Goal: Information Seeking & Learning: Find specific fact

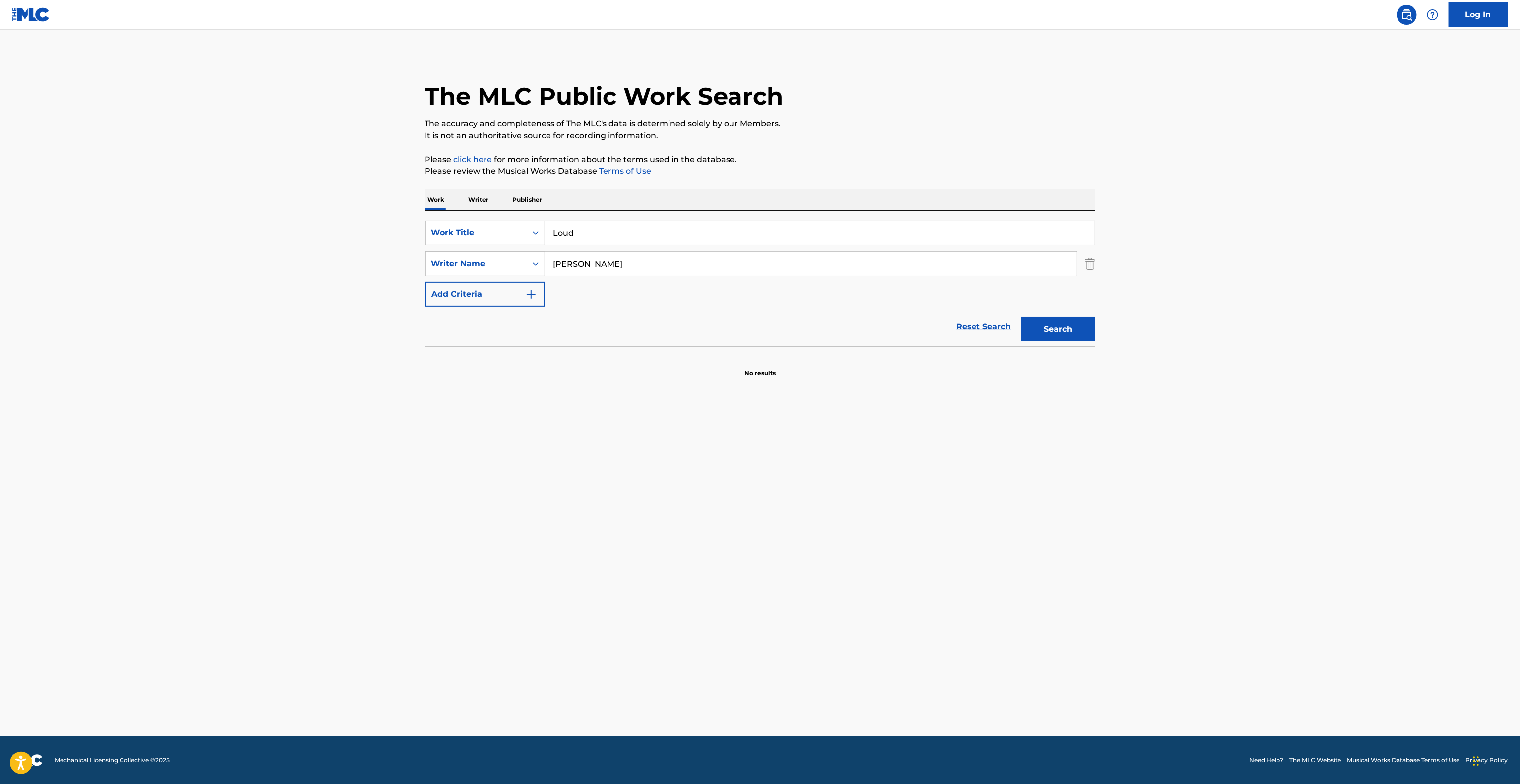
drag, startPoint x: 680, startPoint y: 304, endPoint x: 677, endPoint y: 272, distance: 32.1
click at [684, 274] on form "SearchWithCriteria6c315f61-31d5-45ed-8f26-87ee932d2b62 Work Title Loud SearchWi…" at bounding box center [760, 283] width 671 height 126
drag, startPoint x: 380, startPoint y: 236, endPoint x: 656, endPoint y: 291, distance: 281.4
click at [369, 236] on main "The MLC Public Work Search The accuracy and completeness of The MLC's data is d…" at bounding box center [760, 383] width 1520 height 707
paste input "Butcher"
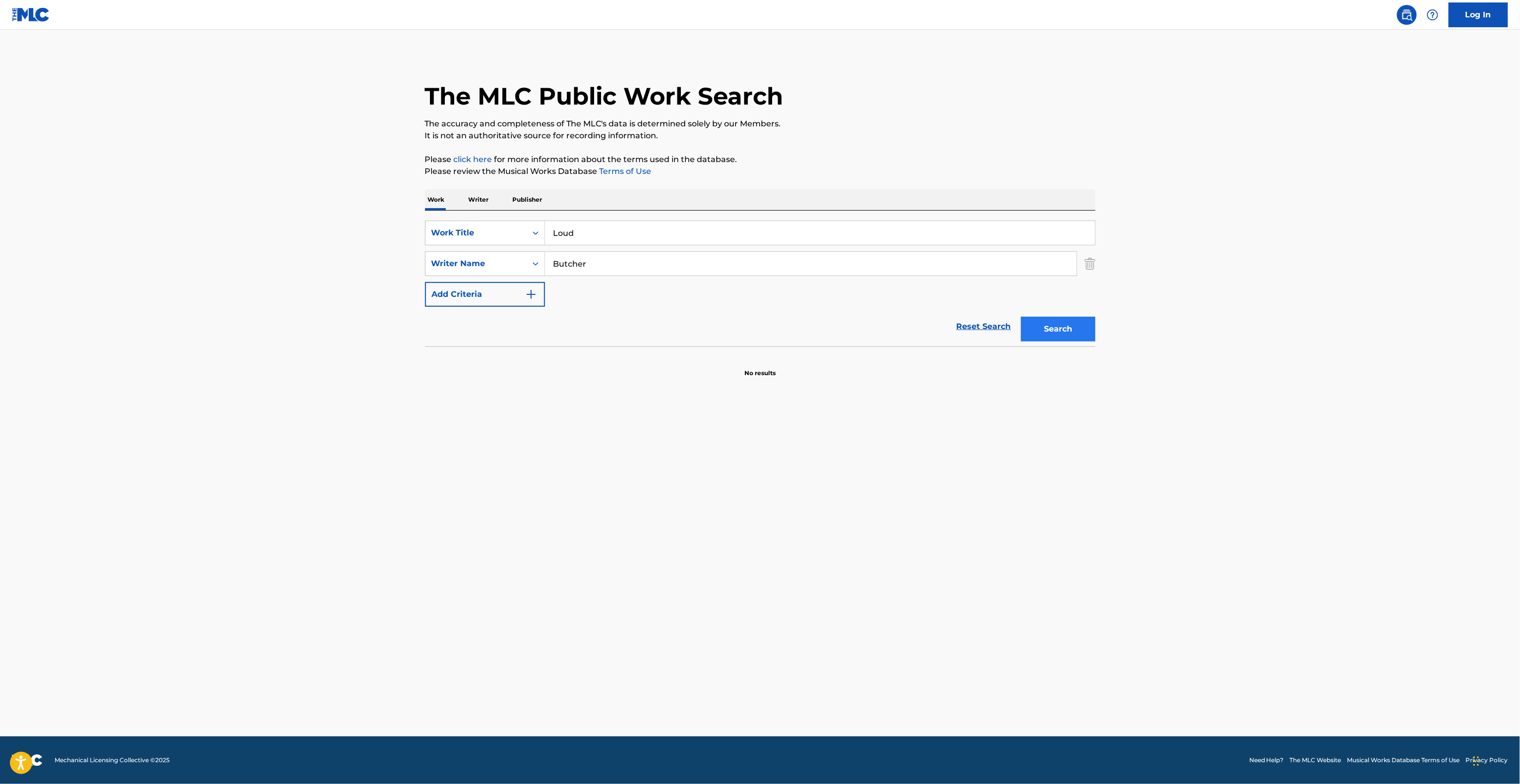
type input "Butcher"
click at [1085, 342] on button "Search" at bounding box center [1058, 329] width 75 height 25
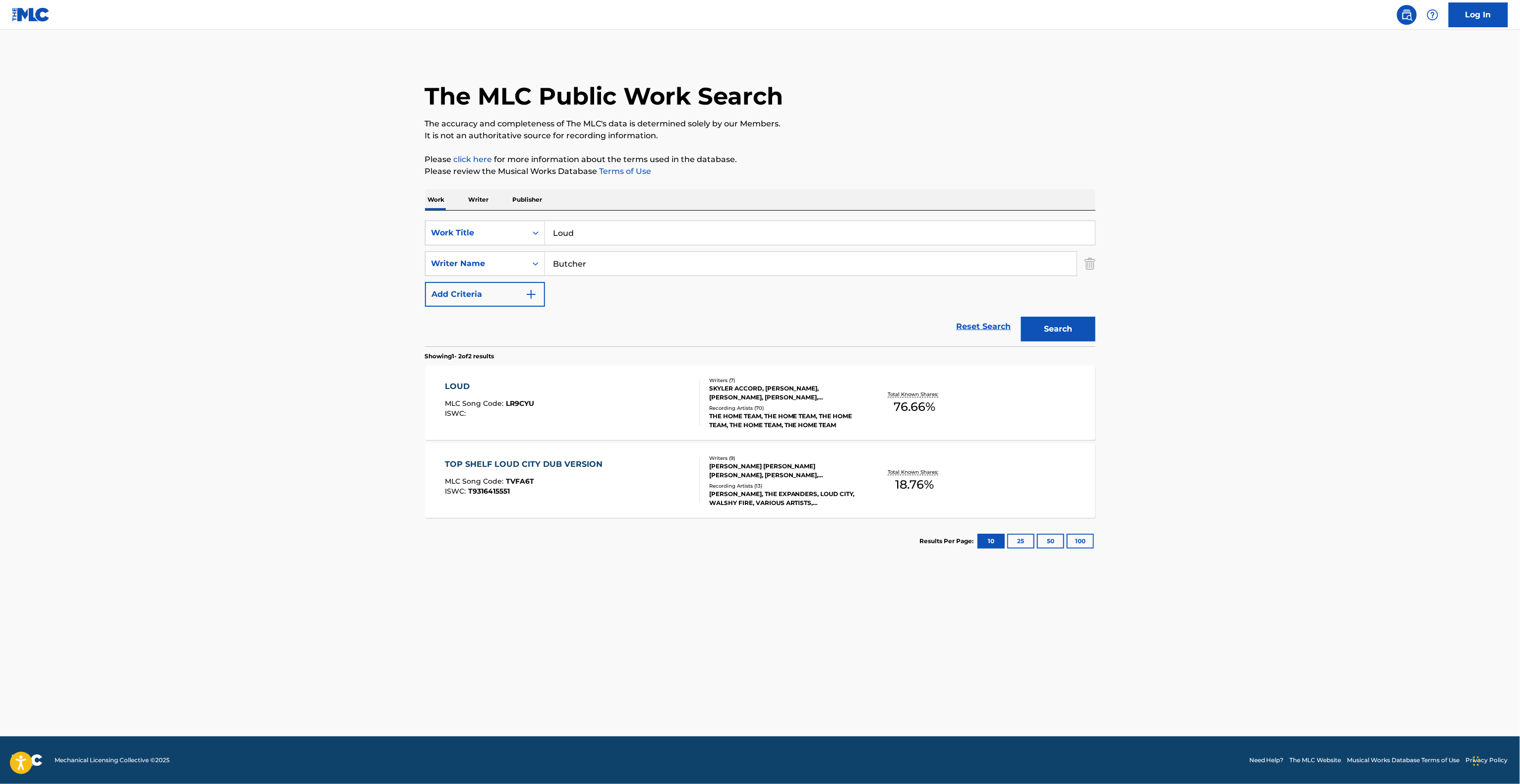
click at [1264, 486] on main "The MLC Public Work Search The accuracy and completeness of The MLC's data is d…" at bounding box center [760, 383] width 1520 height 707
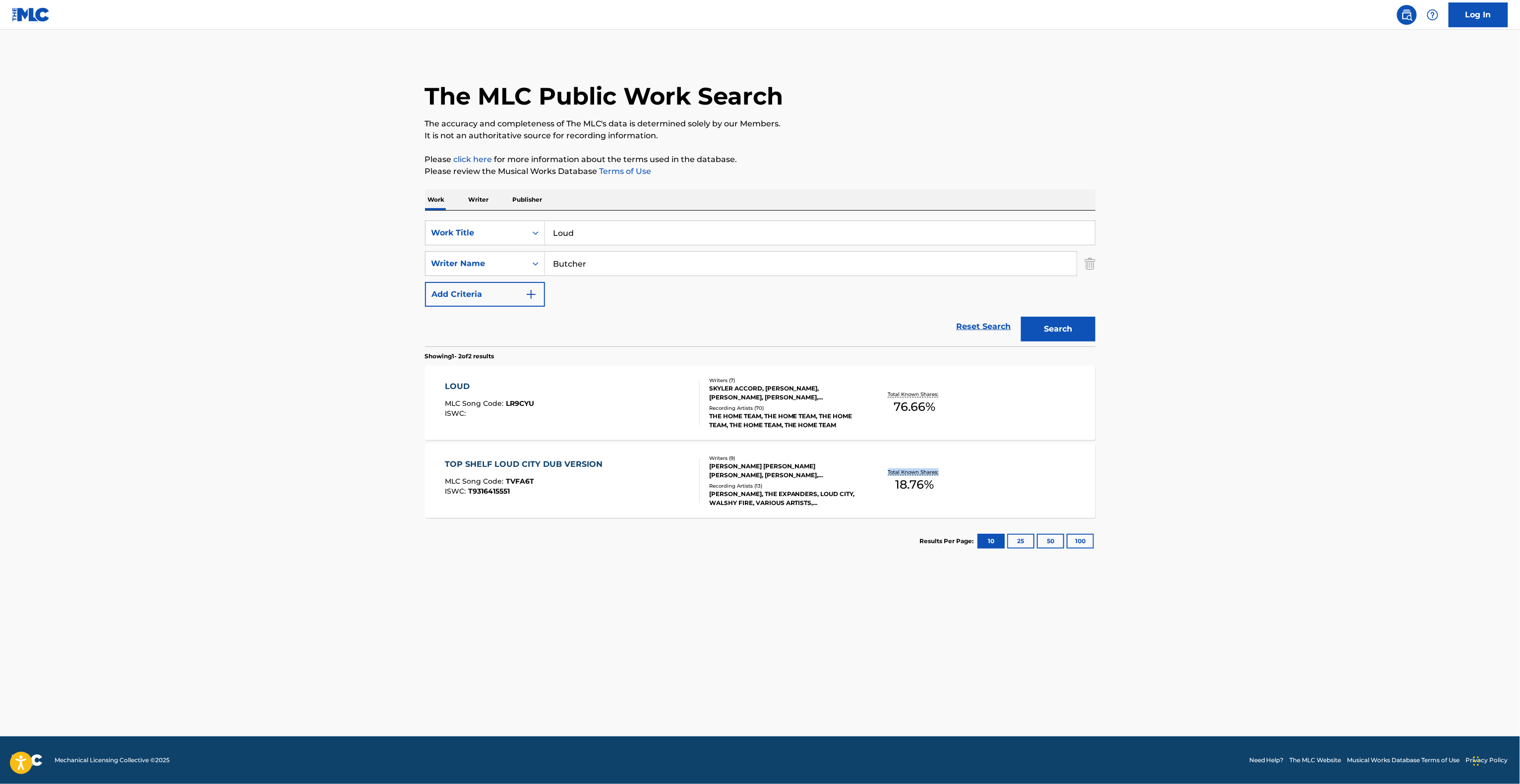
click at [1264, 486] on main "The MLC Public Work Search The accuracy and completeness of The MLC's data is d…" at bounding box center [760, 383] width 1520 height 707
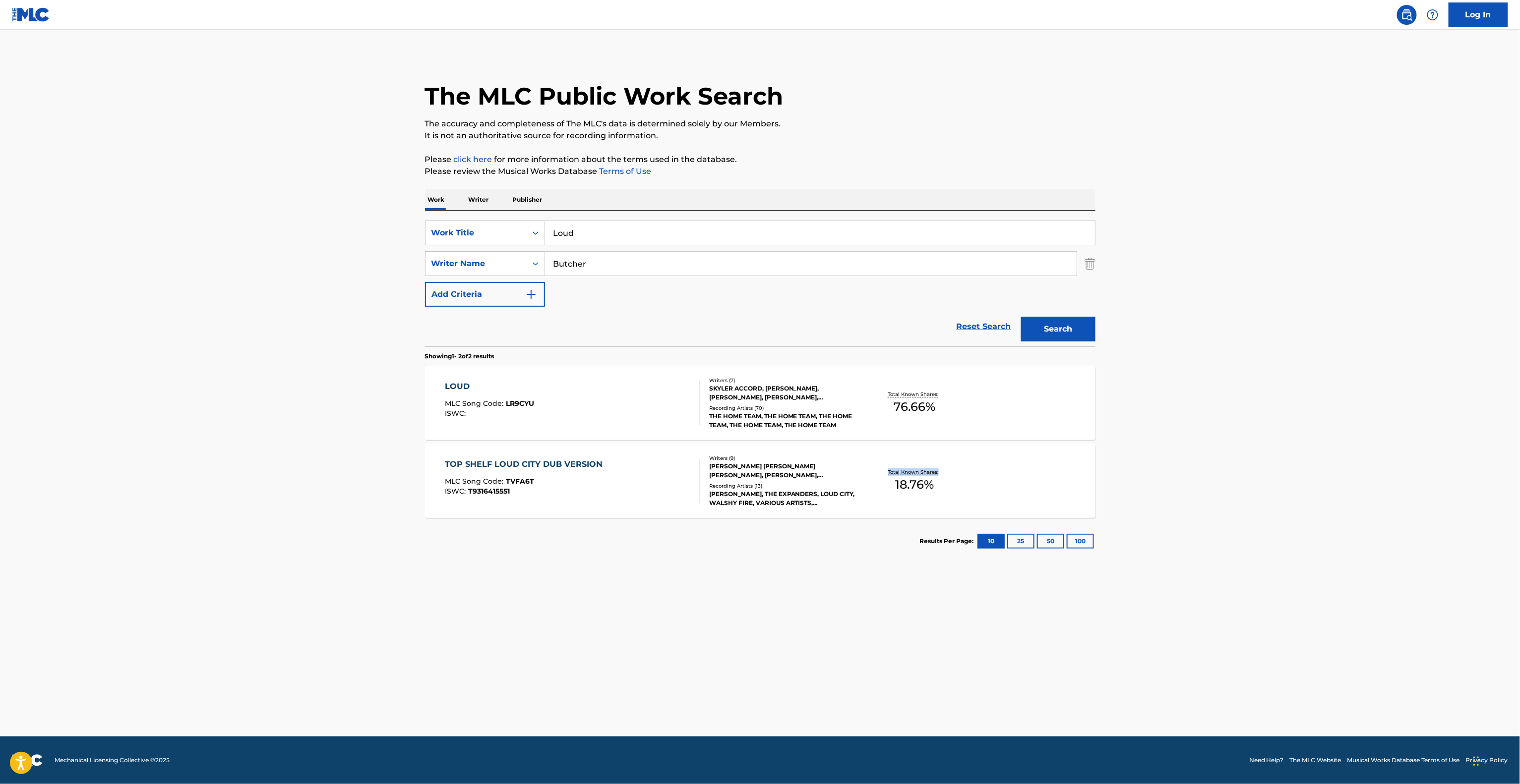
click at [1264, 486] on main "The MLC Public Work Search The accuracy and completeness of The MLC's data is d…" at bounding box center [760, 383] width 1520 height 707
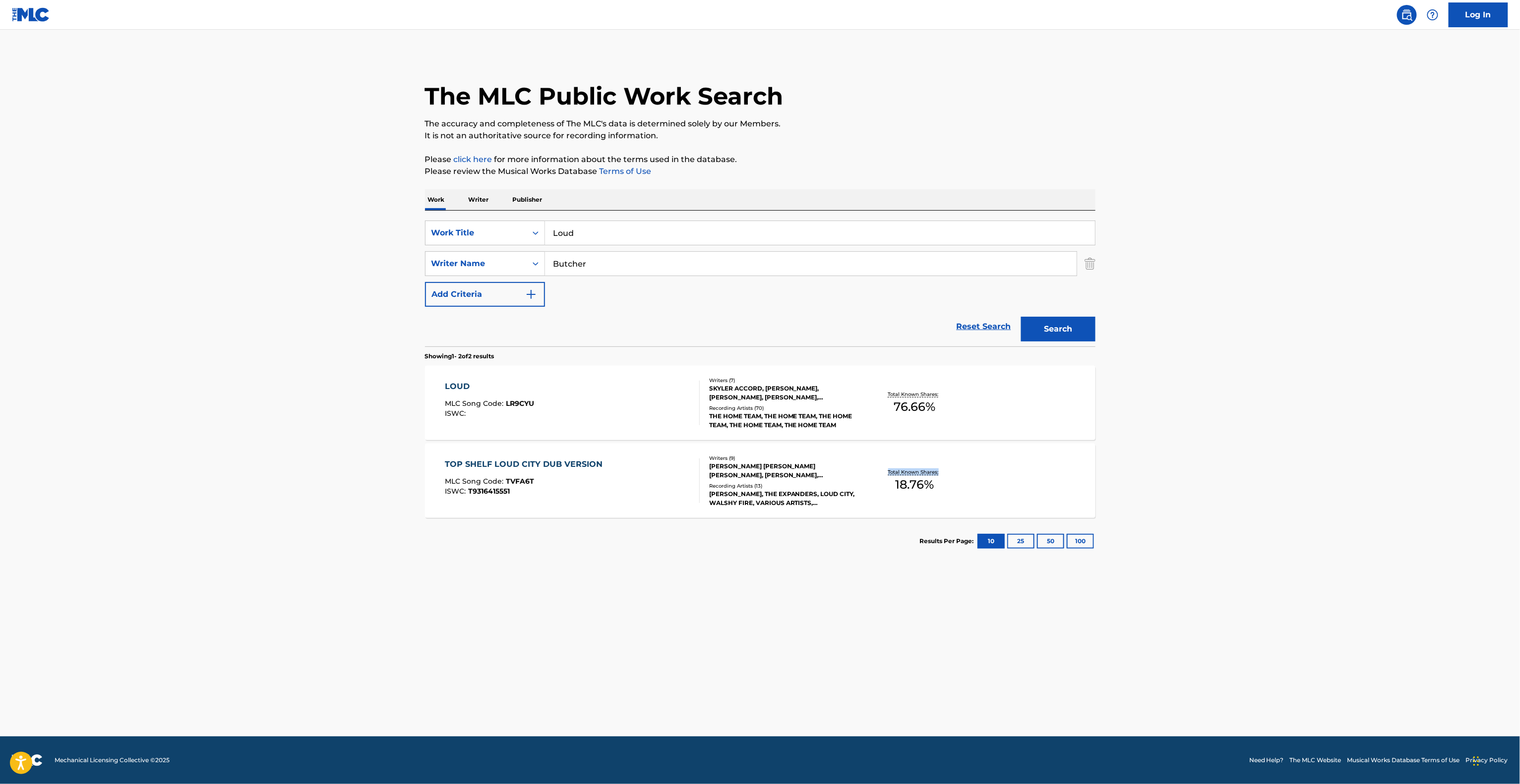
click at [1264, 486] on main "The MLC Public Work Search The accuracy and completeness of The MLC's data is d…" at bounding box center [760, 383] width 1520 height 707
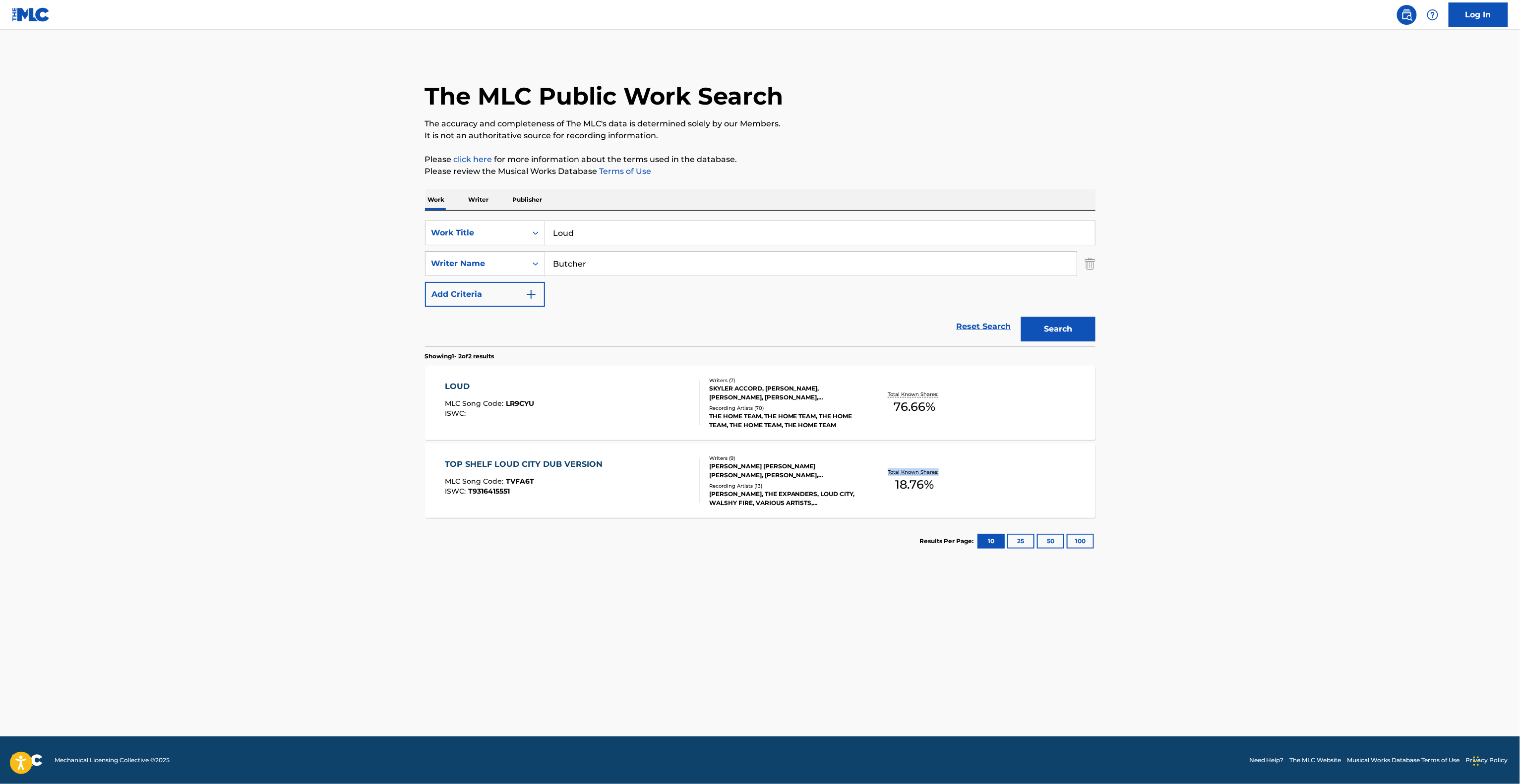
click at [1264, 486] on main "The MLC Public Work Search The accuracy and completeness of The MLC's data is d…" at bounding box center [760, 383] width 1520 height 707
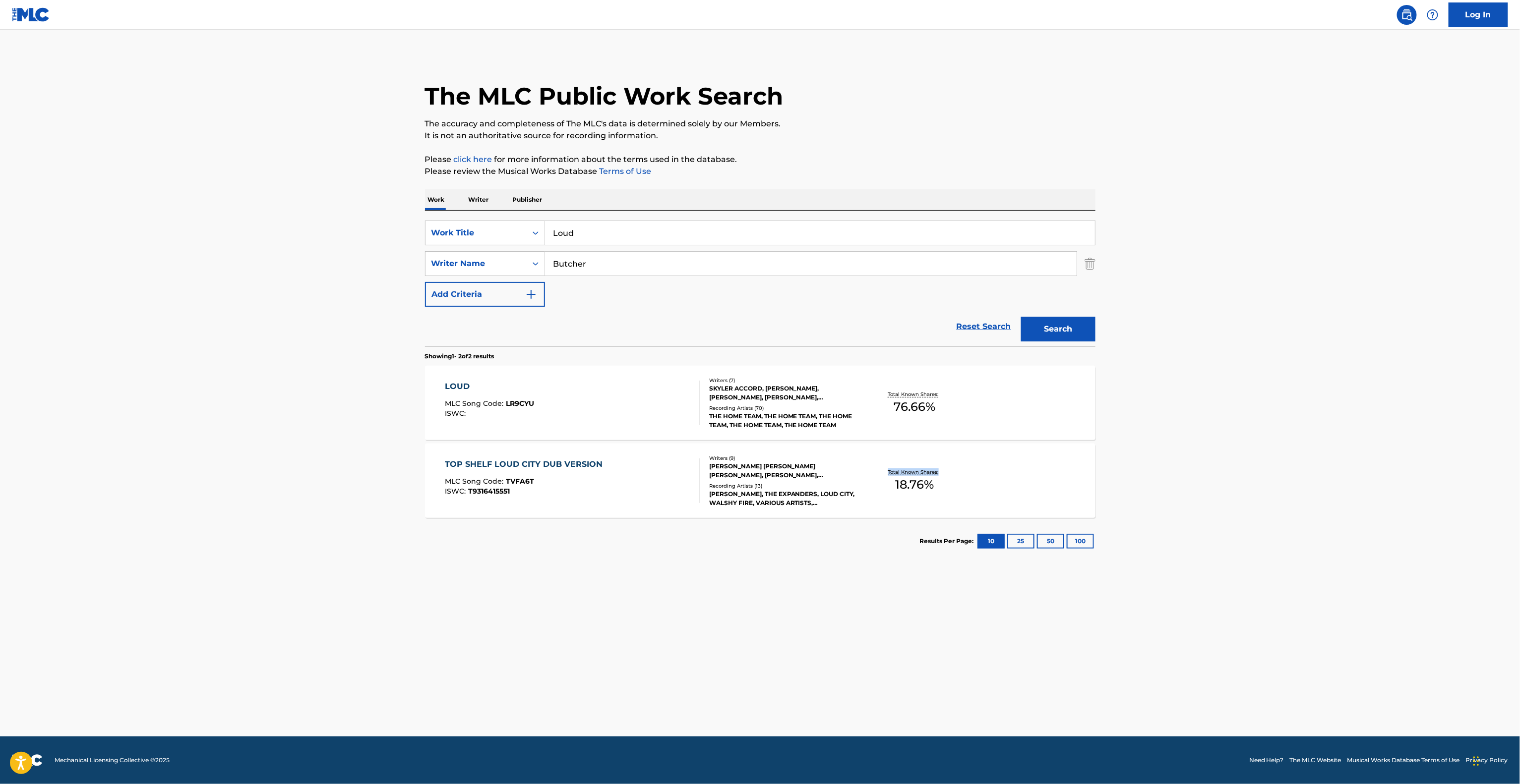
click at [1264, 486] on main "The MLC Public Work Search The accuracy and completeness of The MLC's data is d…" at bounding box center [760, 383] width 1520 height 707
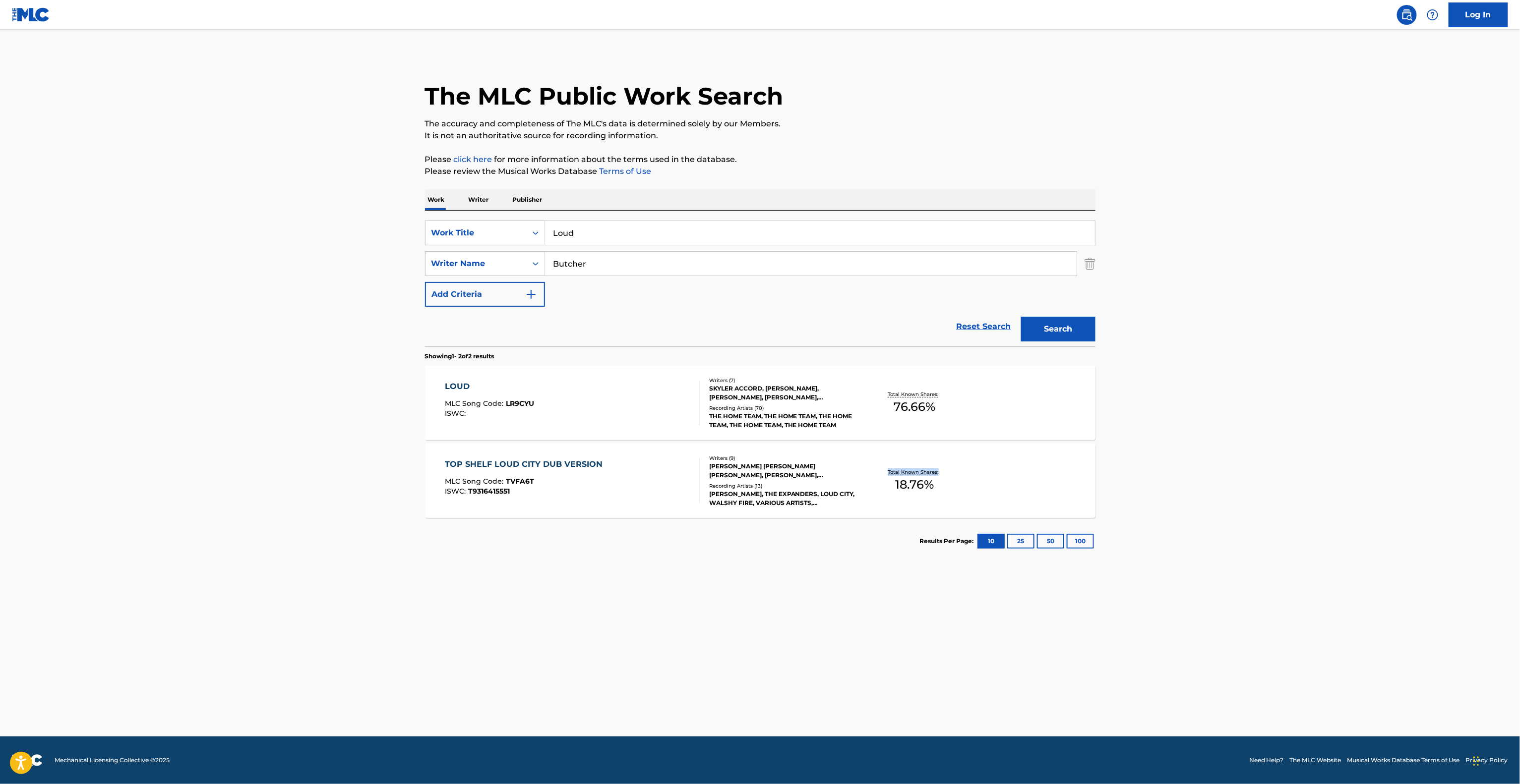
click at [1264, 486] on main "The MLC Public Work Search The accuracy and completeness of The MLC's data is d…" at bounding box center [760, 383] width 1520 height 707
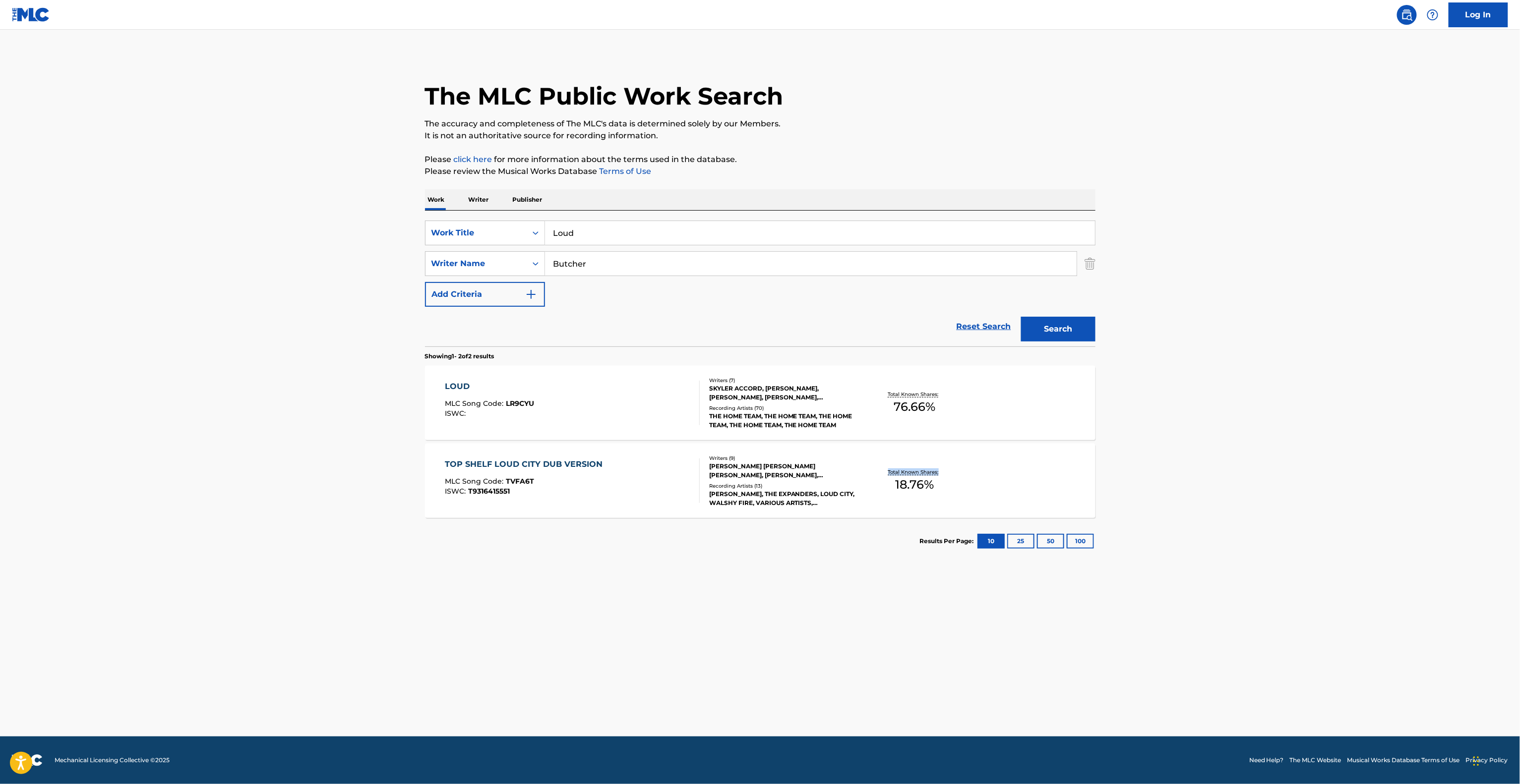
click at [1264, 486] on main "The MLC Public Work Search The accuracy and completeness of The MLC's data is d…" at bounding box center [760, 383] width 1520 height 707
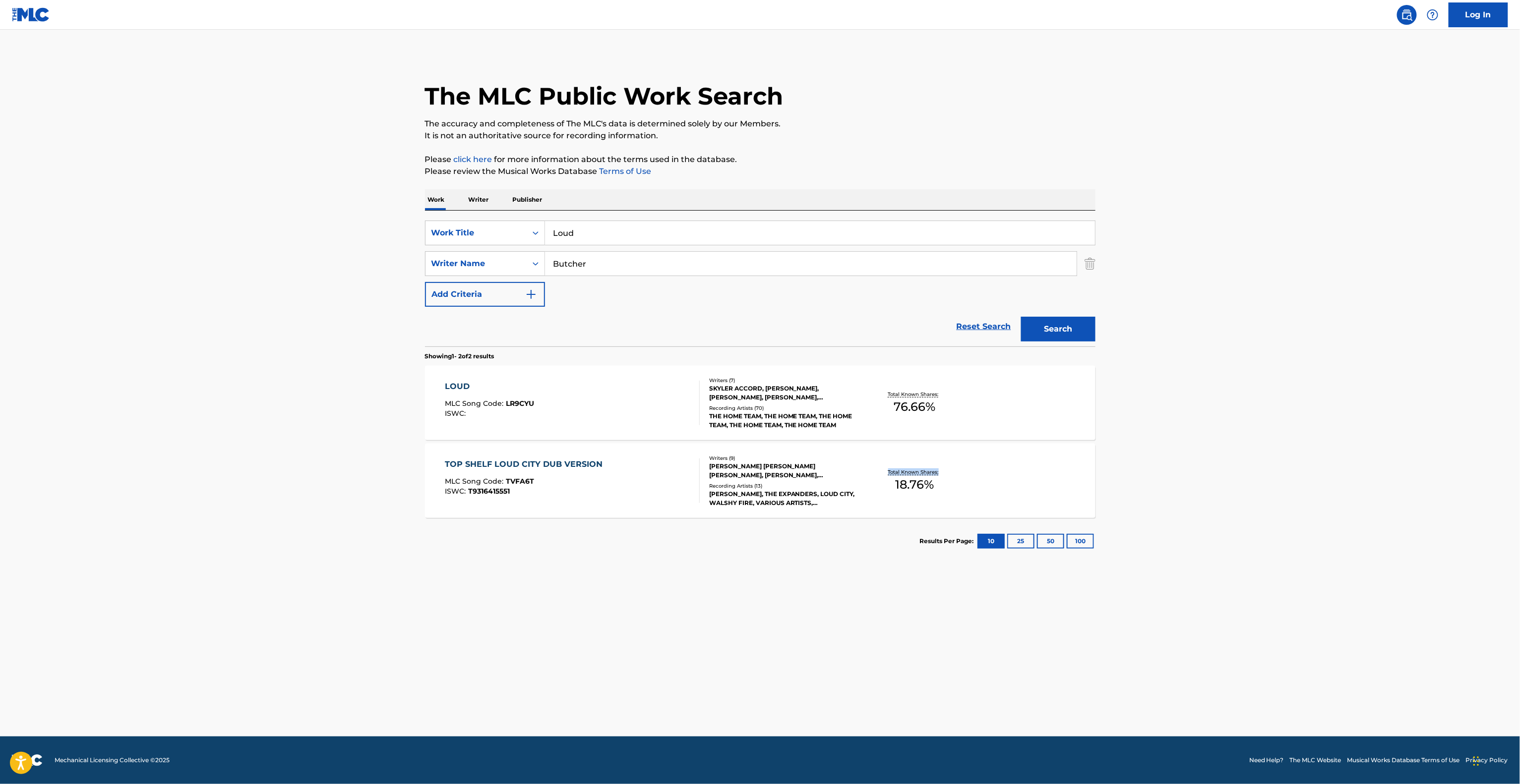
click at [1264, 486] on main "The MLC Public Work Search The accuracy and completeness of The MLC's data is d…" at bounding box center [760, 383] width 1520 height 707
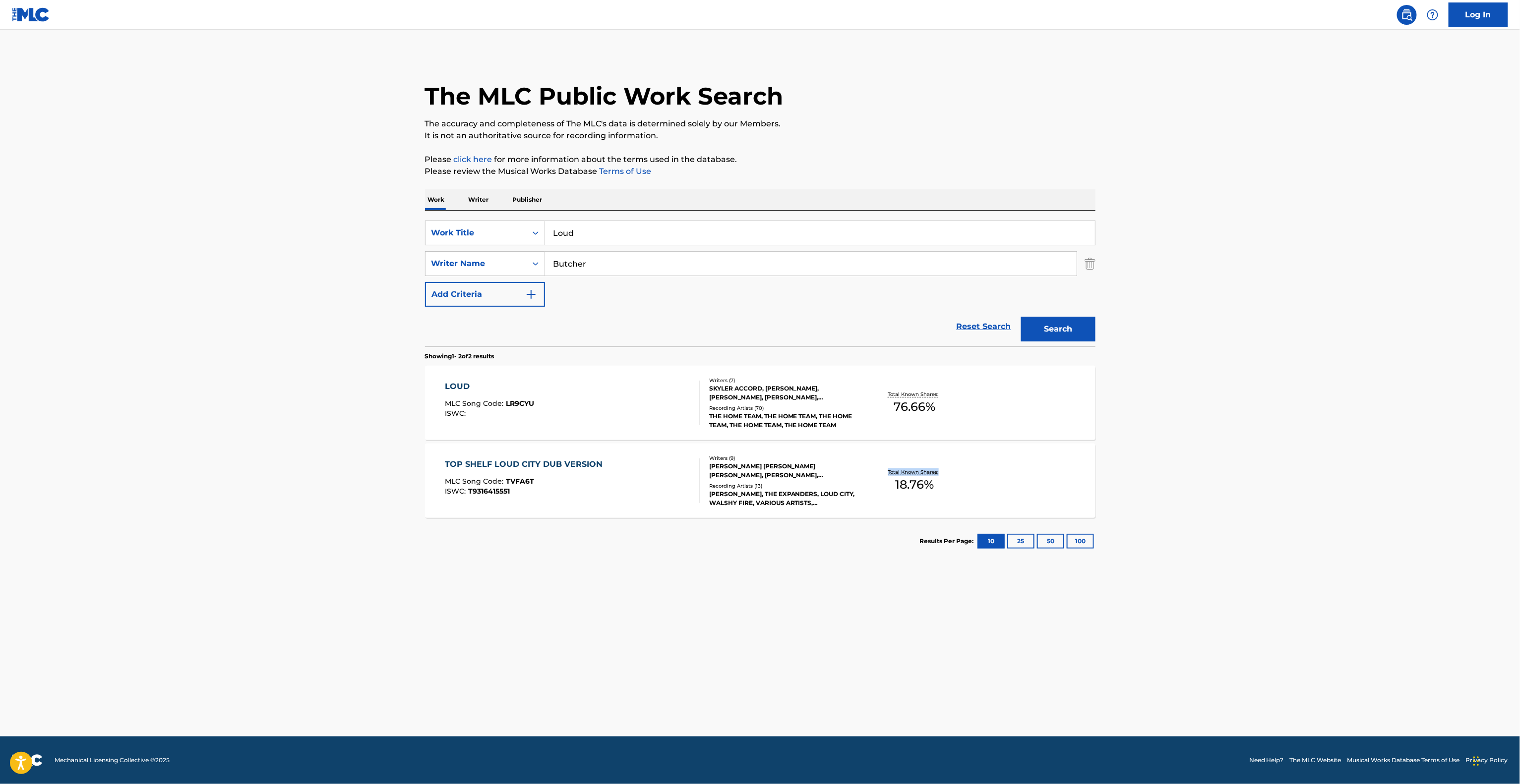
click at [1263, 486] on main "The MLC Public Work Search The accuracy and completeness of The MLC's data is d…" at bounding box center [760, 383] width 1520 height 707
click at [1262, 486] on main "The MLC Public Work Search The accuracy and completeness of The MLC's data is d…" at bounding box center [760, 383] width 1520 height 707
click at [1260, 486] on main "The MLC Public Work Search The accuracy and completeness of The MLC's data is d…" at bounding box center [760, 383] width 1520 height 707
click at [1260, 486] on main "The MLC Public Work Search The accuracy and completeness of The MLC's data is d…" at bounding box center [760, 383] width 1520 height 707
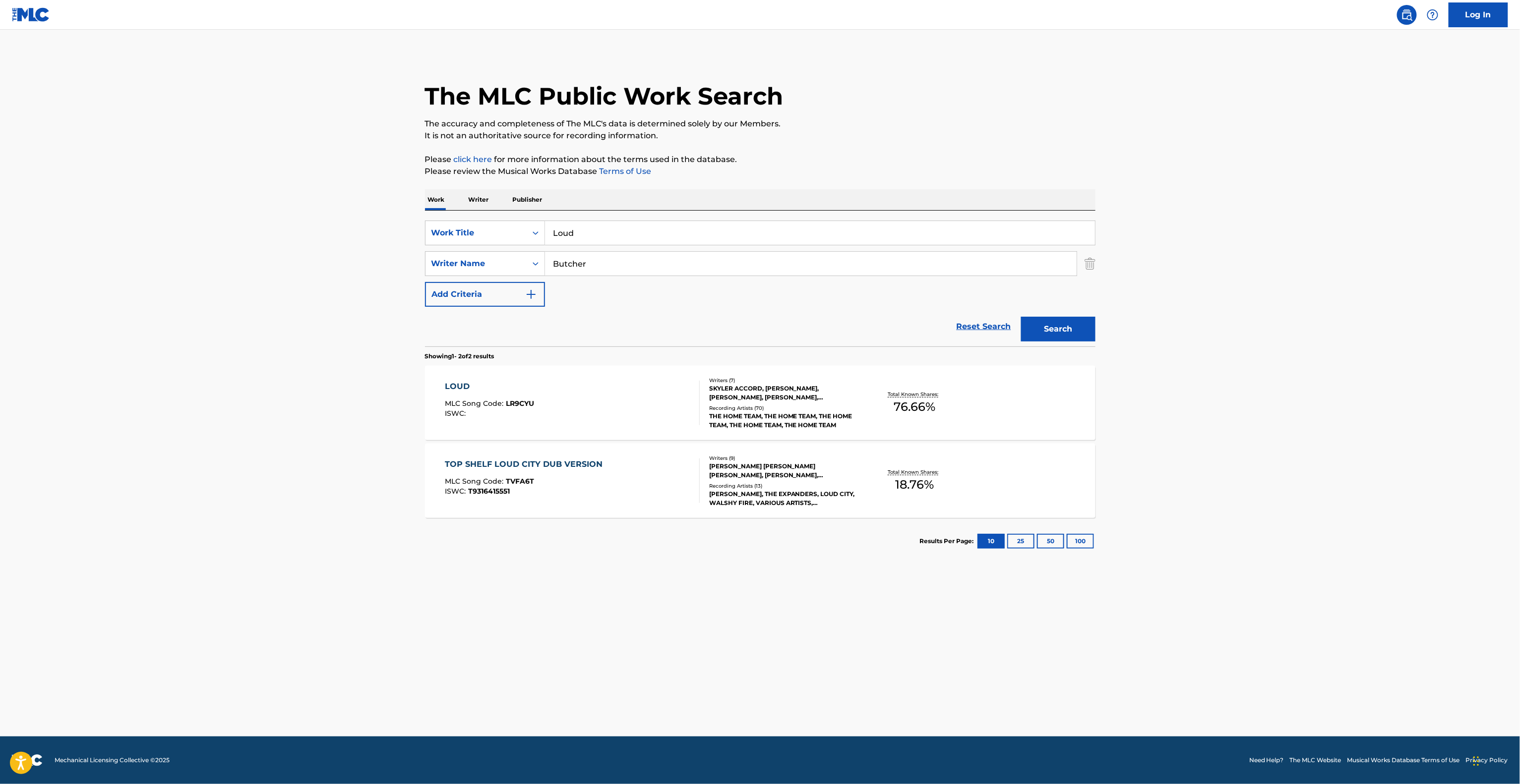
click at [1260, 486] on main "The MLC Public Work Search The accuracy and completeness of The MLC's data is d…" at bounding box center [760, 383] width 1520 height 707
click at [1258, 486] on main "The MLC Public Work Search The accuracy and completeness of The MLC's data is d…" at bounding box center [760, 383] width 1520 height 707
click at [1256, 486] on main "The MLC Public Work Search The accuracy and completeness of The MLC's data is d…" at bounding box center [760, 383] width 1520 height 707
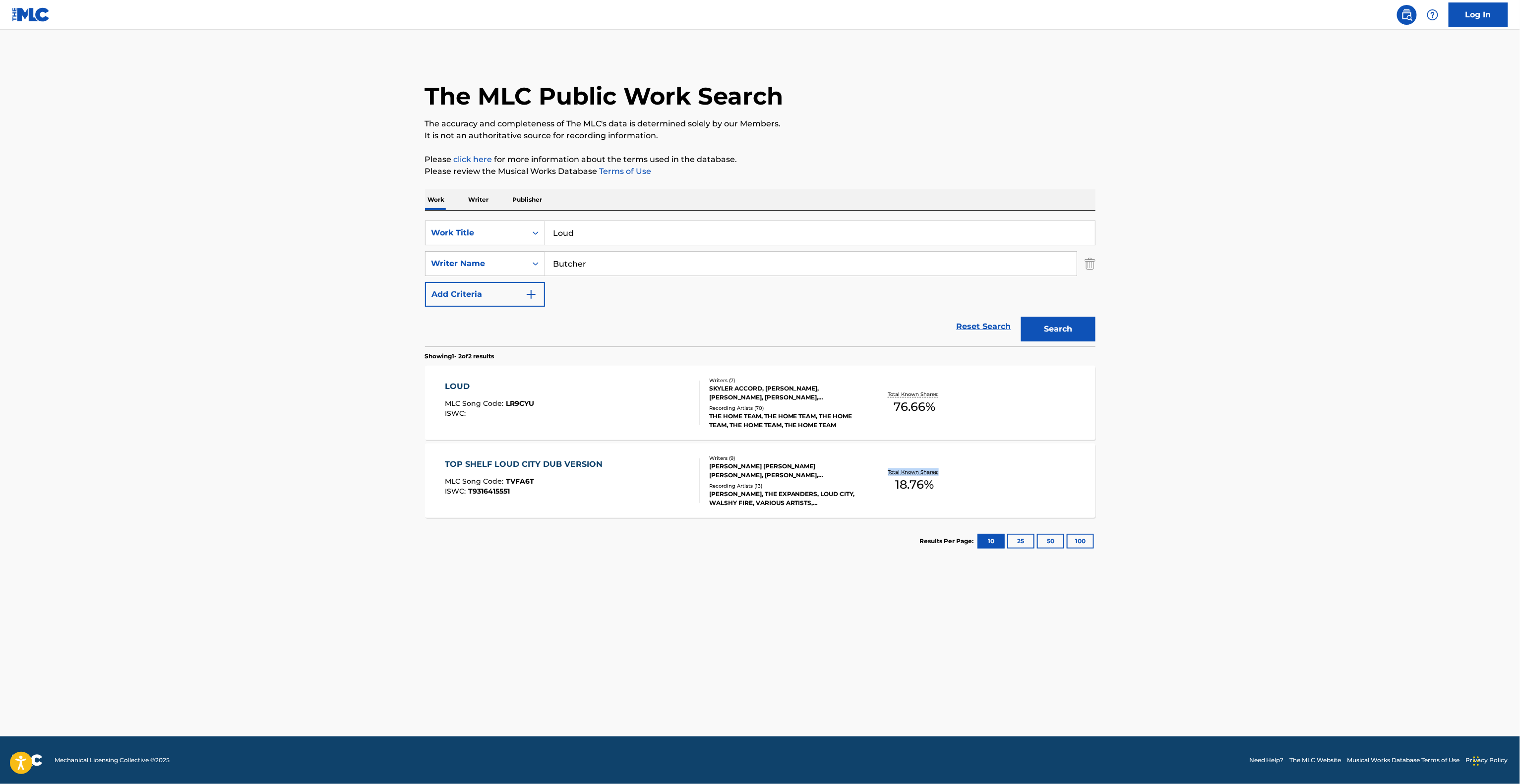
click at [1256, 486] on main "The MLC Public Work Search The accuracy and completeness of The MLC's data is d…" at bounding box center [760, 383] width 1520 height 707
click at [1255, 486] on main "The MLC Public Work Search The accuracy and completeness of The MLC's data is d…" at bounding box center [760, 383] width 1520 height 707
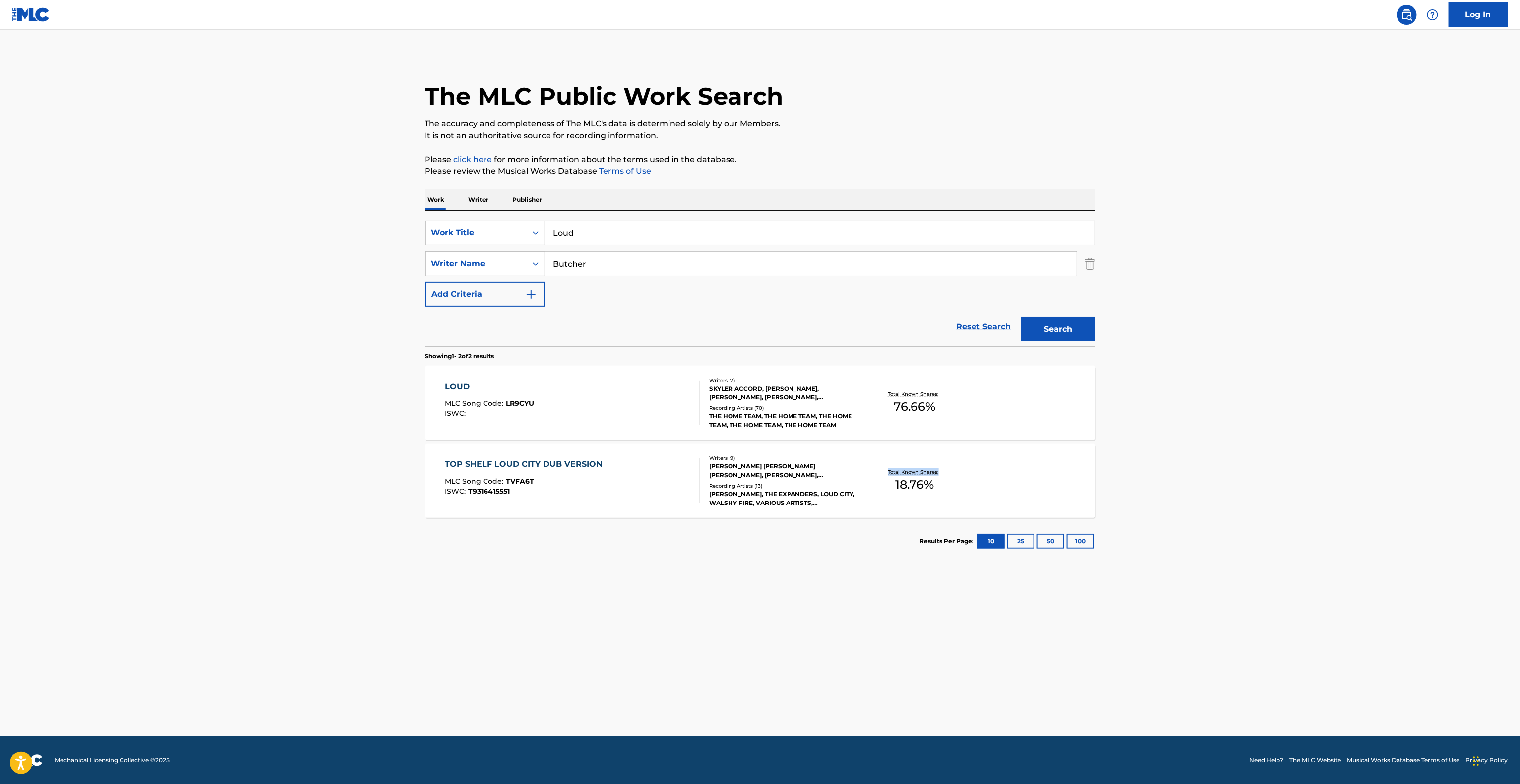
click at [1255, 486] on main "The MLC Public Work Search The accuracy and completeness of The MLC's data is d…" at bounding box center [760, 383] width 1520 height 707
click at [1247, 484] on main "The MLC Public Work Search The accuracy and completeness of The MLC's data is d…" at bounding box center [760, 383] width 1520 height 707
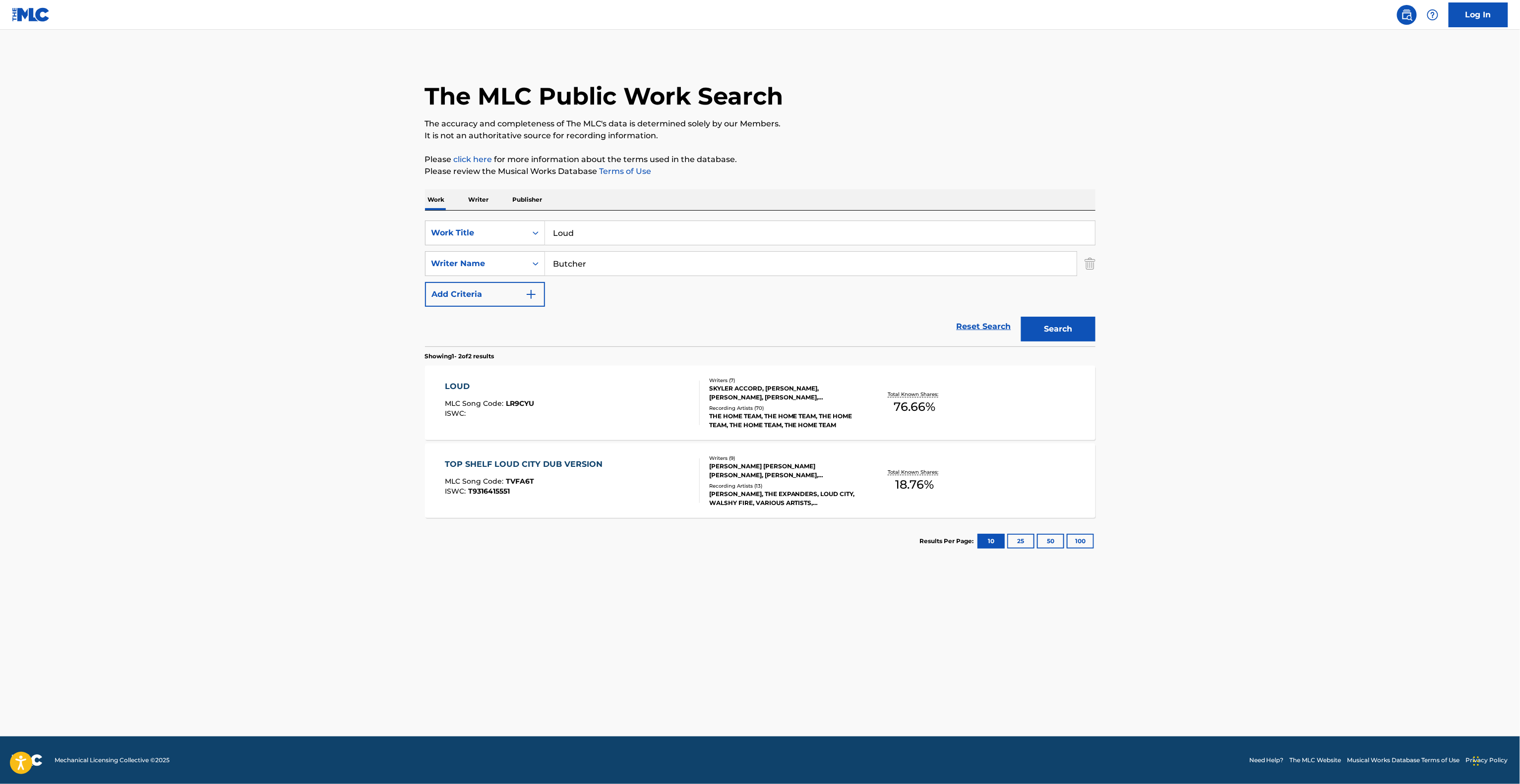
click at [1246, 484] on main "The MLC Public Work Search The accuracy and completeness of The MLC's data is d…" at bounding box center [760, 383] width 1520 height 707
click at [1239, 482] on main "The MLC Public Work Search The accuracy and completeness of The MLC's data is d…" at bounding box center [760, 383] width 1520 height 707
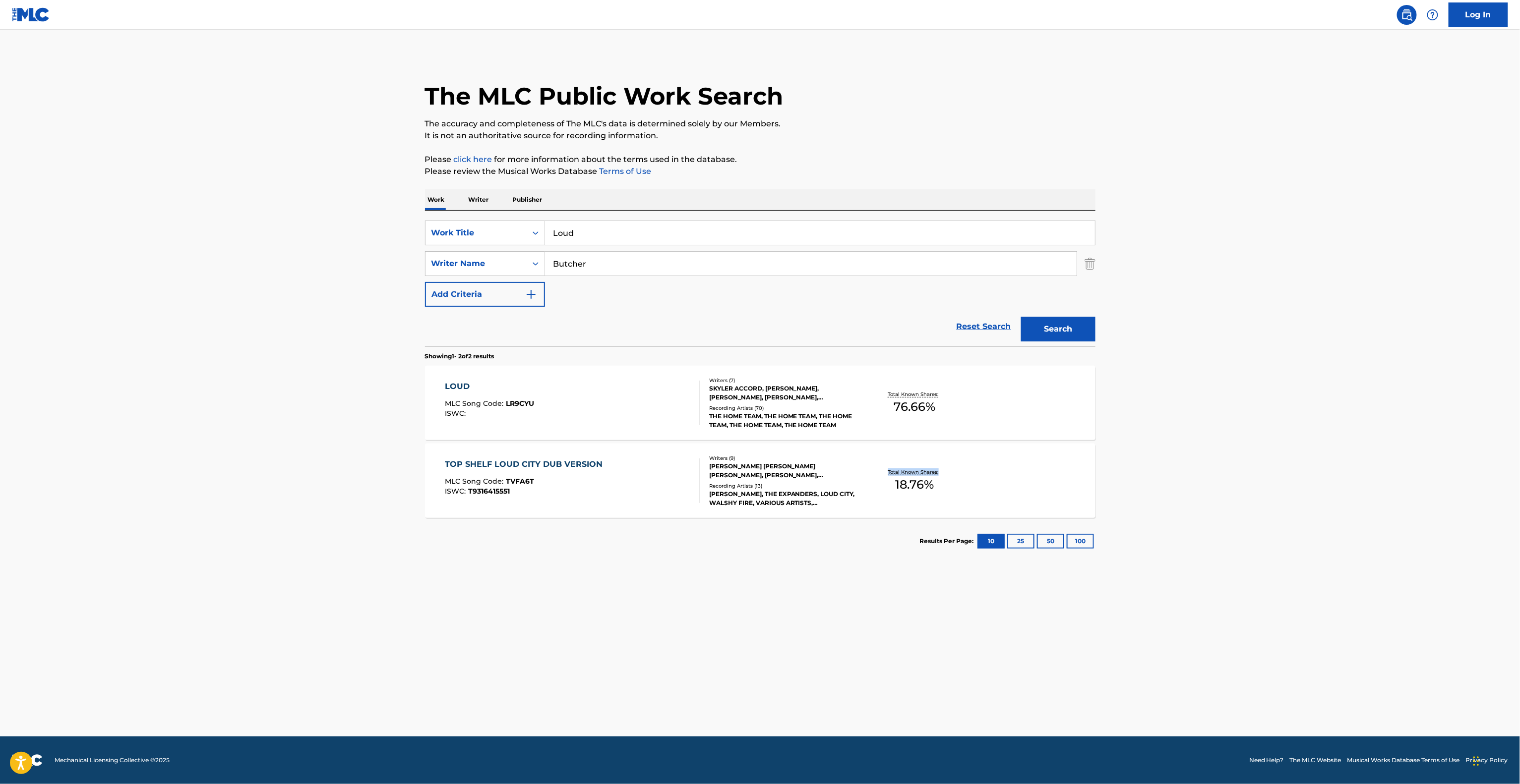
click at [1239, 482] on main "The MLC Public Work Search The accuracy and completeness of The MLC's data is d…" at bounding box center [760, 383] width 1520 height 707
click at [1236, 480] on main "The MLC Public Work Search The accuracy and completeness of The MLC's data is d…" at bounding box center [760, 383] width 1520 height 707
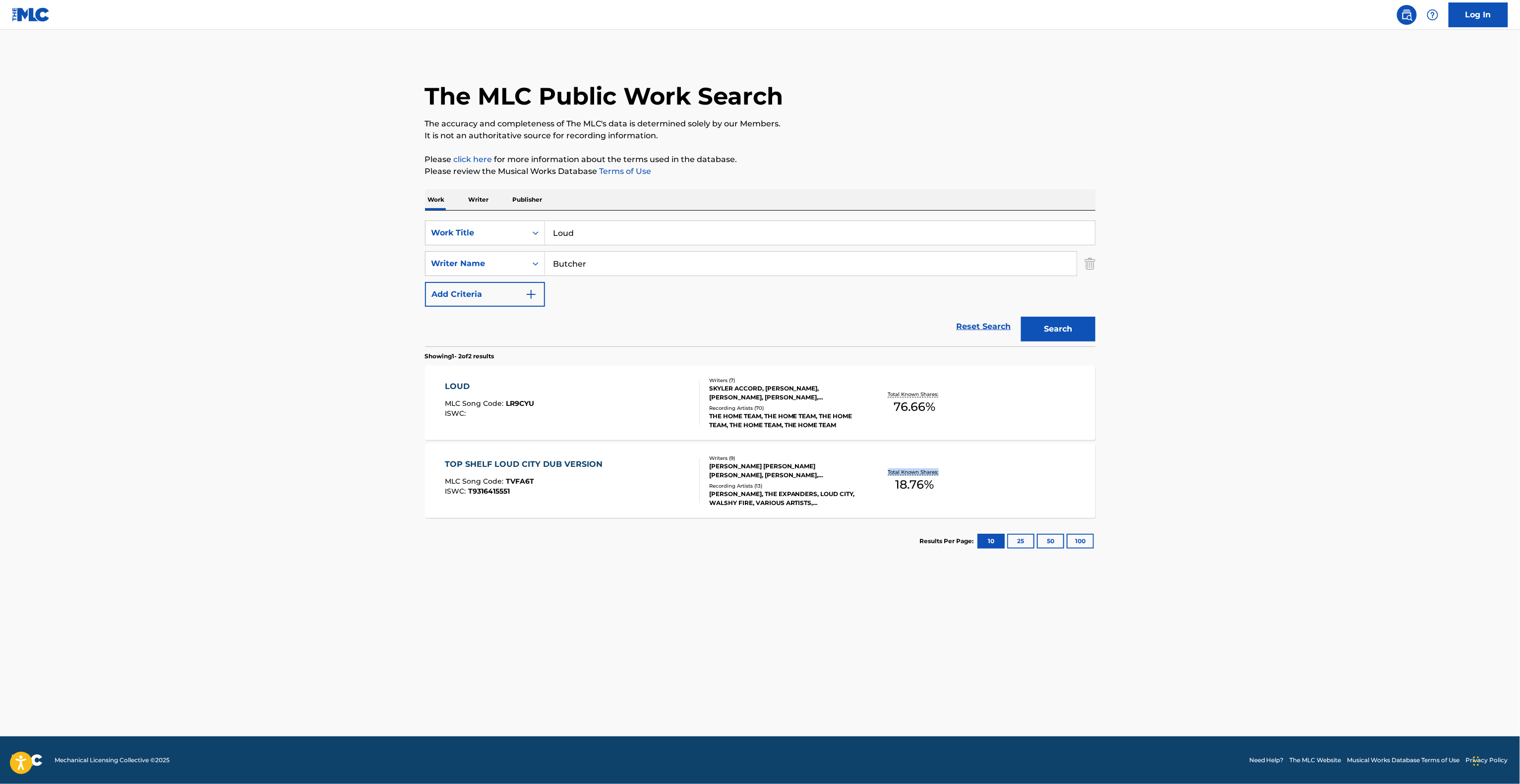
click at [1236, 480] on main "The MLC Public Work Search The accuracy and completeness of The MLC's data is d…" at bounding box center [760, 383] width 1520 height 707
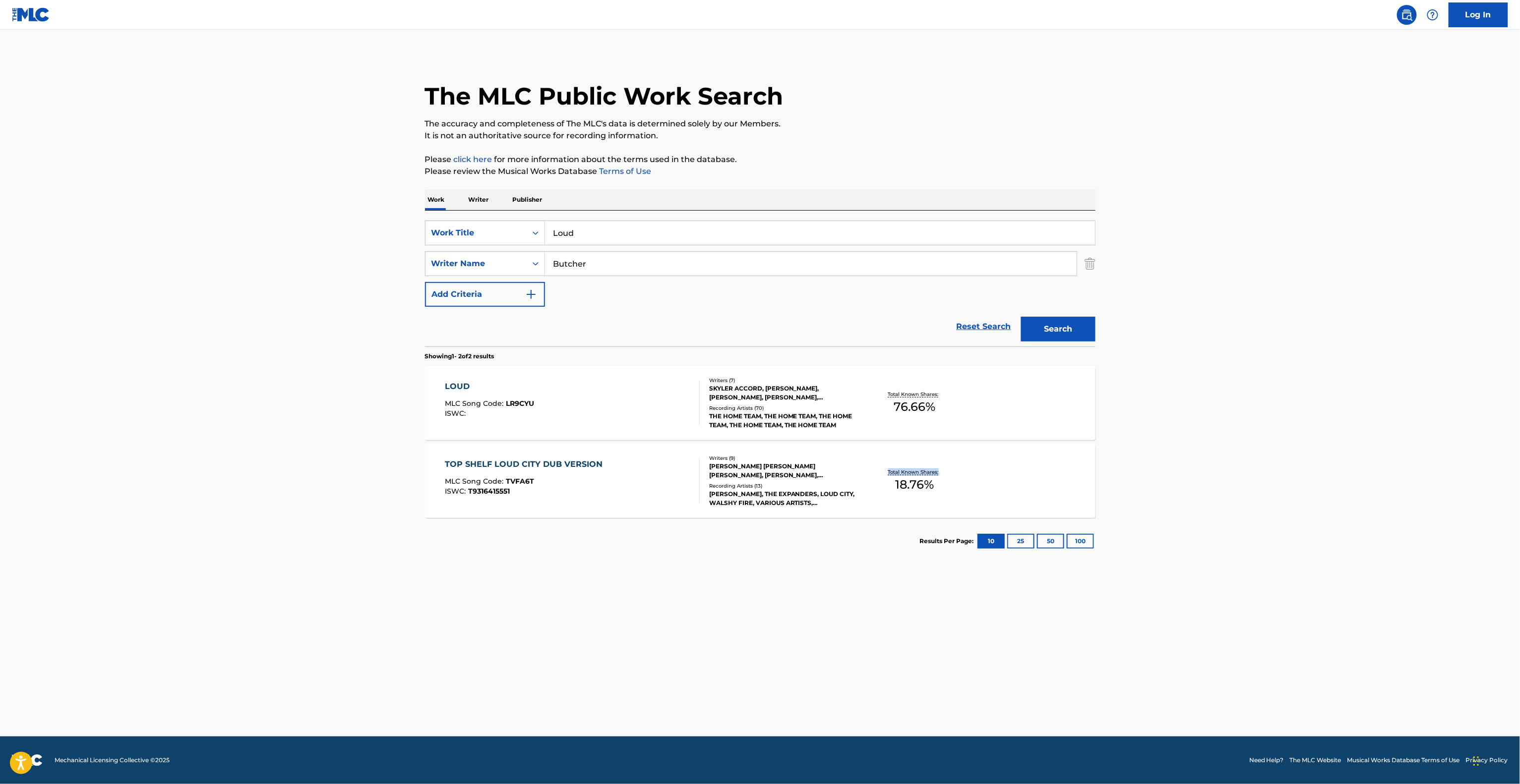
click at [1236, 480] on main "The MLC Public Work Search The accuracy and completeness of The MLC's data is d…" at bounding box center [760, 383] width 1520 height 707
click at [1235, 479] on main "The MLC Public Work Search The accuracy and completeness of The MLC's data is d…" at bounding box center [760, 383] width 1520 height 707
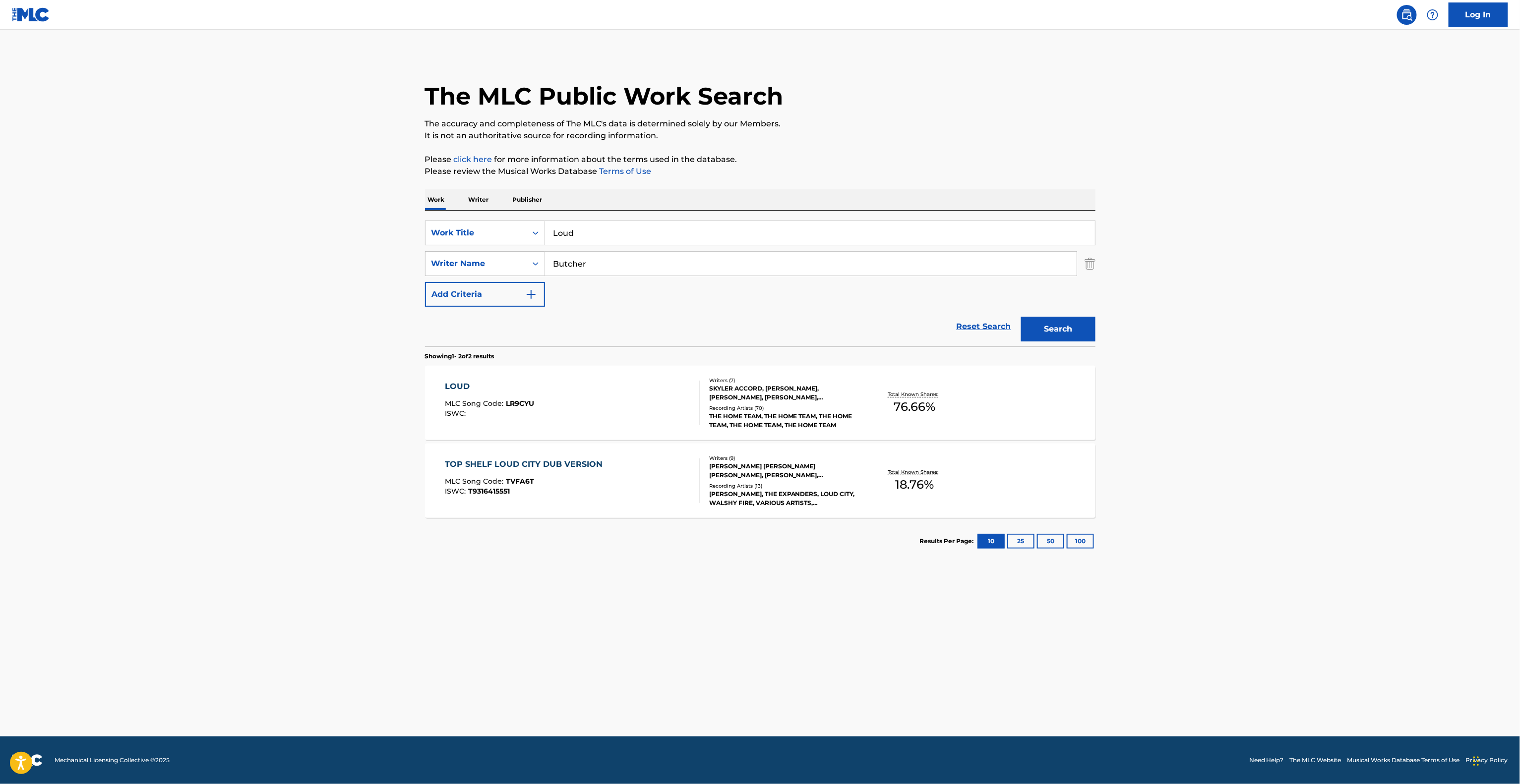
click at [1235, 479] on main "The MLC Public Work Search The accuracy and completeness of The MLC's data is d…" at bounding box center [760, 383] width 1520 height 707
click at [1235, 478] on main "The MLC Public Work Search The accuracy and completeness of The MLC's data is d…" at bounding box center [760, 383] width 1520 height 707
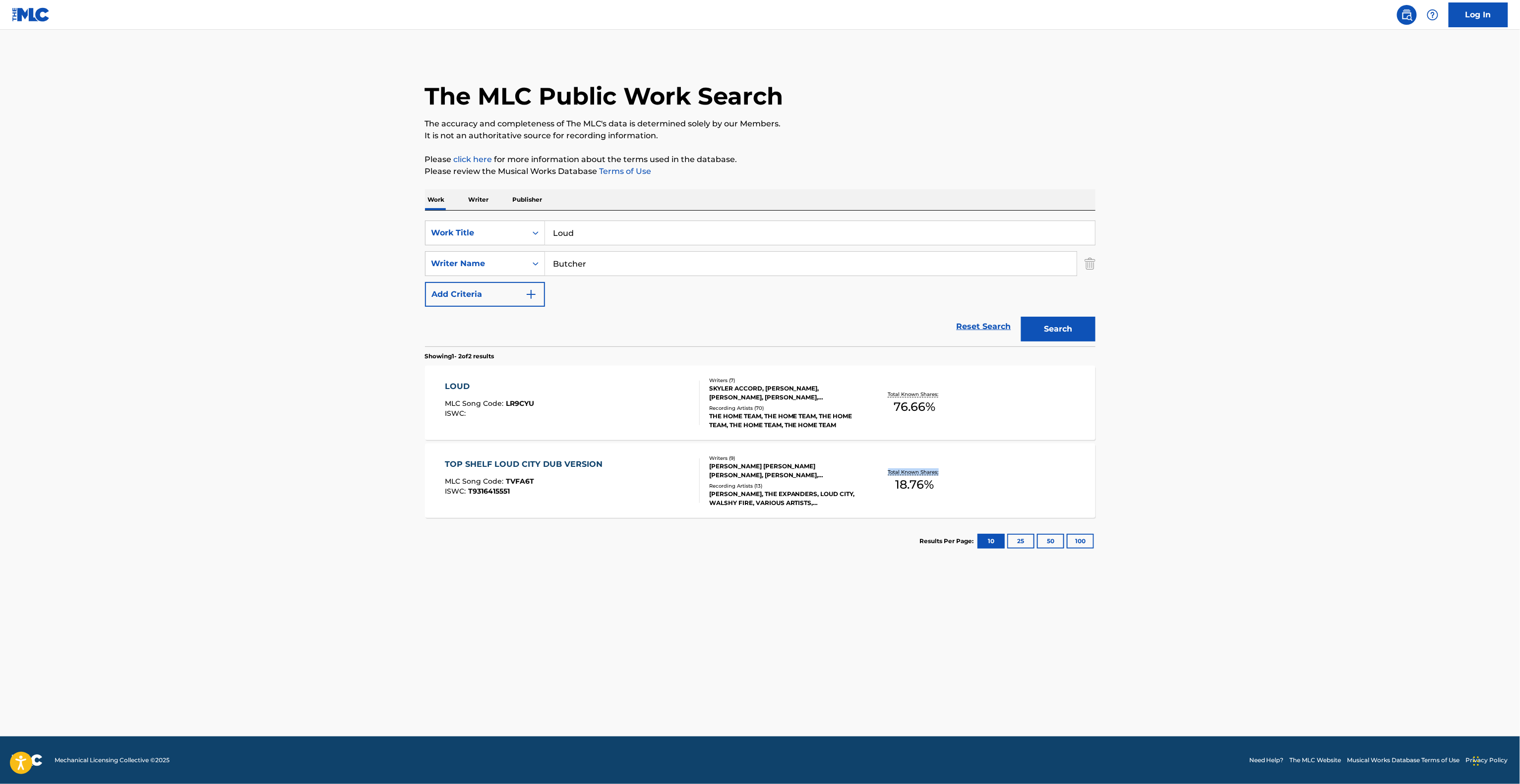
click at [1235, 478] on main "The MLC Public Work Search The accuracy and completeness of The MLC's data is d…" at bounding box center [760, 383] width 1520 height 707
click at [1301, 491] on main "The MLC Public Work Search The accuracy and completeness of The MLC's data is d…" at bounding box center [760, 383] width 1520 height 707
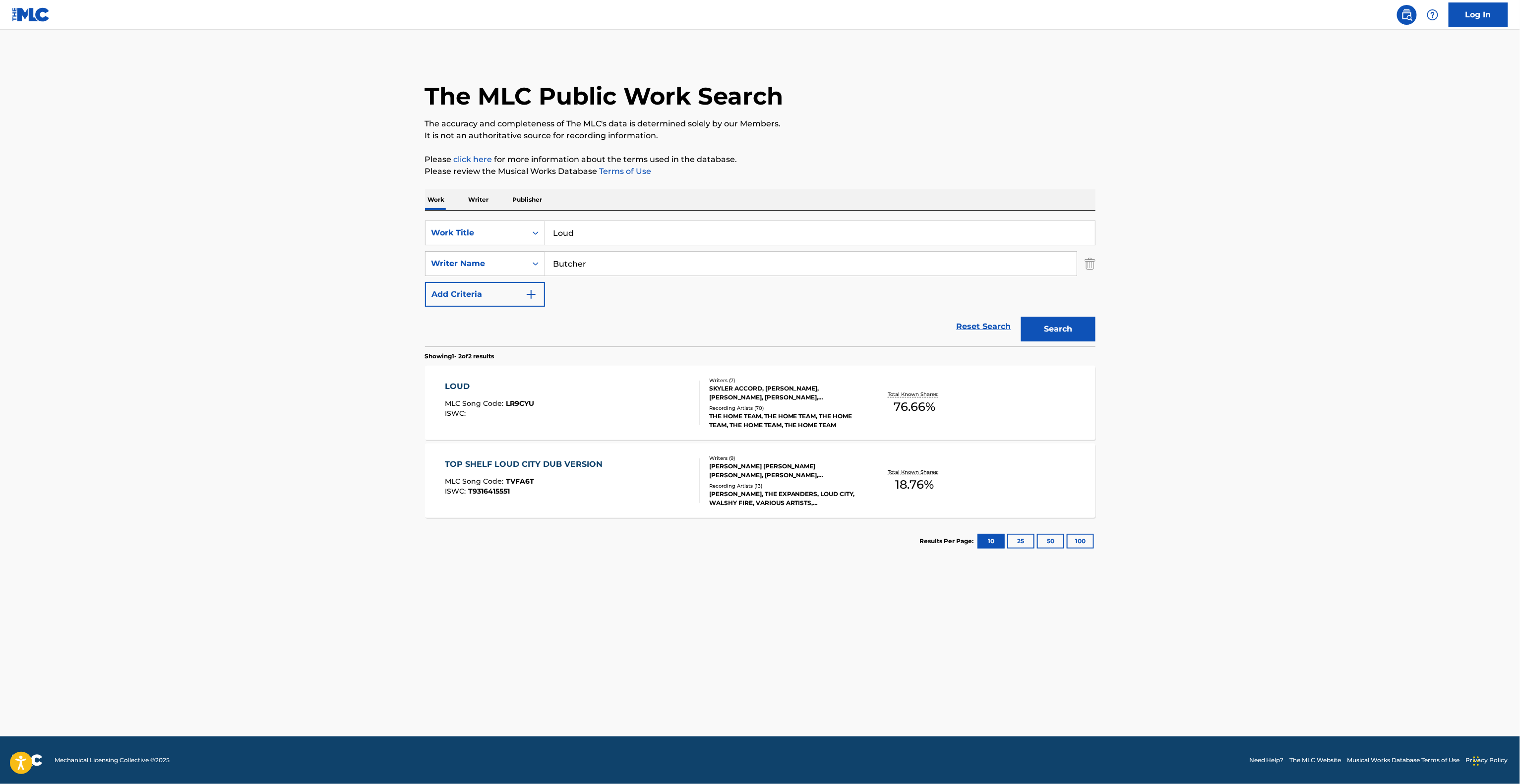
click at [1301, 491] on main "The MLC Public Work Search The accuracy and completeness of The MLC's data is d…" at bounding box center [760, 383] width 1520 height 707
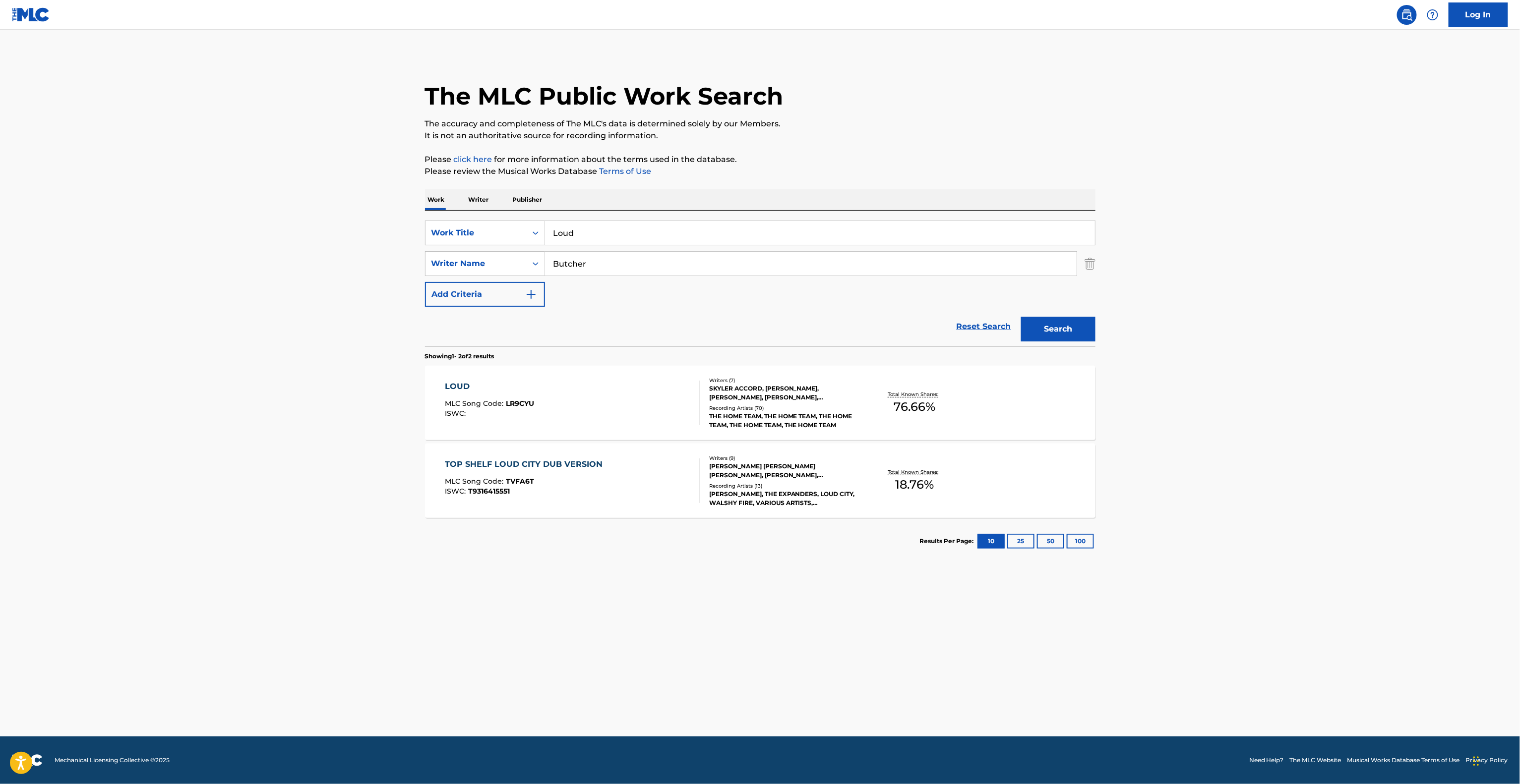
click at [1301, 491] on main "The MLC Public Work Search The accuracy and completeness of The MLC's data is d…" at bounding box center [760, 383] width 1520 height 707
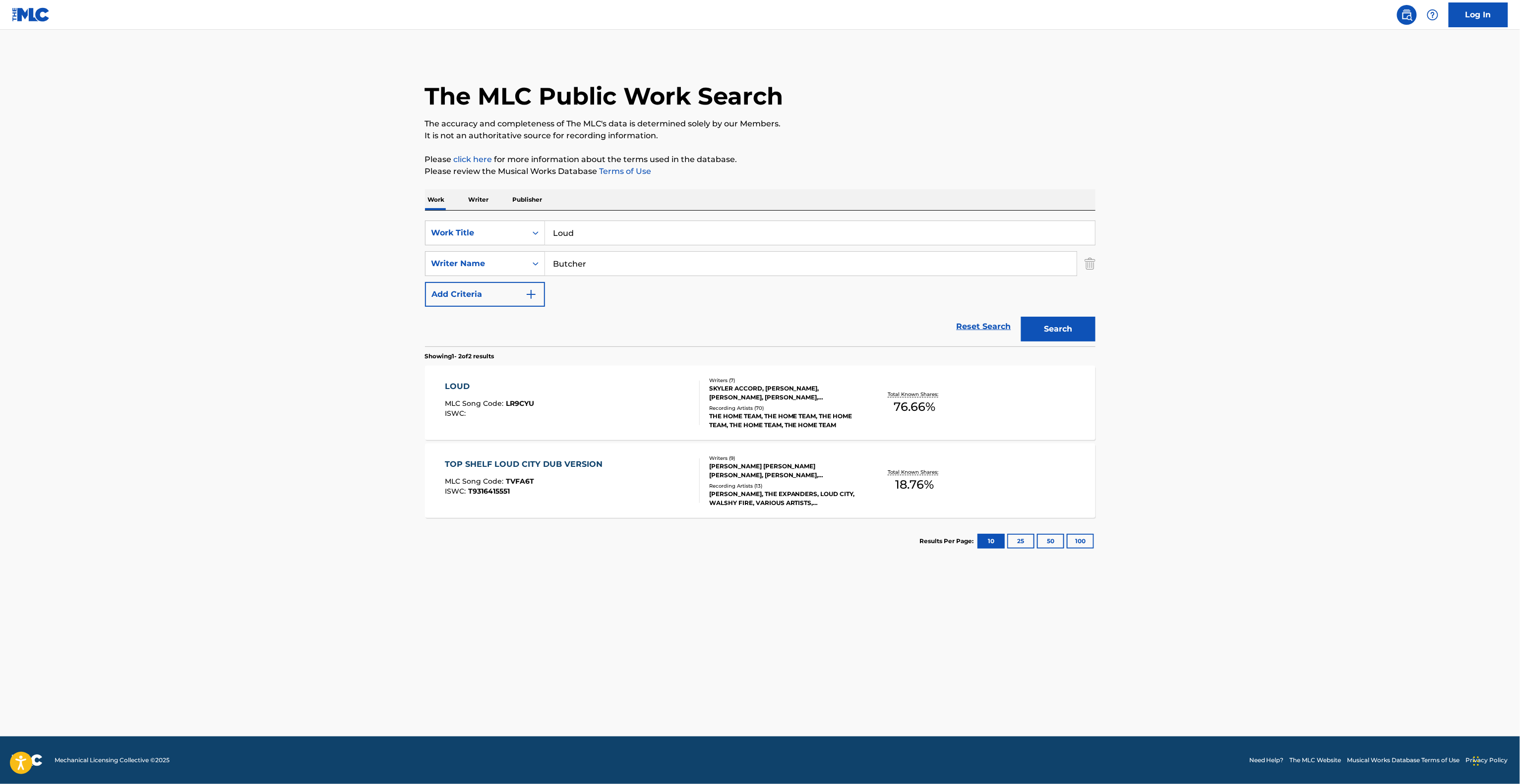
click at [1301, 491] on main "The MLC Public Work Search The accuracy and completeness of The MLC's data is d…" at bounding box center [760, 383] width 1520 height 707
click at [1305, 489] on main "The MLC Public Work Search The accuracy and completeness of The MLC's data is d…" at bounding box center [760, 383] width 1520 height 707
click at [1307, 477] on main "The MLC Public Work Search The accuracy and completeness of The MLC's data is d…" at bounding box center [760, 383] width 1520 height 707
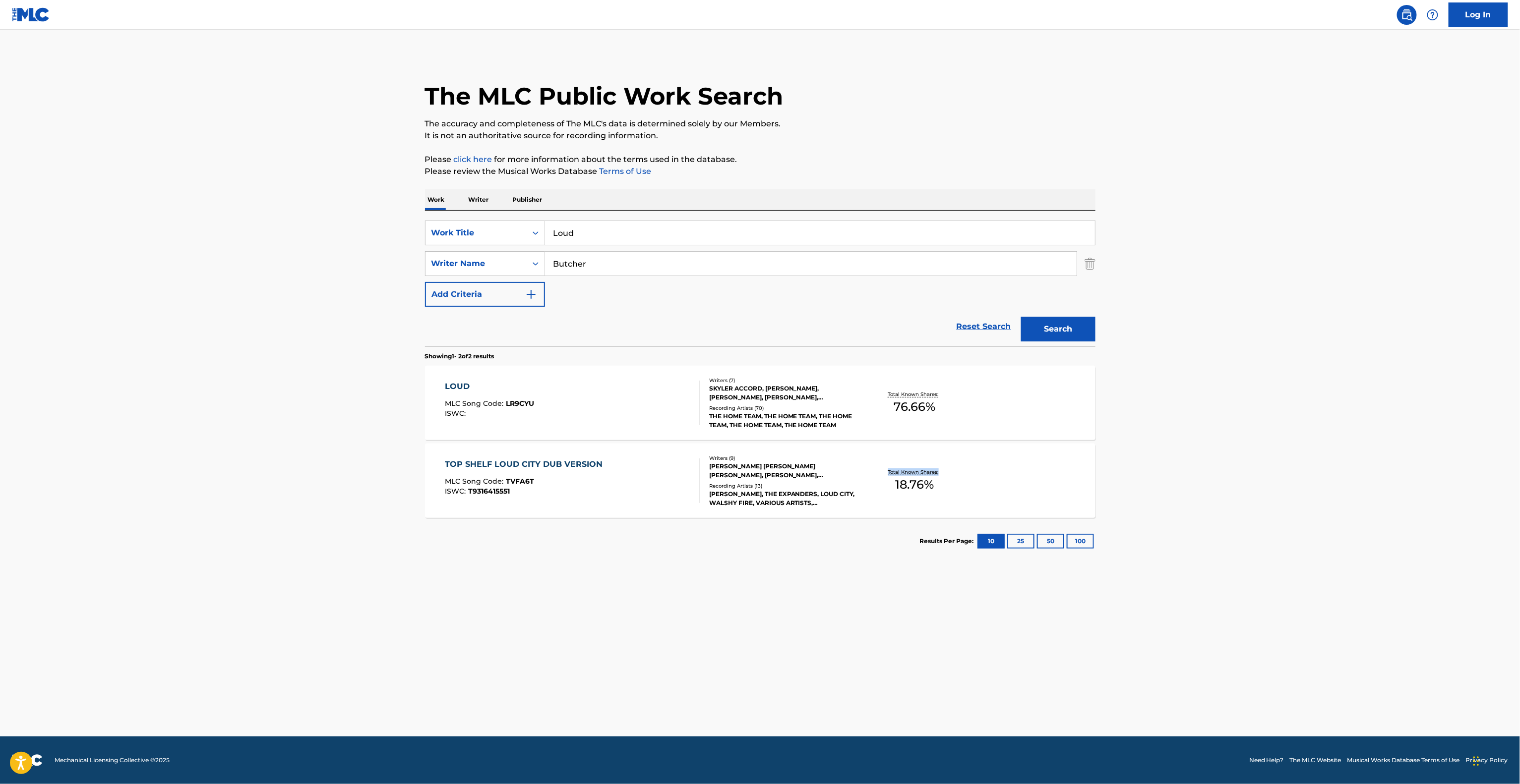
click at [1301, 471] on main "The MLC Public Work Search The accuracy and completeness of The MLC's data is d…" at bounding box center [760, 383] width 1520 height 707
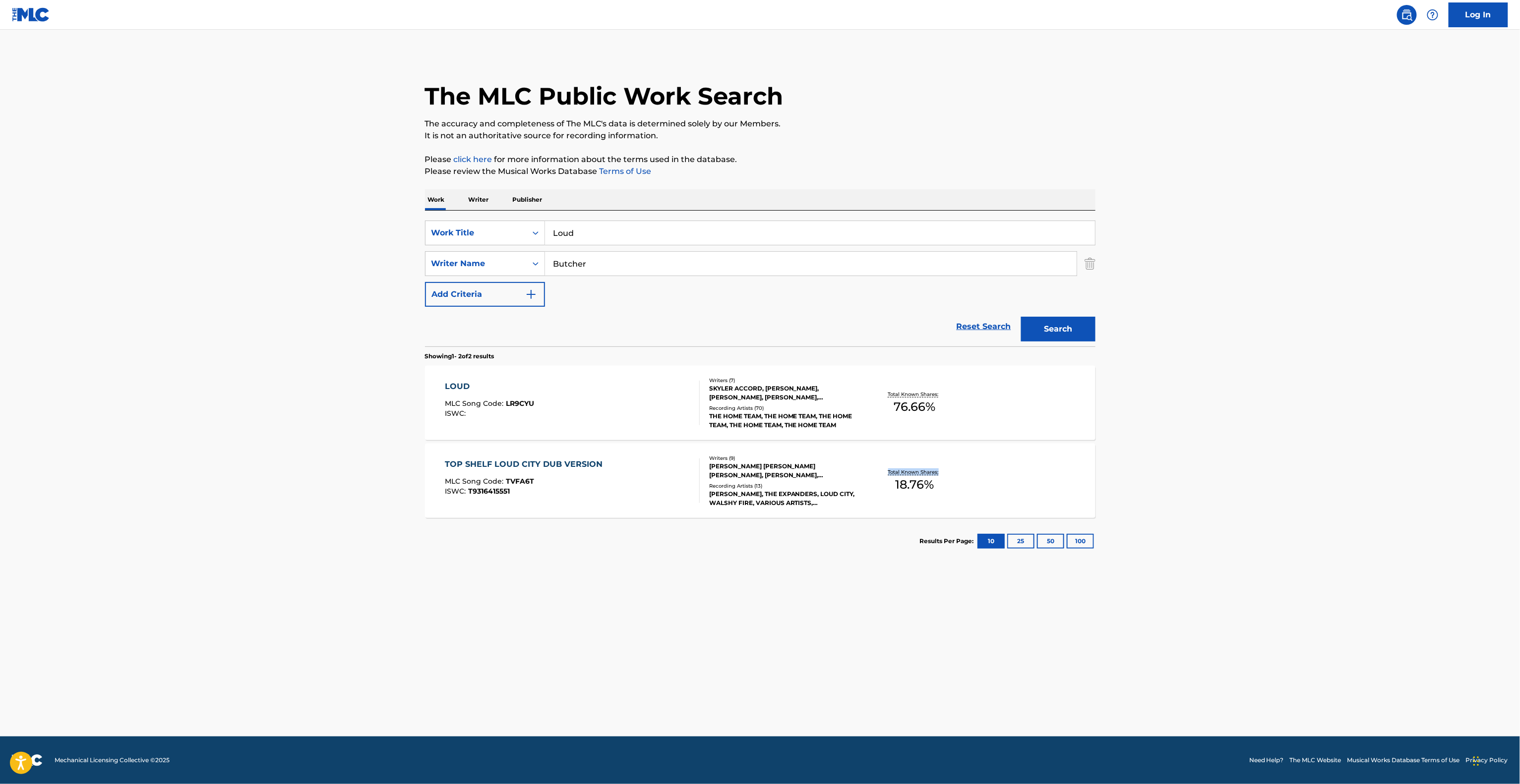
click at [1301, 471] on main "The MLC Public Work Search The accuracy and completeness of The MLC's data is d…" at bounding box center [760, 383] width 1520 height 707
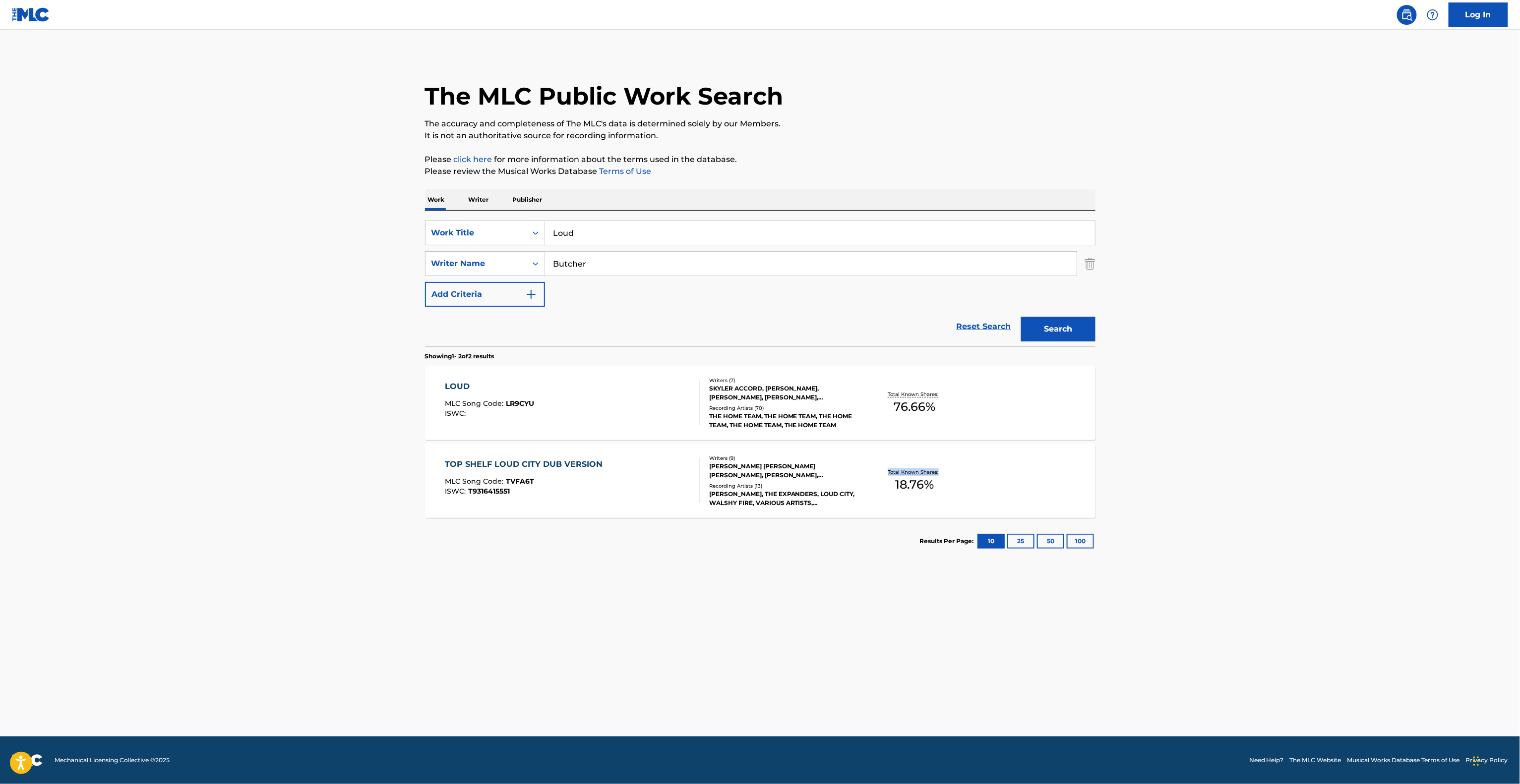
click at [1301, 471] on main "The MLC Public Work Search The accuracy and completeness of The MLC's data is d…" at bounding box center [760, 383] width 1520 height 707
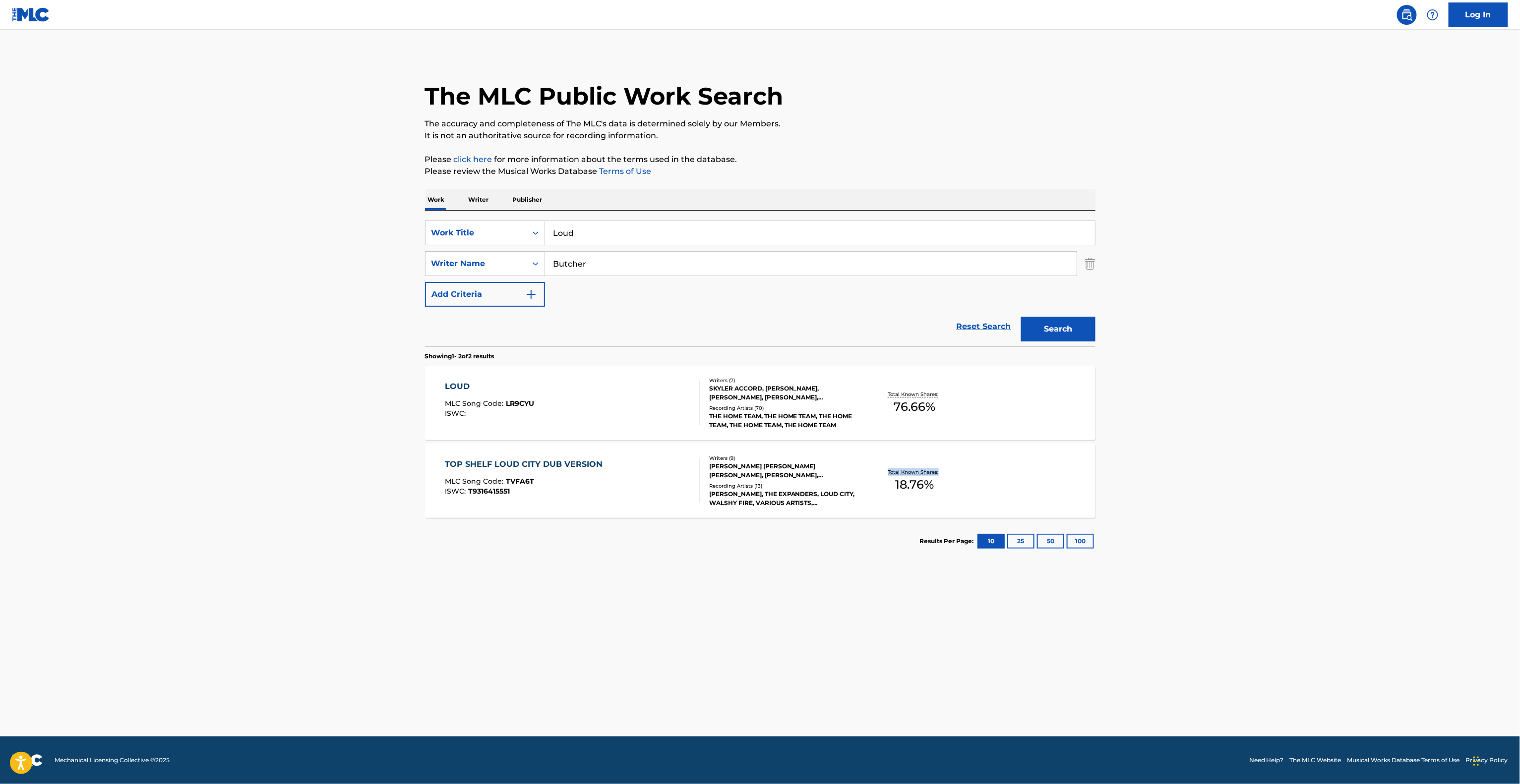
click at [1301, 471] on main "The MLC Public Work Search The accuracy and completeness of The MLC's data is d…" at bounding box center [760, 383] width 1520 height 707
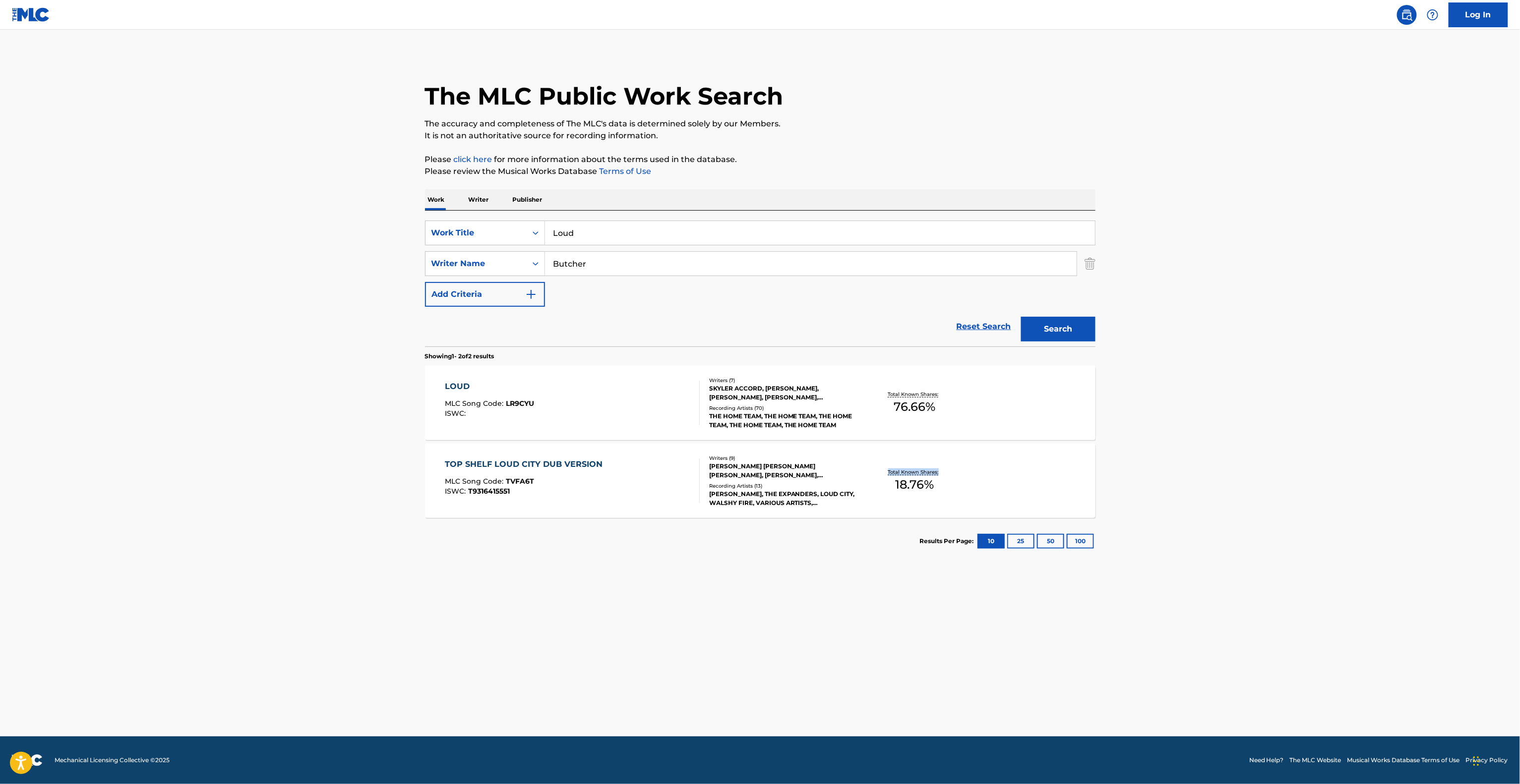
click at [1301, 471] on main "The MLC Public Work Search The accuracy and completeness of The MLC's data is d…" at bounding box center [760, 383] width 1520 height 707
click at [1301, 469] on main "The MLC Public Work Search The accuracy and completeness of The MLC's data is d…" at bounding box center [760, 383] width 1520 height 707
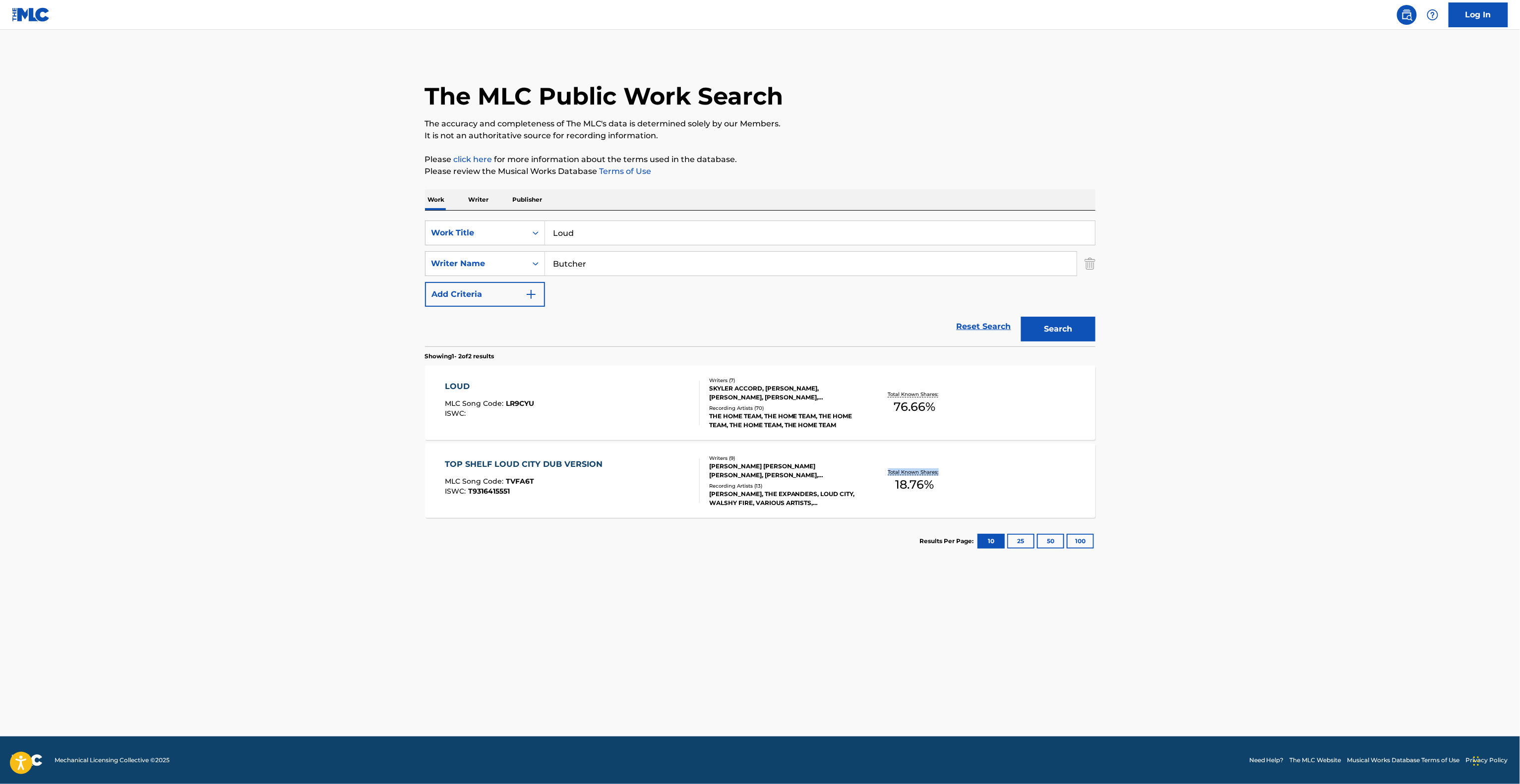
click at [1301, 469] on main "The MLC Public Work Search The accuracy and completeness of The MLC's data is d…" at bounding box center [760, 383] width 1520 height 707
click at [1299, 468] on main "The MLC Public Work Search The accuracy and completeness of The MLC's data is d…" at bounding box center [760, 383] width 1520 height 707
click at [1300, 463] on main "The MLC Public Work Search The accuracy and completeness of The MLC's data is d…" at bounding box center [760, 383] width 1520 height 707
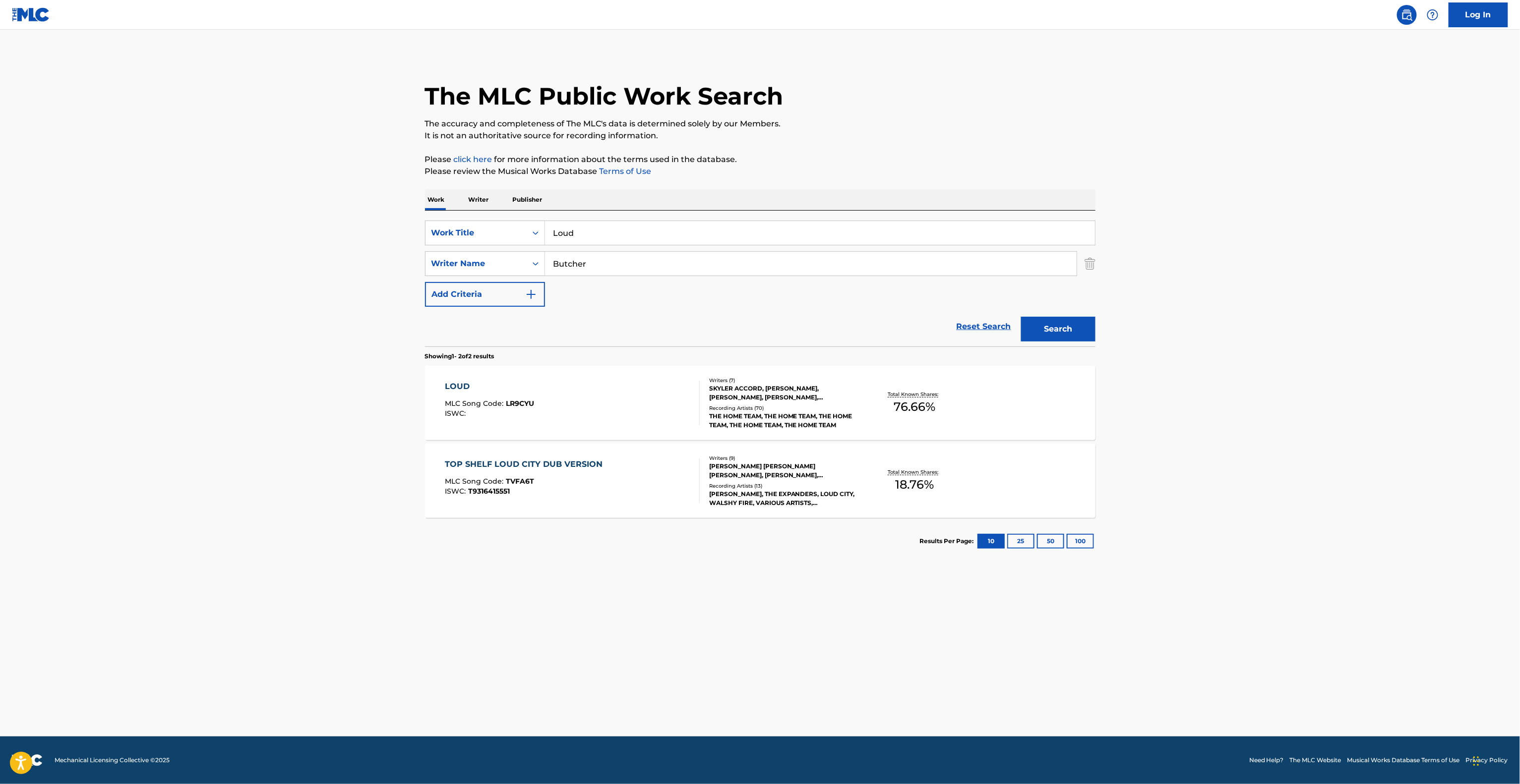
click at [1295, 463] on main "The MLC Public Work Search The accuracy and completeness of The MLC's data is d…" at bounding box center [760, 383] width 1520 height 707
click at [1295, 449] on main "The MLC Public Work Search The accuracy and completeness of The MLC's data is d…" at bounding box center [760, 383] width 1520 height 707
click at [1285, 447] on main "The MLC Public Work Search The accuracy and completeness of The MLC's data is d…" at bounding box center [760, 383] width 1520 height 707
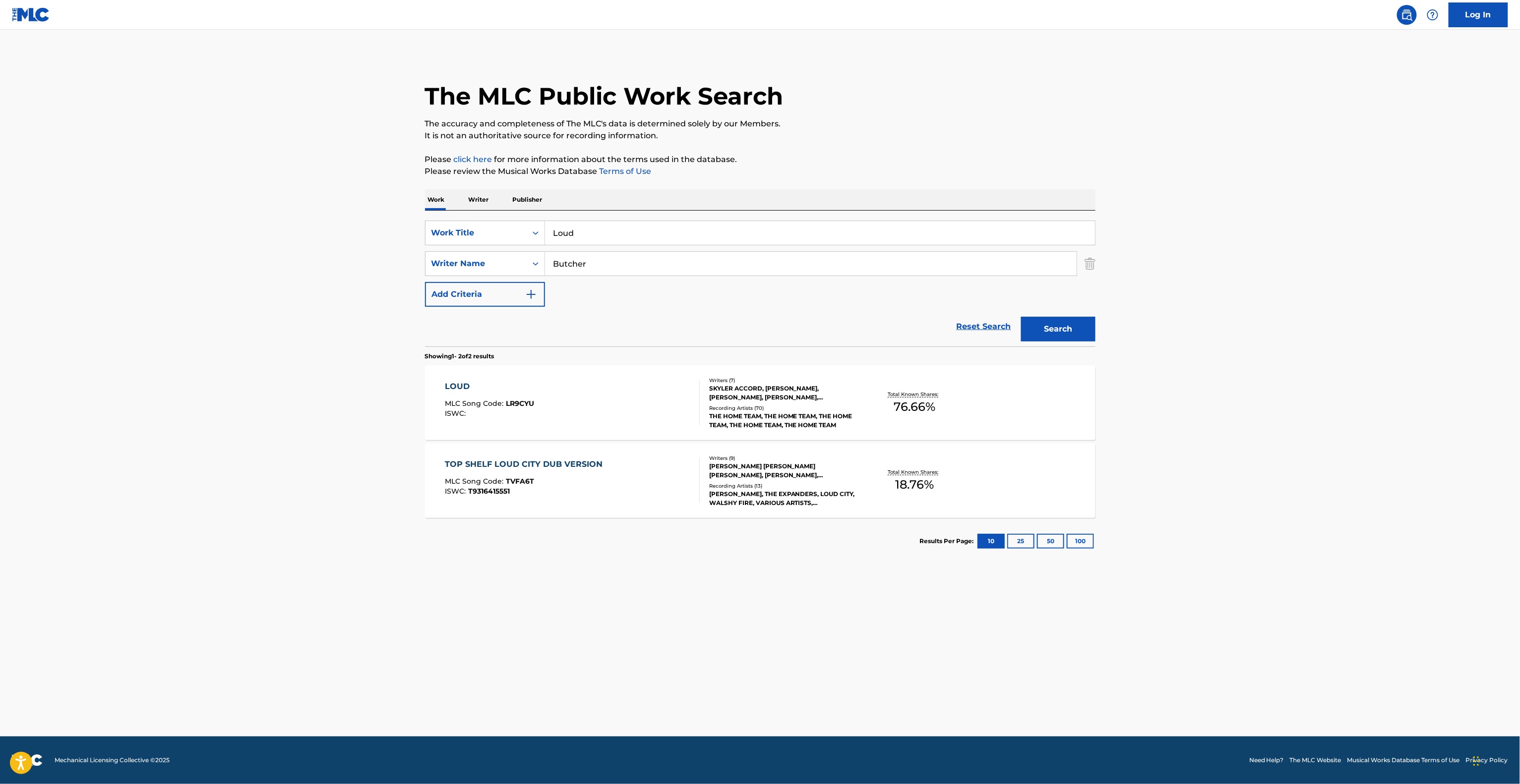
click at [1285, 447] on main "The MLC Public Work Search The accuracy and completeness of The MLC's data is d…" at bounding box center [760, 383] width 1520 height 707
click at [458, 388] on div "LOUD" at bounding box center [489, 387] width 89 height 12
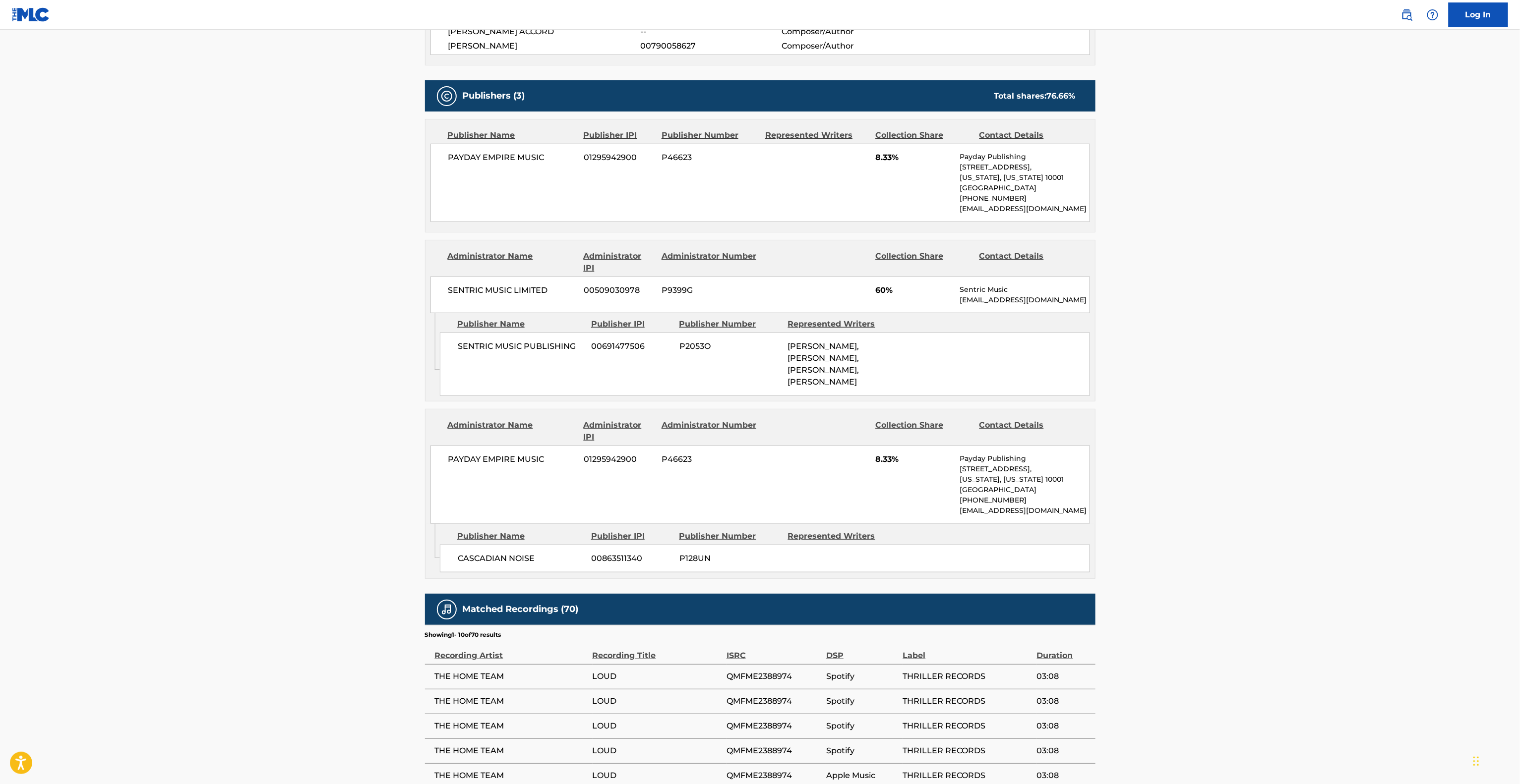
scroll to position [495, 0]
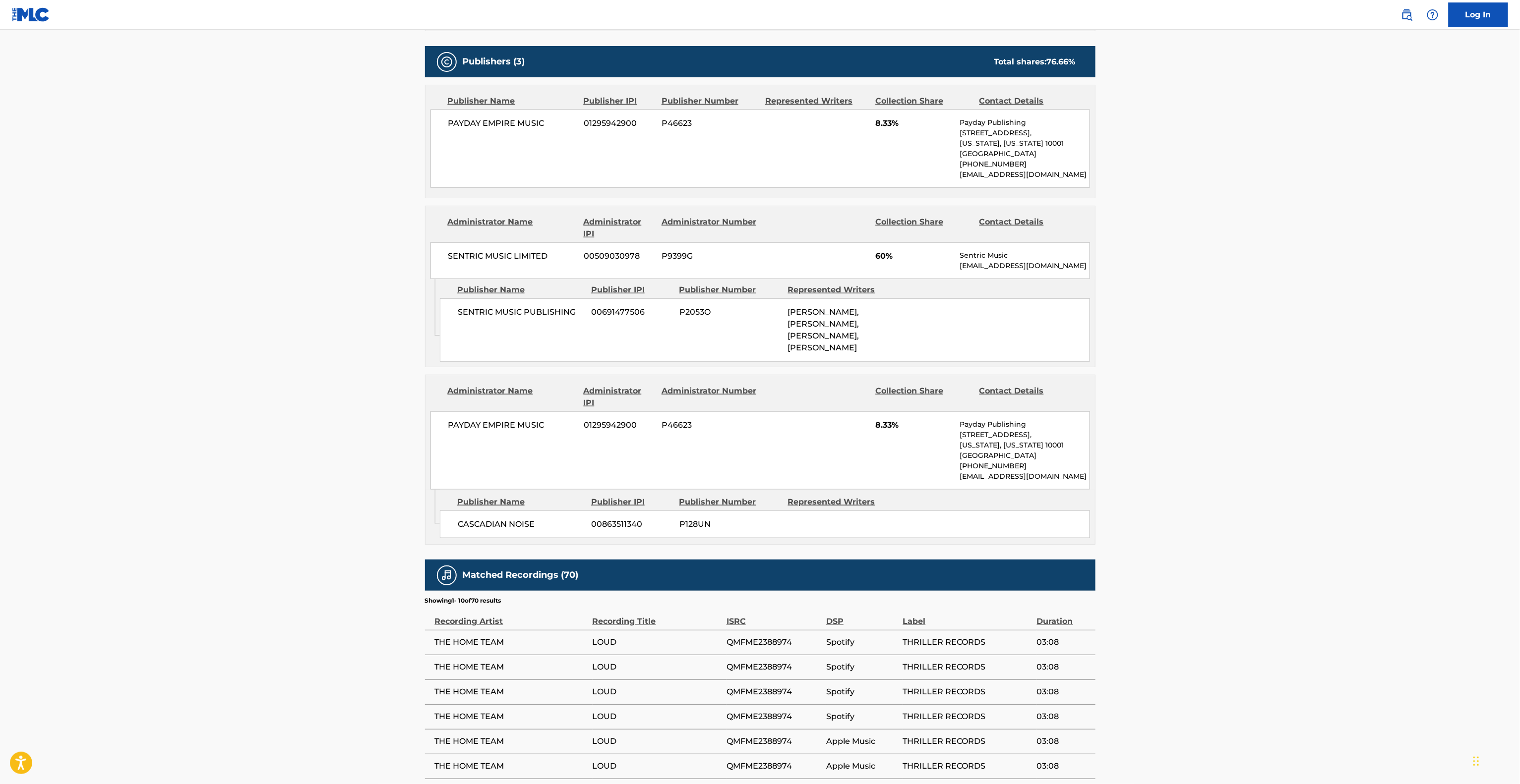
click at [1298, 594] on main "< Back to public search results Copy work link LOUD Work Detail Member Work Ide…" at bounding box center [760, 232] width 1520 height 1395
click at [1302, 595] on main "< Back to public search results Copy work link LOUD Work Detail Member Work Ide…" at bounding box center [760, 232] width 1520 height 1395
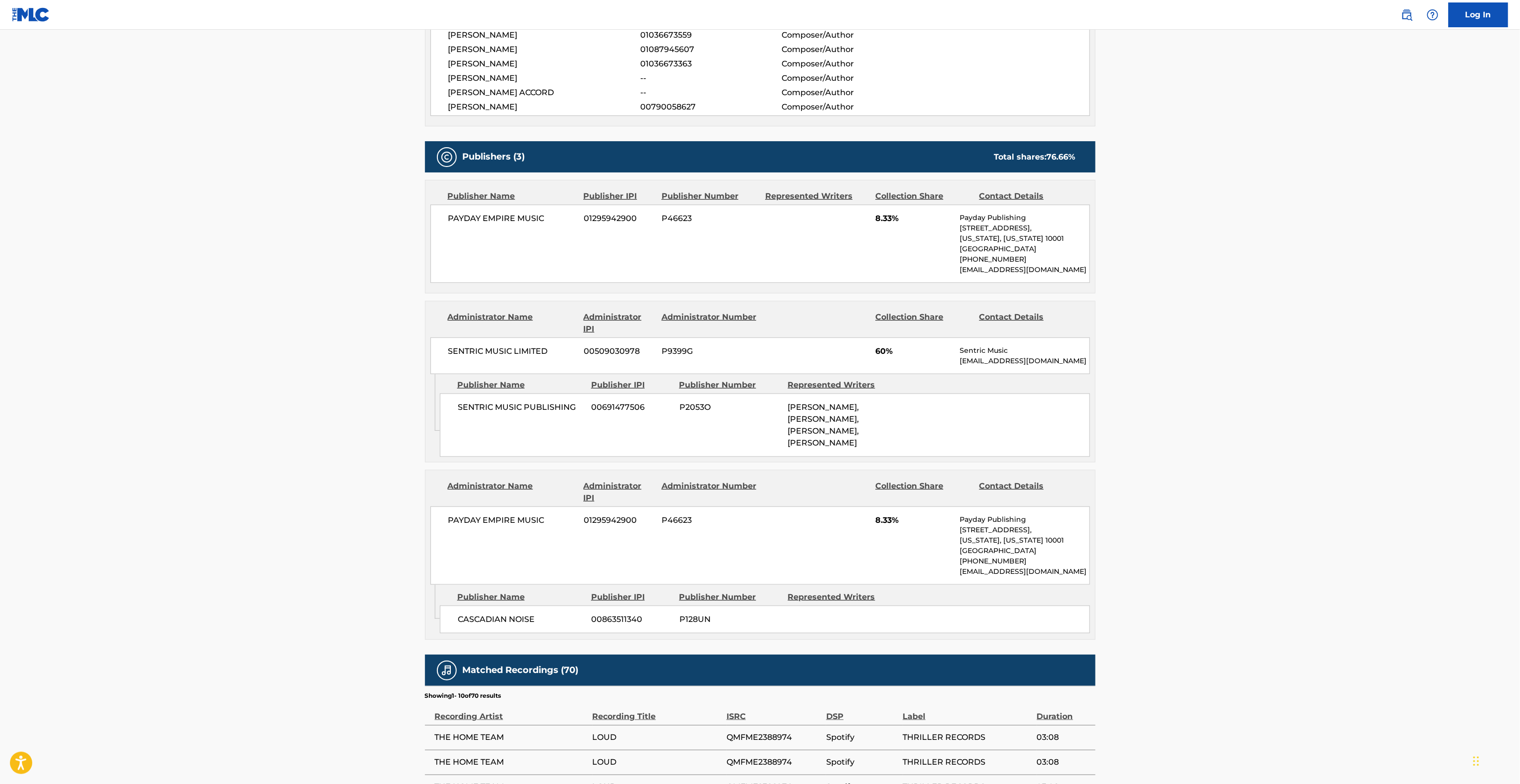
scroll to position [396, 0]
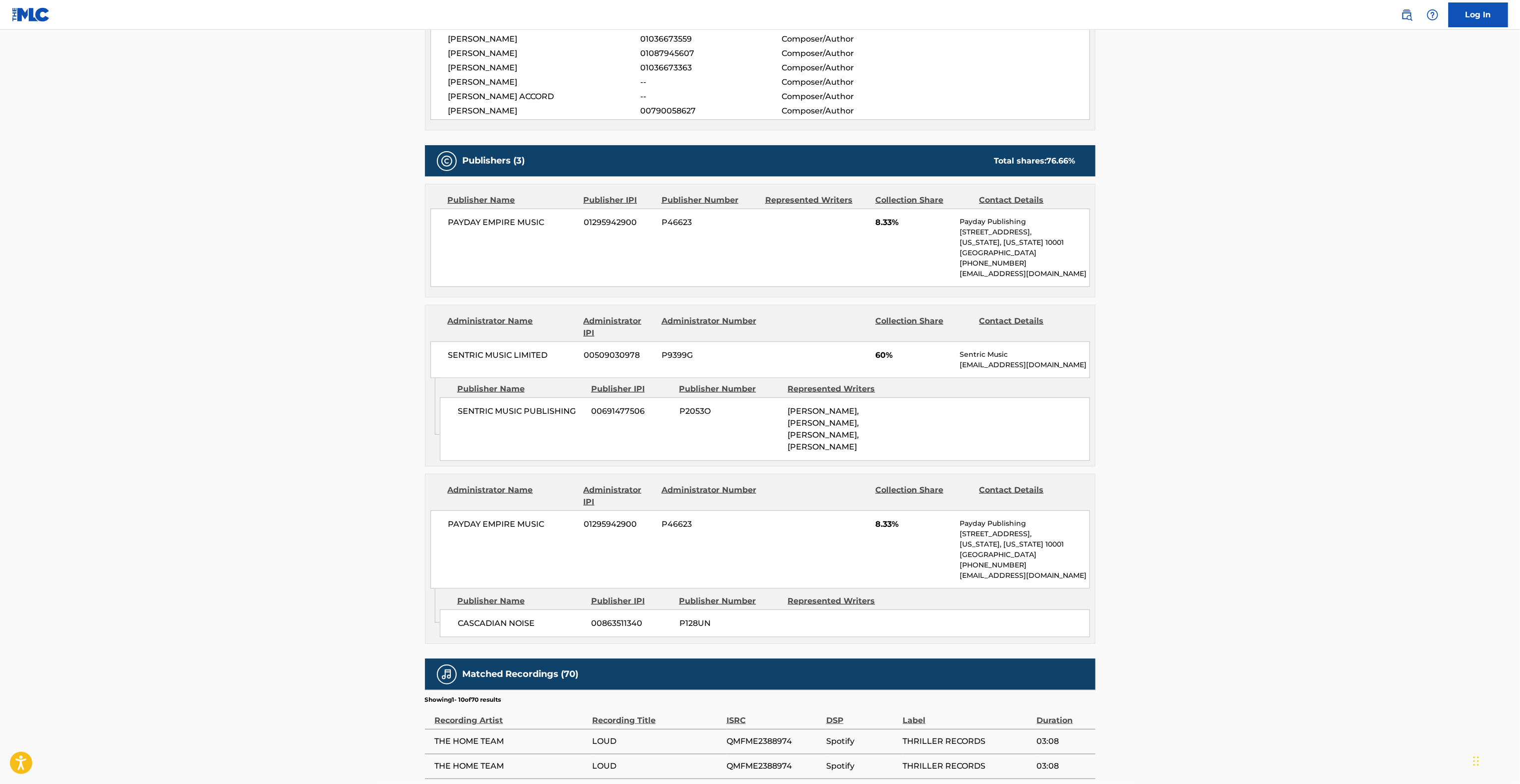
click at [1304, 598] on main "< Back to public search results Copy work link LOUD Work Detail Member Work Ide…" at bounding box center [760, 331] width 1520 height 1395
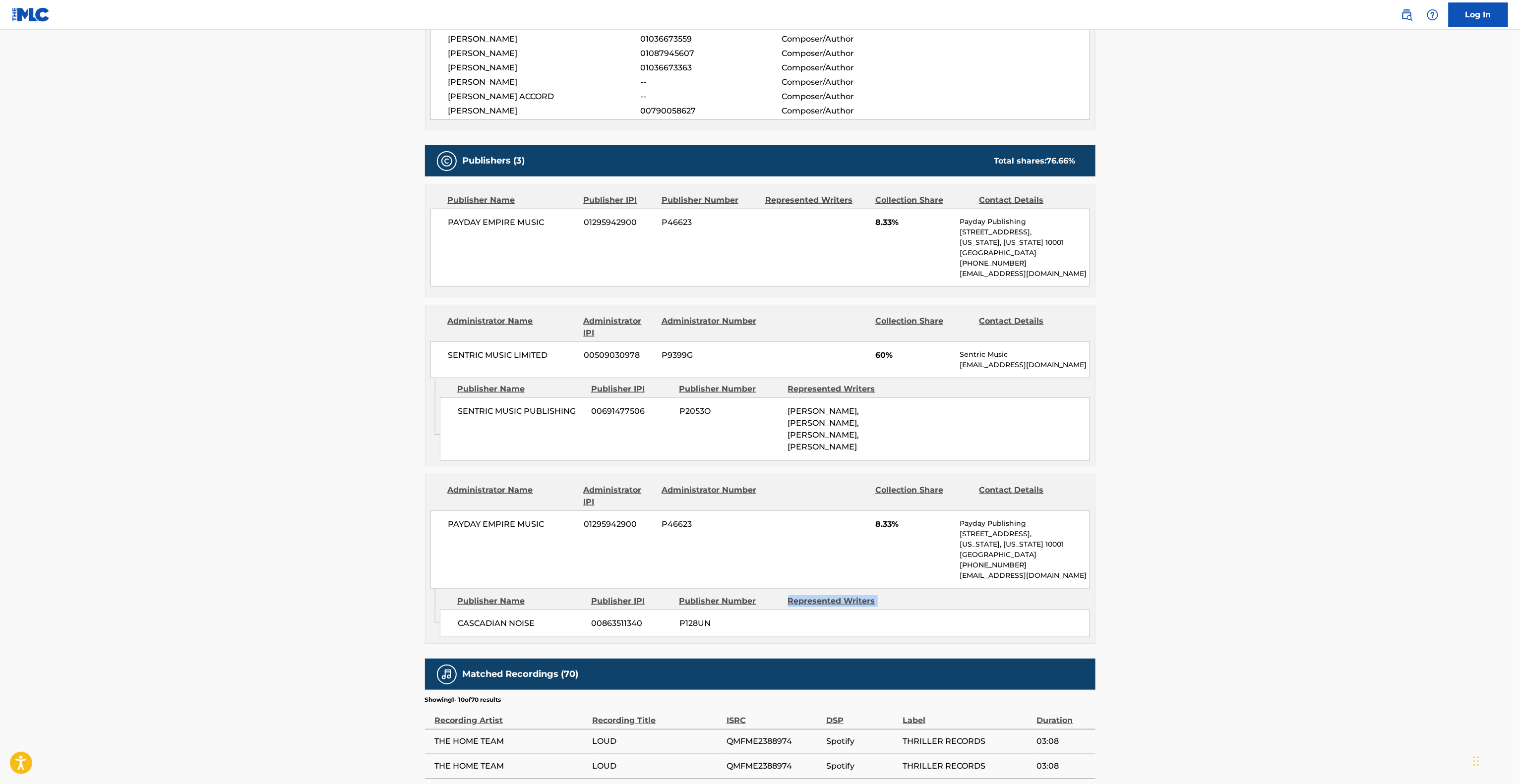
click at [1304, 598] on main "< Back to public search results Copy work link LOUD Work Detail Member Work Ide…" at bounding box center [760, 331] width 1520 height 1395
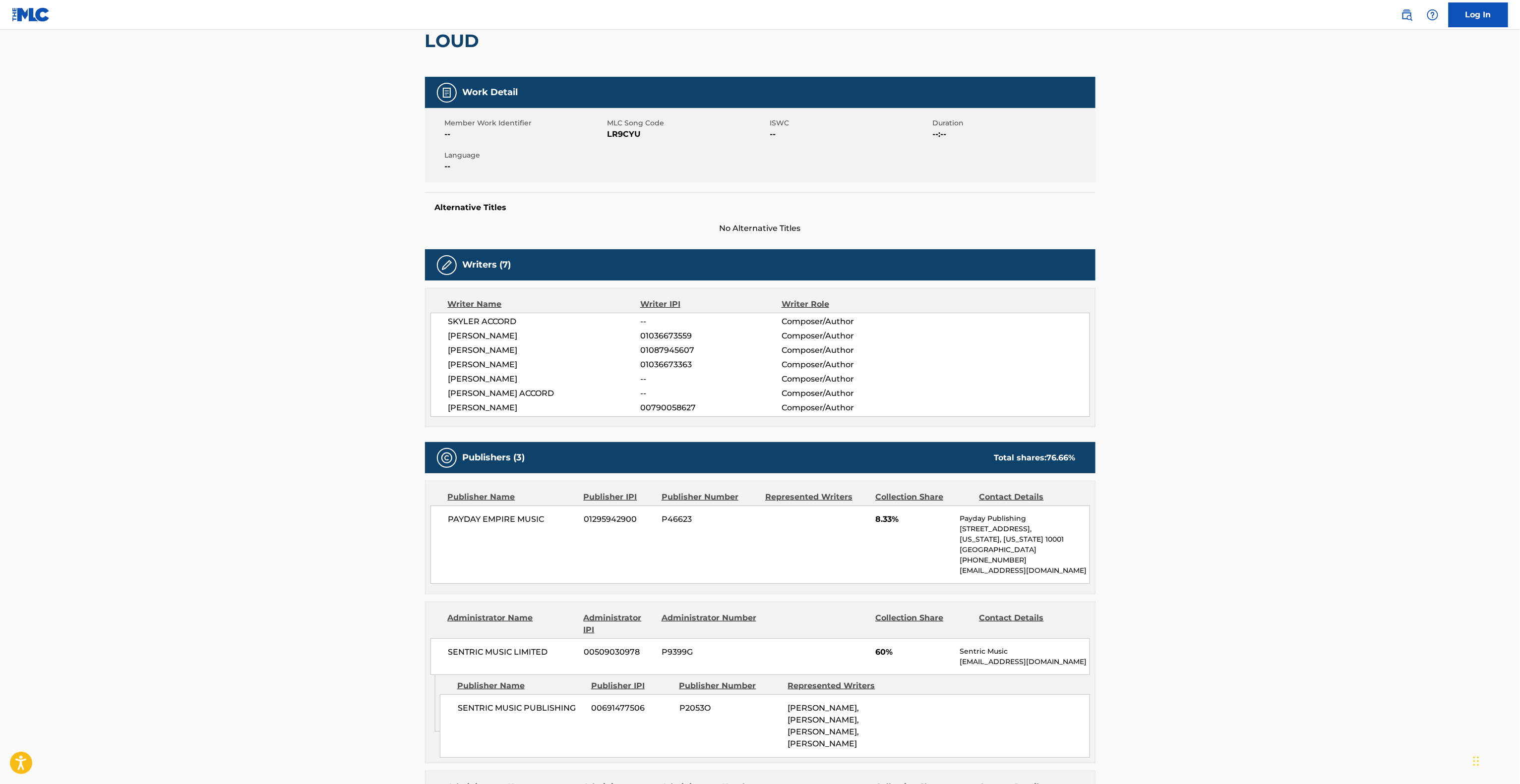
scroll to position [0, 0]
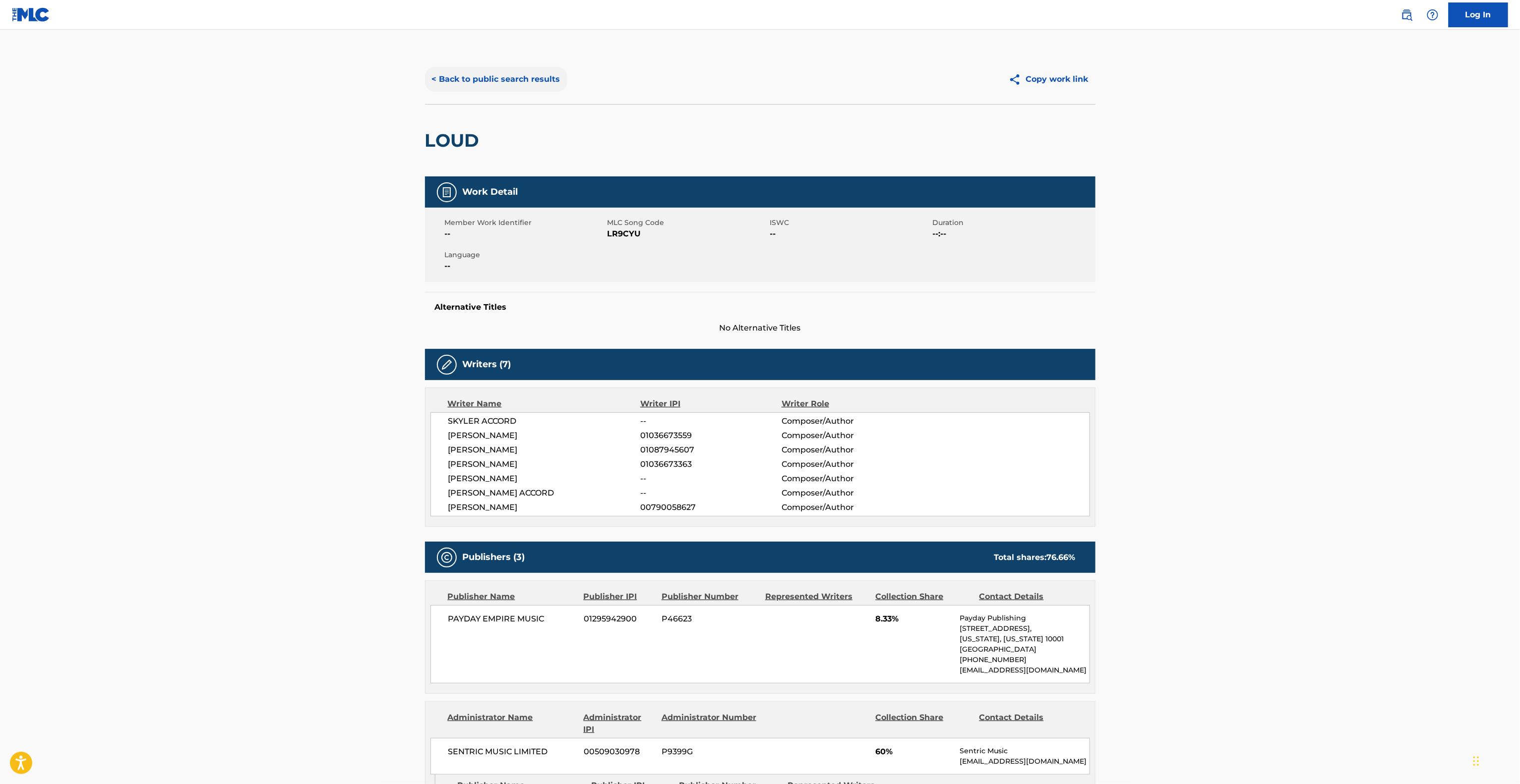
click at [466, 76] on button "< Back to public search results" at bounding box center [496, 79] width 142 height 25
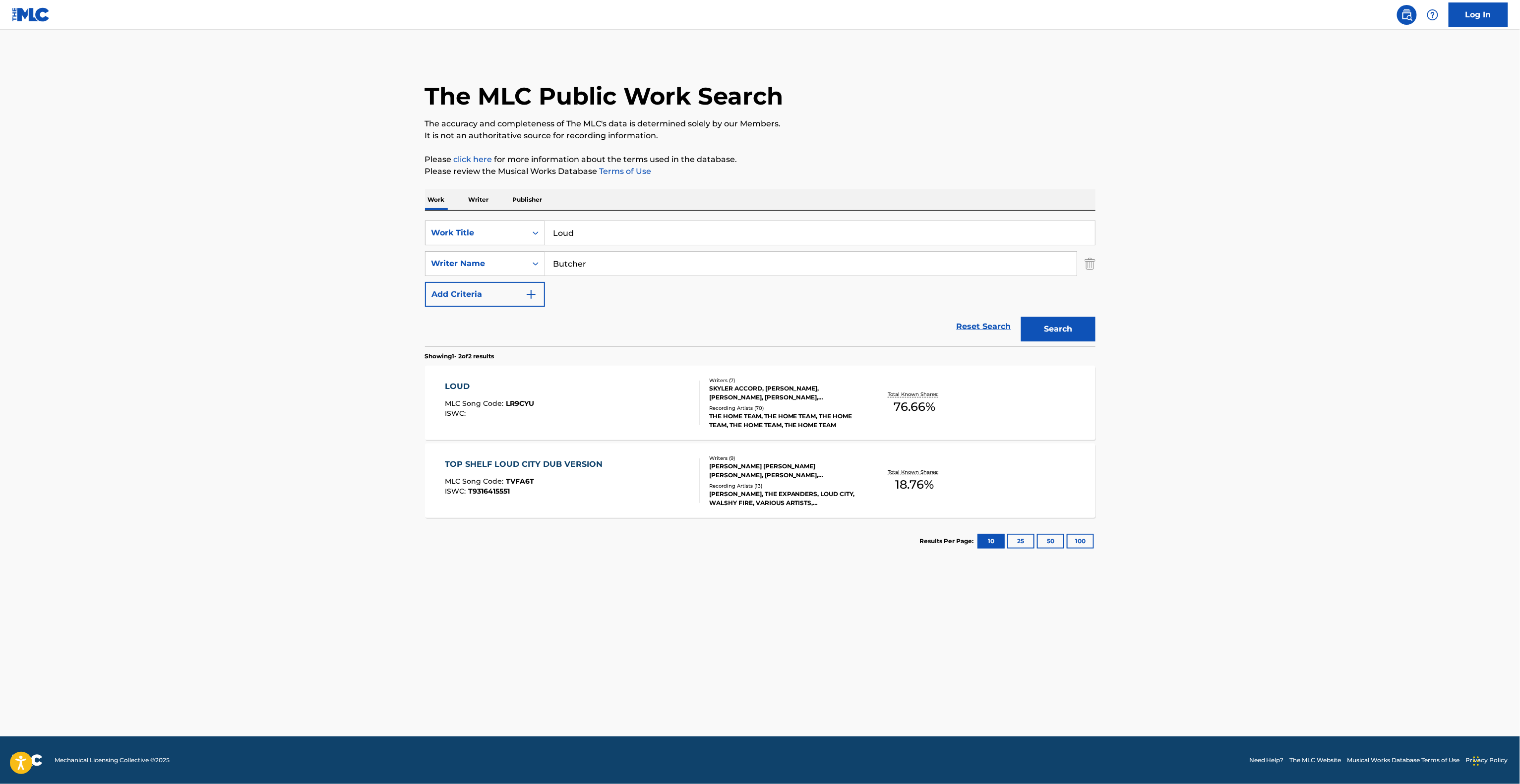
drag, startPoint x: 583, startPoint y: 237, endPoint x: 510, endPoint y: 231, distance: 73.2
click at [510, 231] on div "SearchWithCriteria6c315f61-31d5-45ed-8f26-87ee932d2b62 Work Title Loud" at bounding box center [760, 232] width 671 height 25
paste input "I Love It"
type input "I Love It"
drag, startPoint x: 467, startPoint y: 261, endPoint x: 720, endPoint y: 287, distance: 254.3
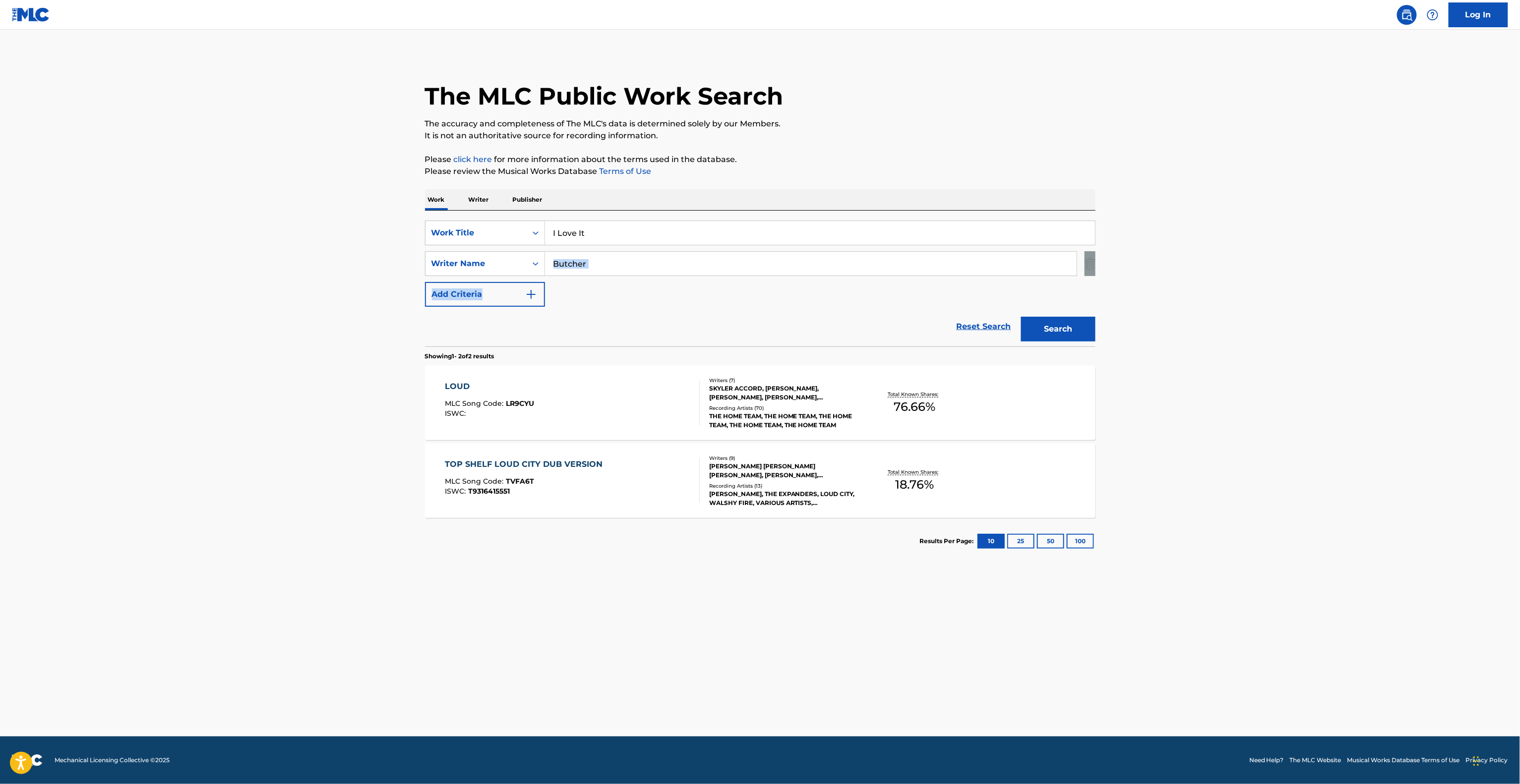
click at [473, 260] on div "SearchWithCriteria6c315f61-31d5-45ed-8f26-87ee932d2b62 Work Title I Love It Sea…" at bounding box center [760, 263] width 671 height 86
click at [708, 263] on input "Butcher" at bounding box center [811, 264] width 532 height 24
drag, startPoint x: 751, startPoint y: 265, endPoint x: 350, endPoint y: 250, distance: 401.3
click at [343, 249] on main "The MLC Public Work Search The accuracy and completeness of The MLC's data is d…" at bounding box center [760, 383] width 1520 height 707
paste input "[PERSON_NAME]"
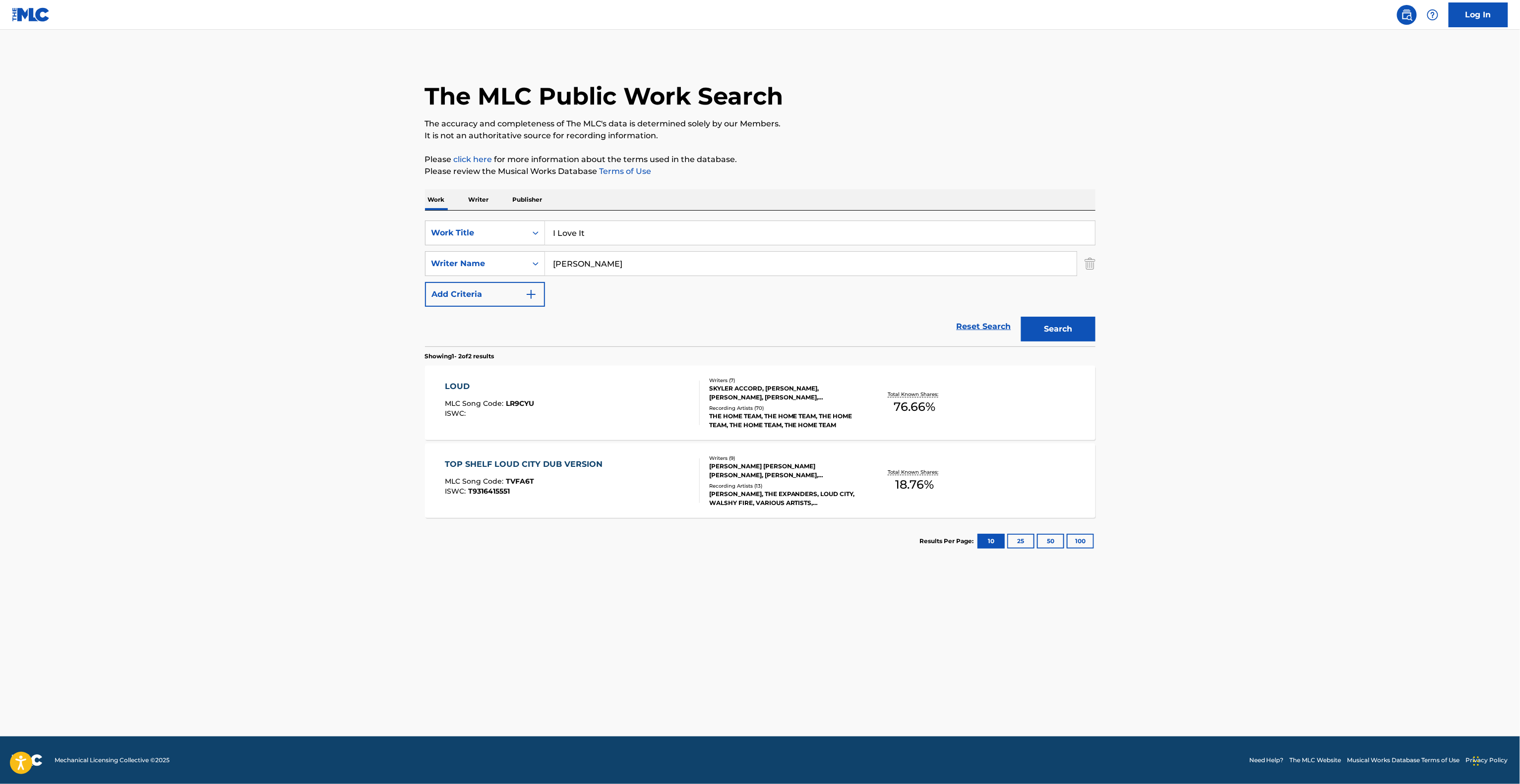
type input "[PERSON_NAME]"
click at [1049, 342] on div "Search" at bounding box center [1056, 327] width 79 height 40
click at [1049, 342] on button "Search" at bounding box center [1058, 329] width 75 height 25
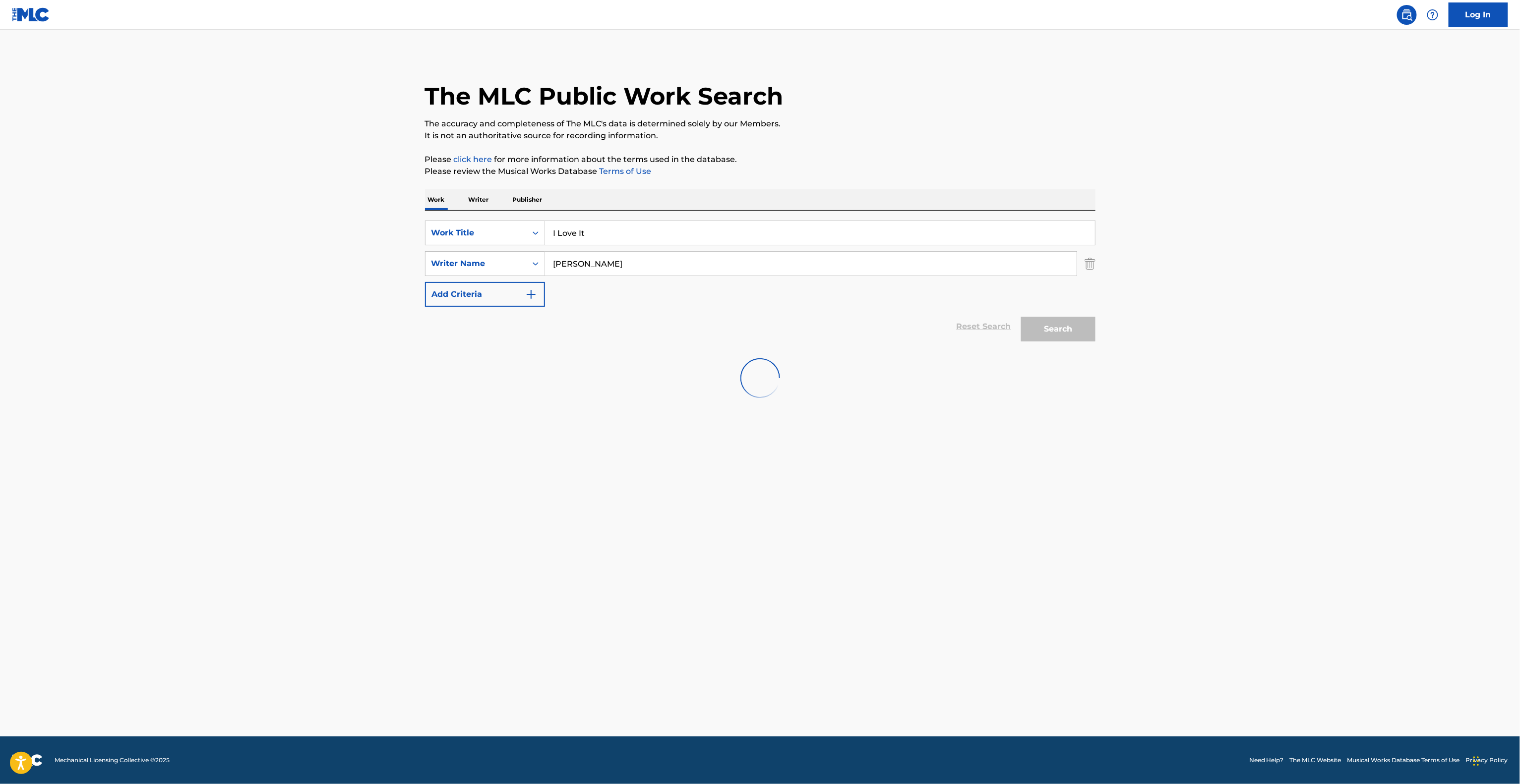
click at [1053, 335] on div "Search" at bounding box center [1056, 327] width 79 height 40
click at [1328, 396] on main "The MLC Public Work Search The accuracy and completeness of The MLC's data is d…" at bounding box center [760, 383] width 1520 height 707
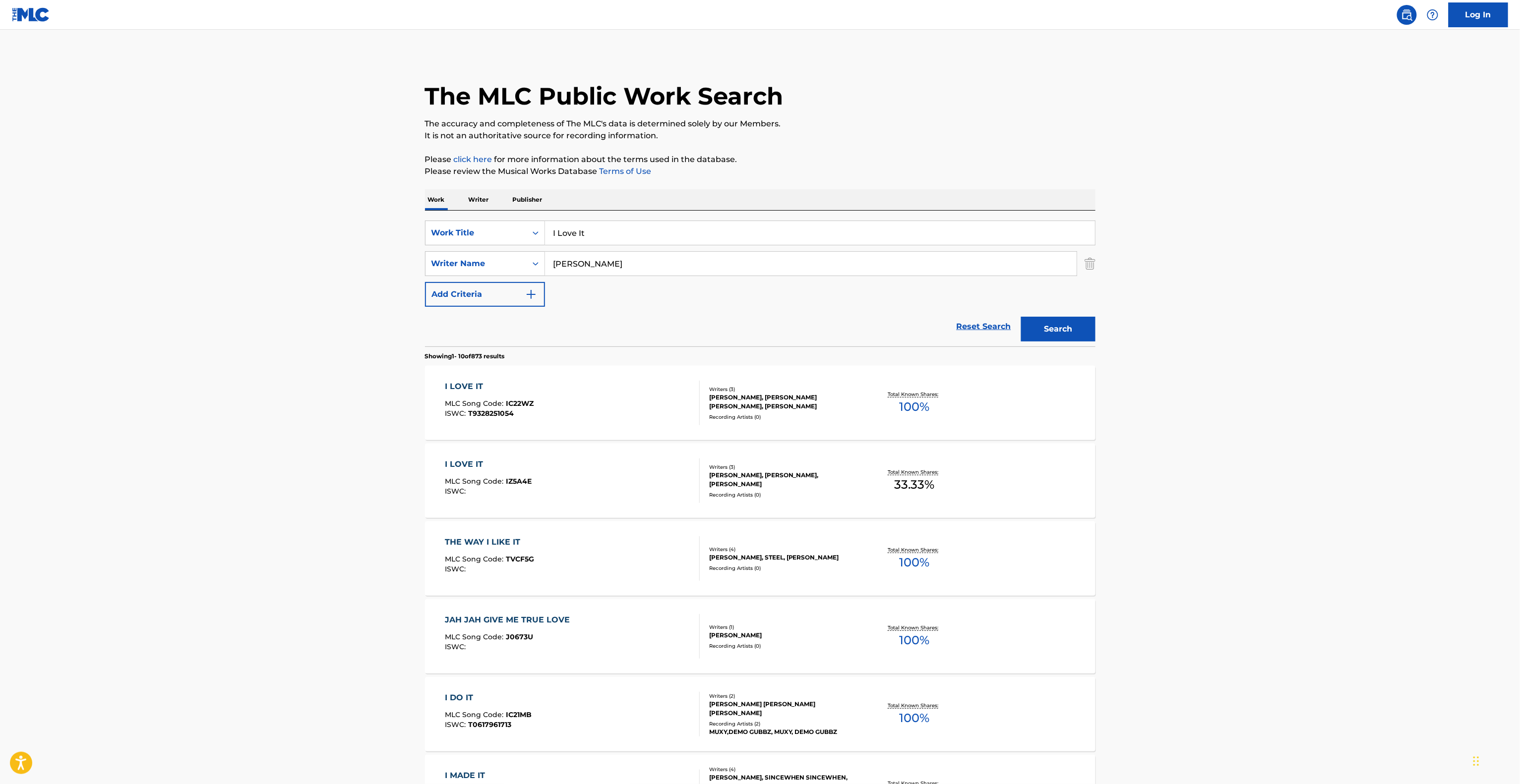
click at [1116, 466] on main "The MLC Public Work Search The accuracy and completeness of The MLC's data is d…" at bounding box center [760, 613] width 1520 height 1167
click at [1202, 460] on main "The MLC Public Work Search The accuracy and completeness of The MLC's data is d…" at bounding box center [760, 613] width 1520 height 1167
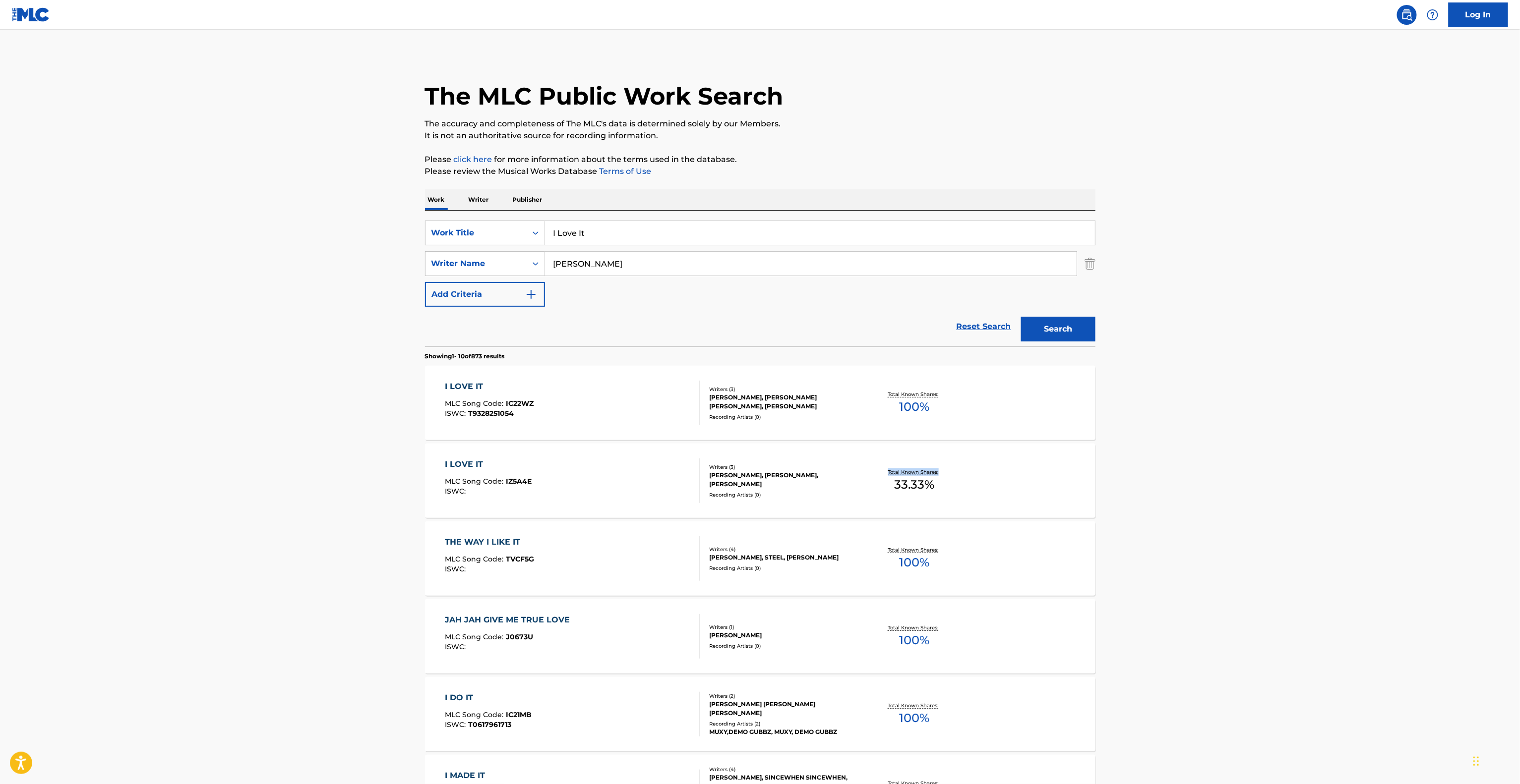
click at [468, 388] on div "I LOVE IT" at bounding box center [489, 387] width 89 height 12
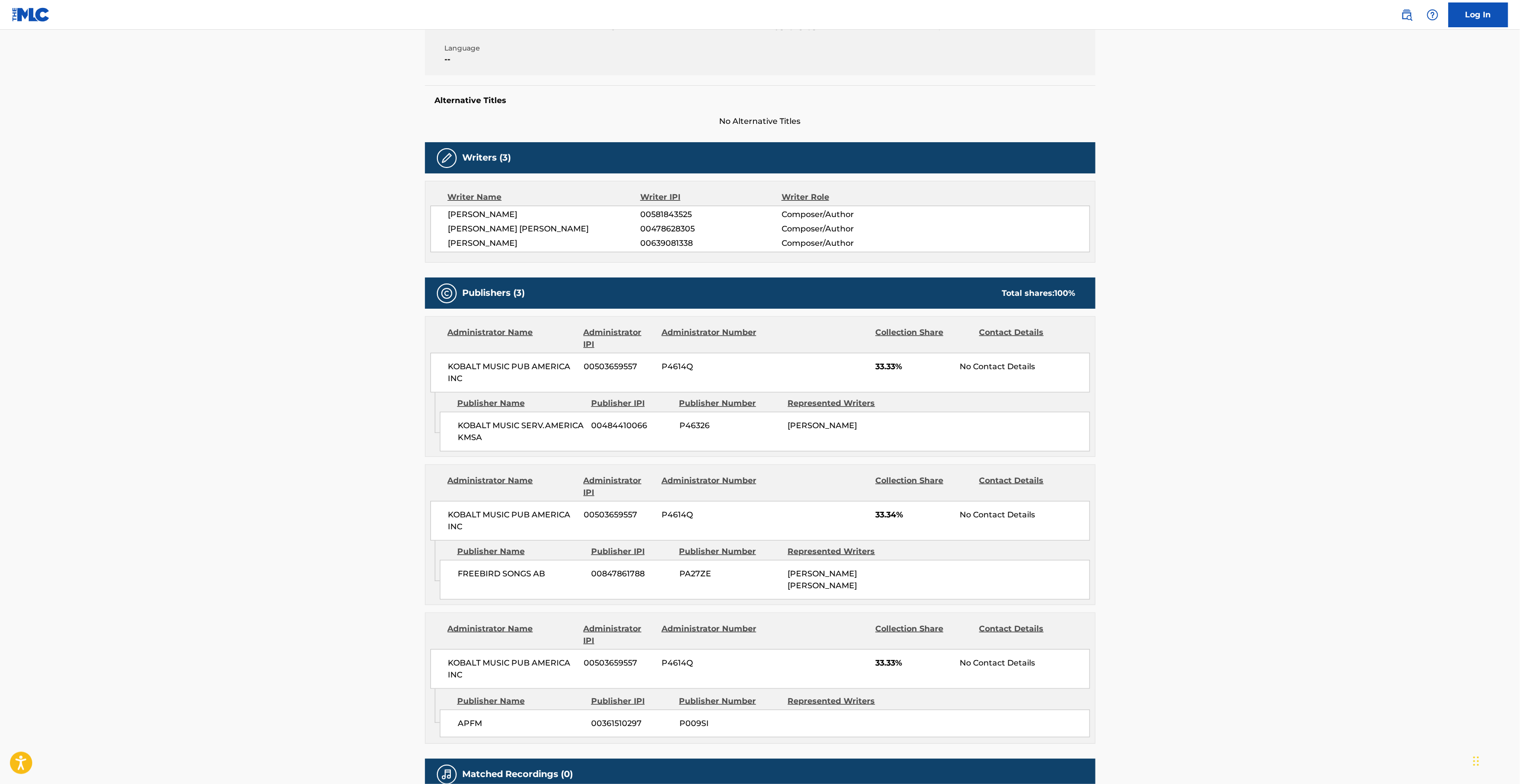
scroll to position [297, 0]
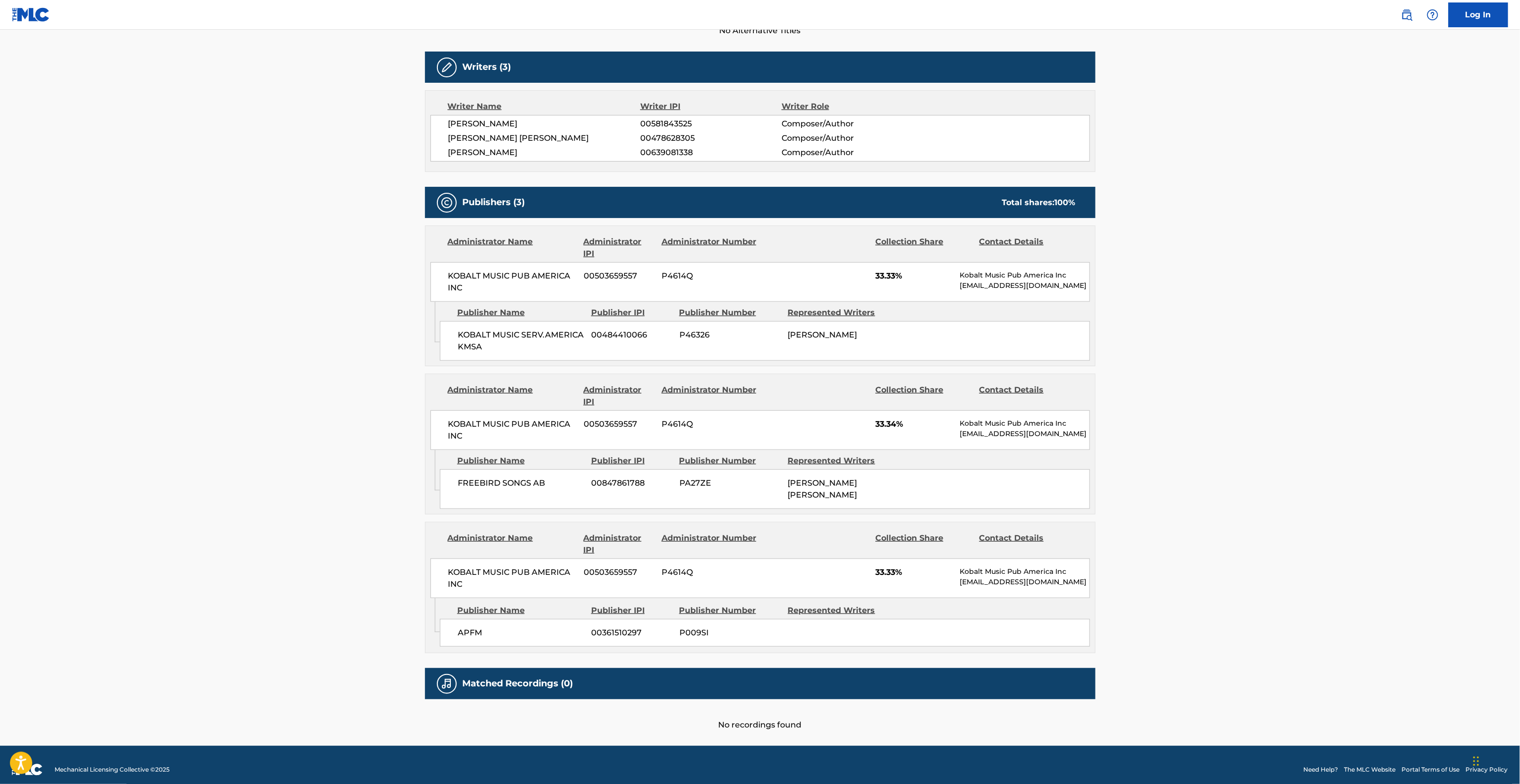
click at [294, 524] on main "< Back to public search results Copy work link I LOVE IT Work Detail Member Wor…" at bounding box center [760, 239] width 1520 height 1014
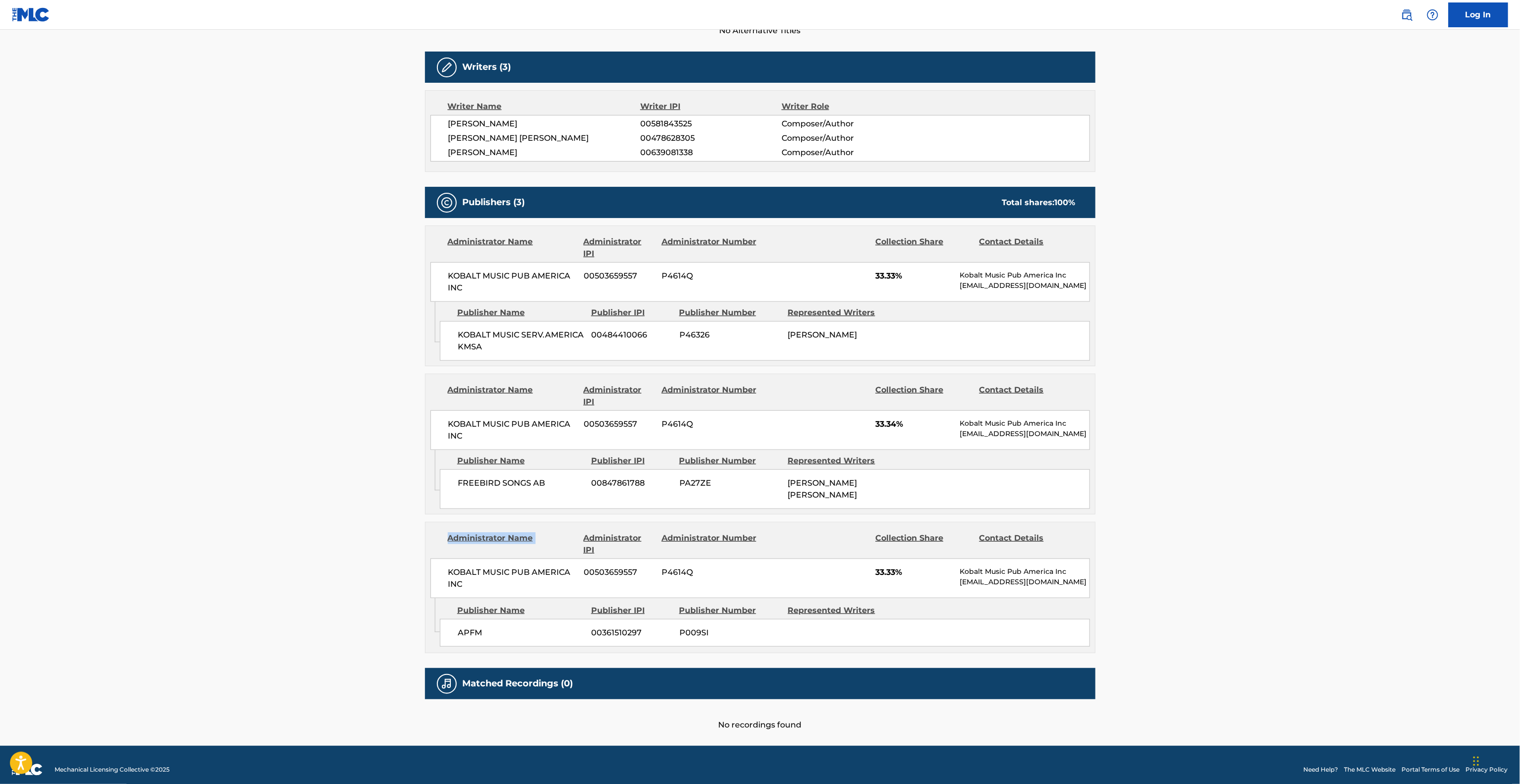
click at [294, 524] on main "< Back to public search results Copy work link I LOVE IT Work Detail Member Wor…" at bounding box center [760, 239] width 1520 height 1014
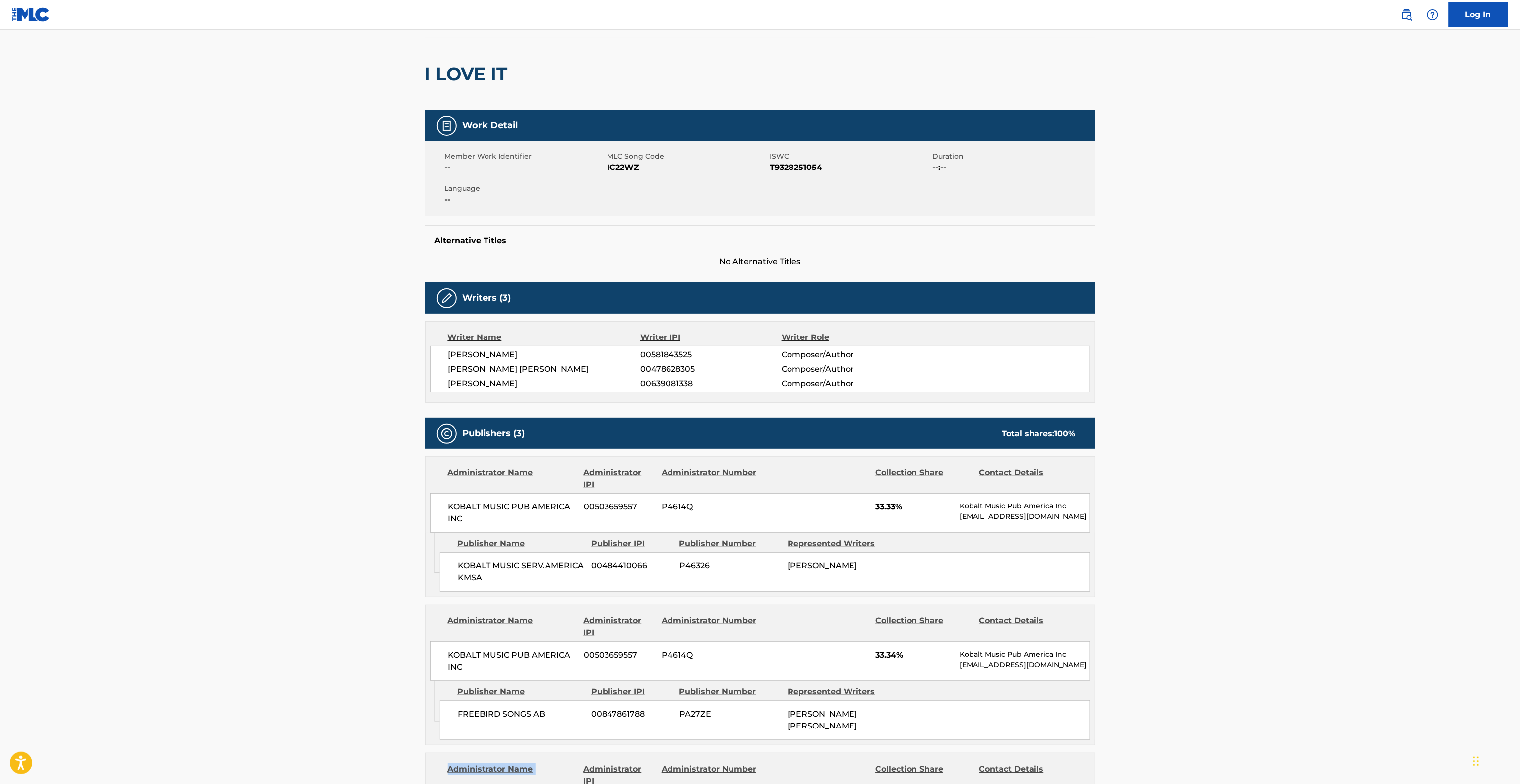
scroll to position [0, 0]
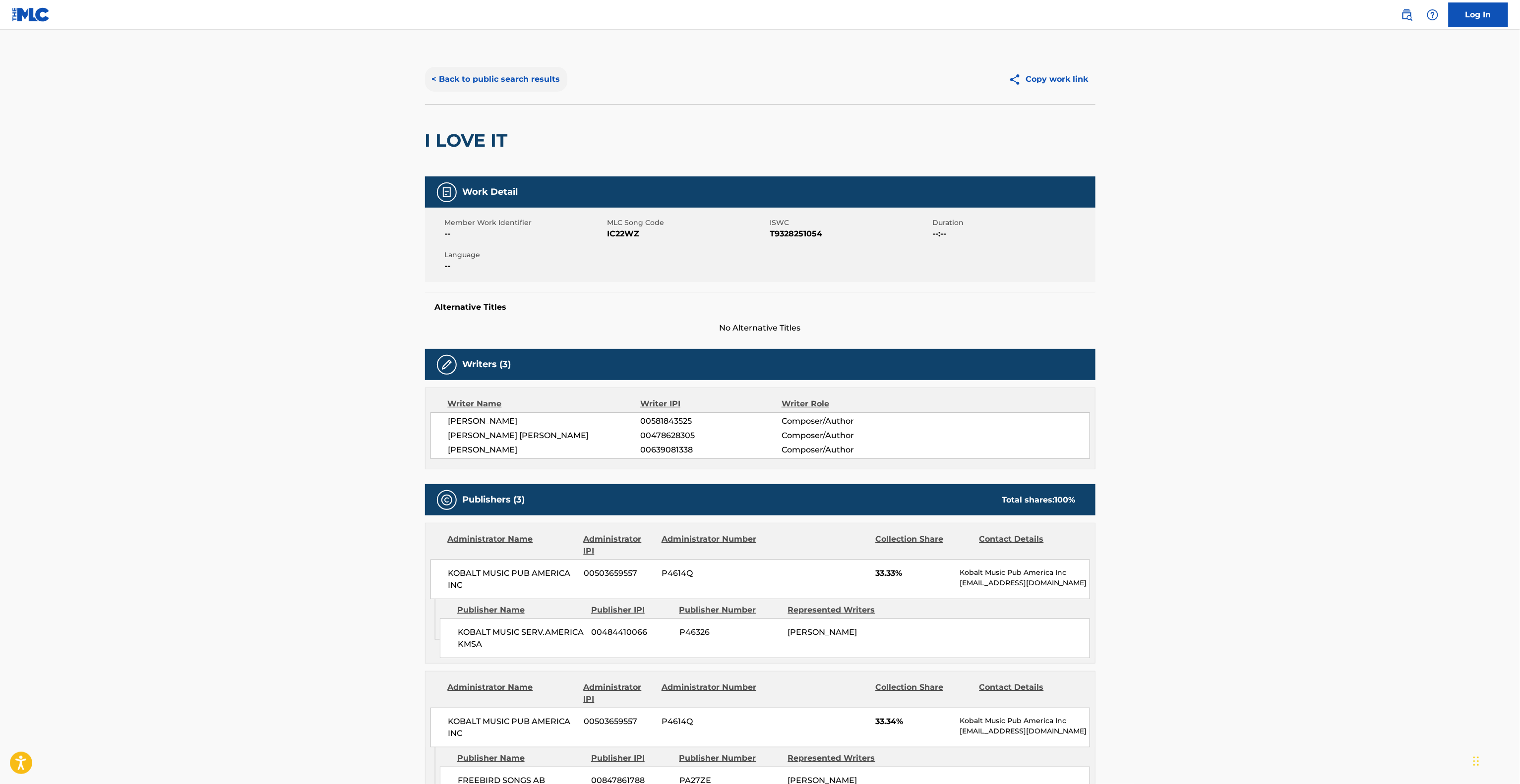
click at [506, 76] on button "< Back to public search results" at bounding box center [496, 79] width 142 height 25
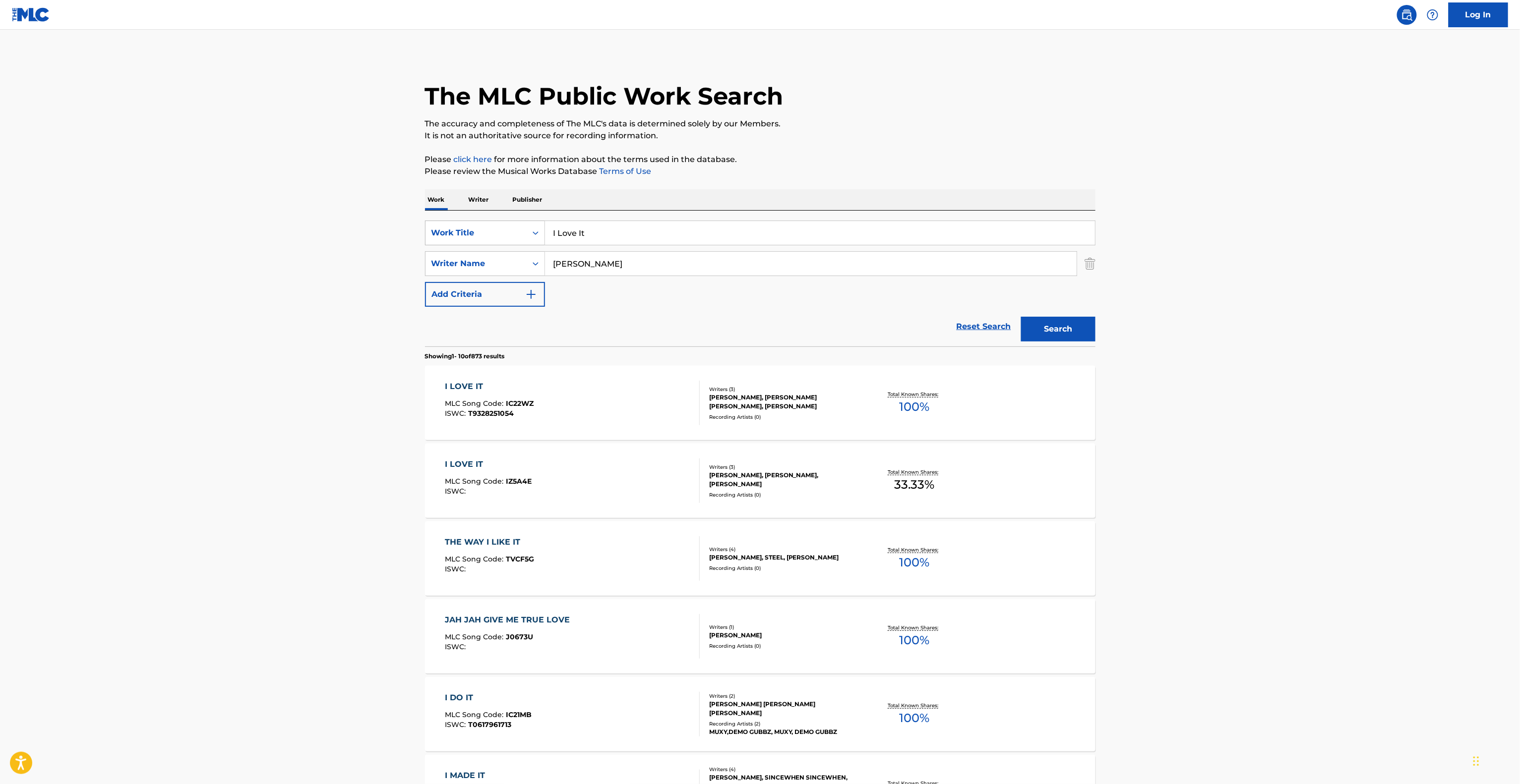
drag, startPoint x: 595, startPoint y: 268, endPoint x: 485, endPoint y: 243, distance: 112.8
click at [481, 244] on div "SearchWithCriteria6c315f61-31d5-45ed-8f26-87ee932d2b62 Work Title I Love It Sea…" at bounding box center [760, 263] width 671 height 86
paste input "Gaulde"
type input "[PERSON_NAME]"
click at [1040, 336] on button "Search" at bounding box center [1058, 329] width 75 height 25
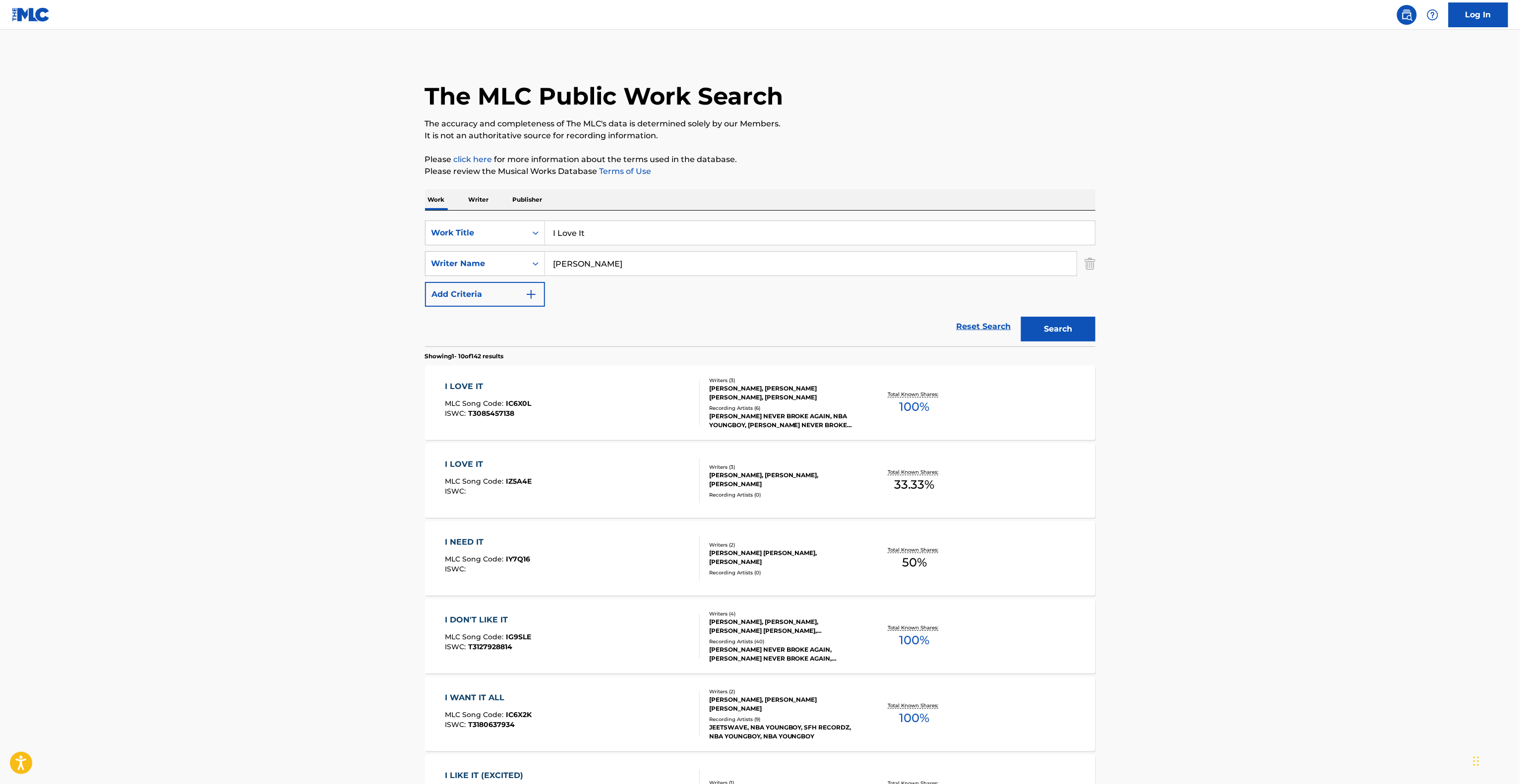
click at [466, 379] on div "I LOVE IT MLC Song Code : IC6X0L ISWC : T3085457138 Writers ( 3 ) [PERSON_NAME]…" at bounding box center [760, 403] width 671 height 75
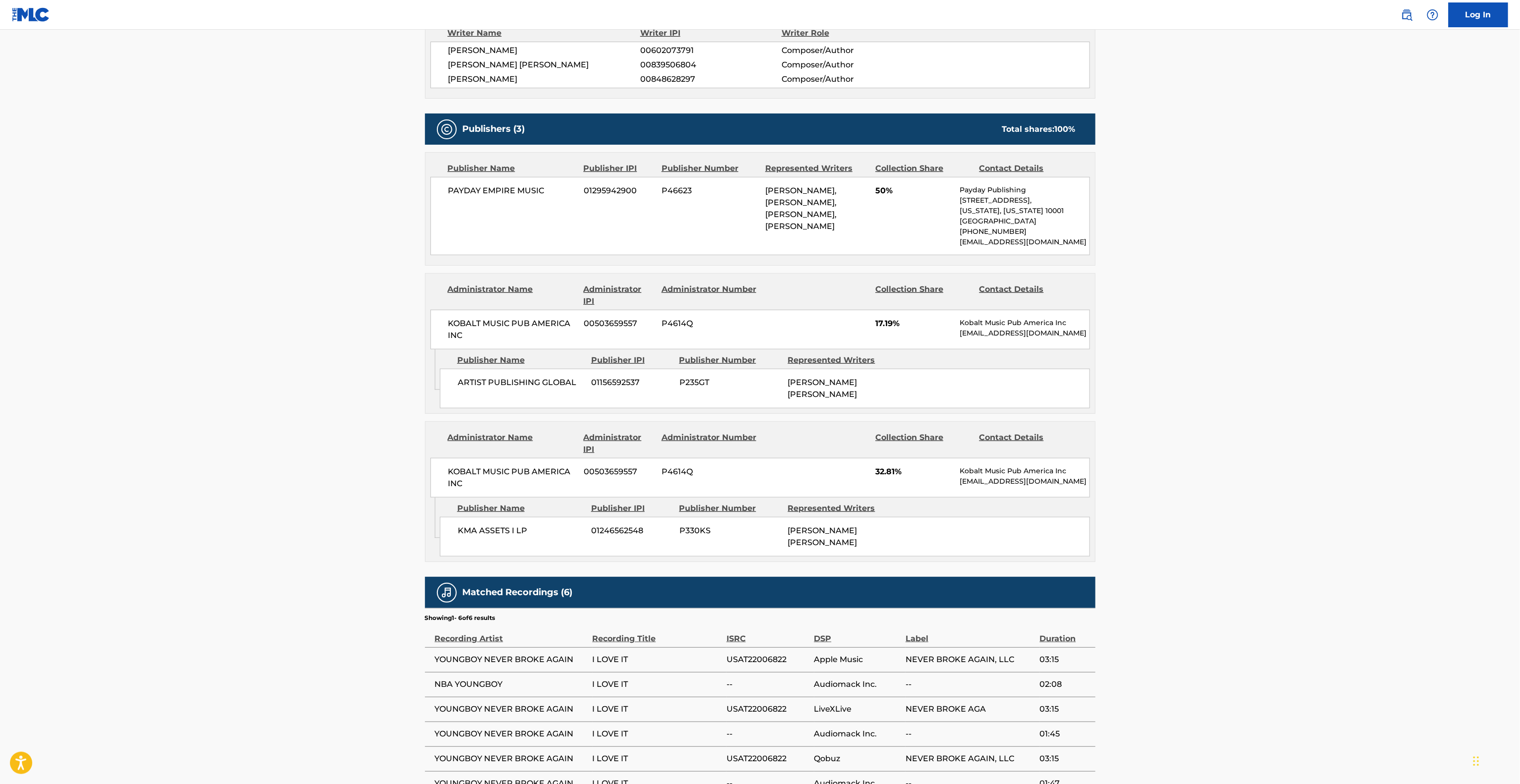
scroll to position [452, 0]
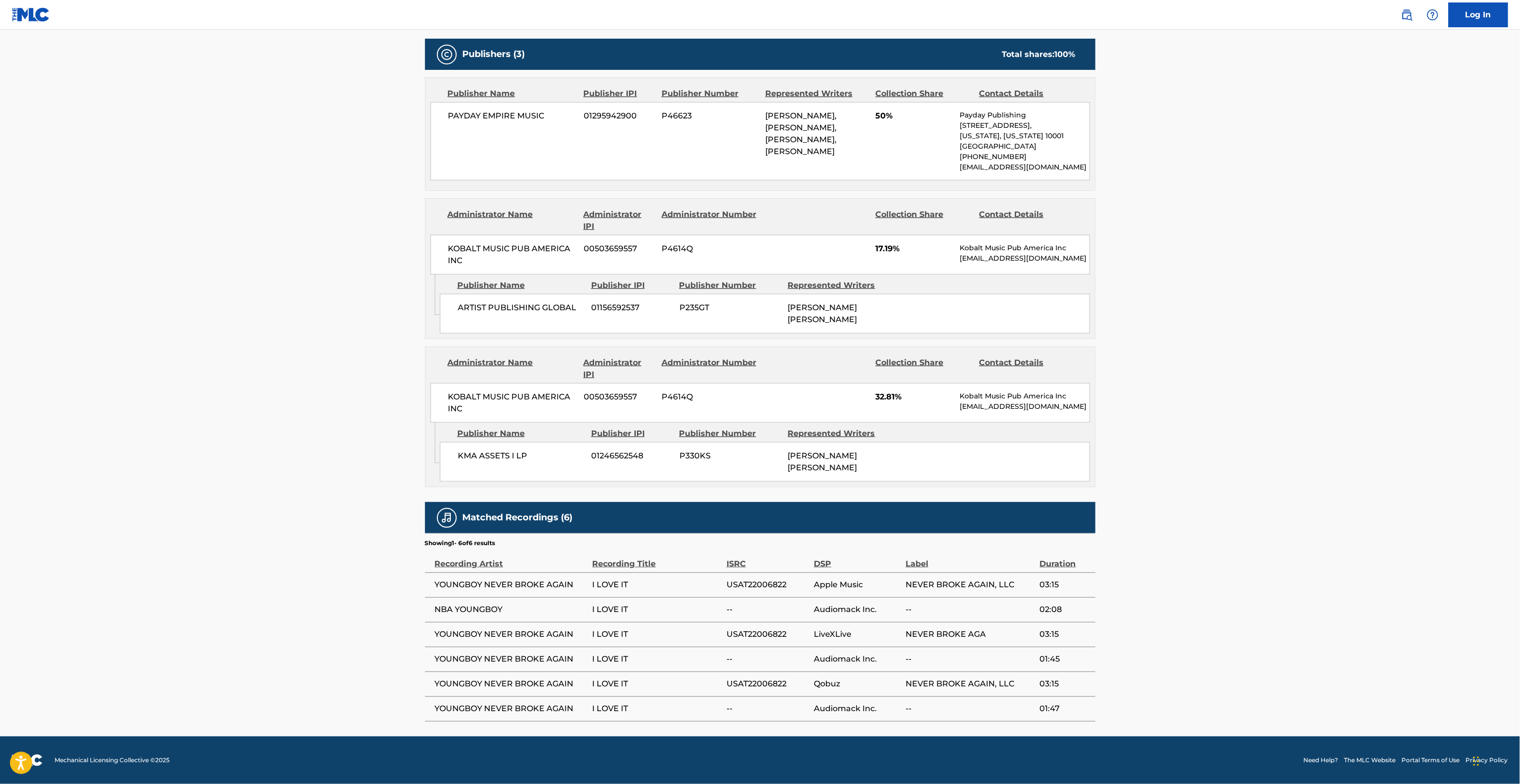
click at [1190, 411] on main "< Back to public search results Copy work link I LOVE IT Work Detail Member Wor…" at bounding box center [760, 160] width 1520 height 1152
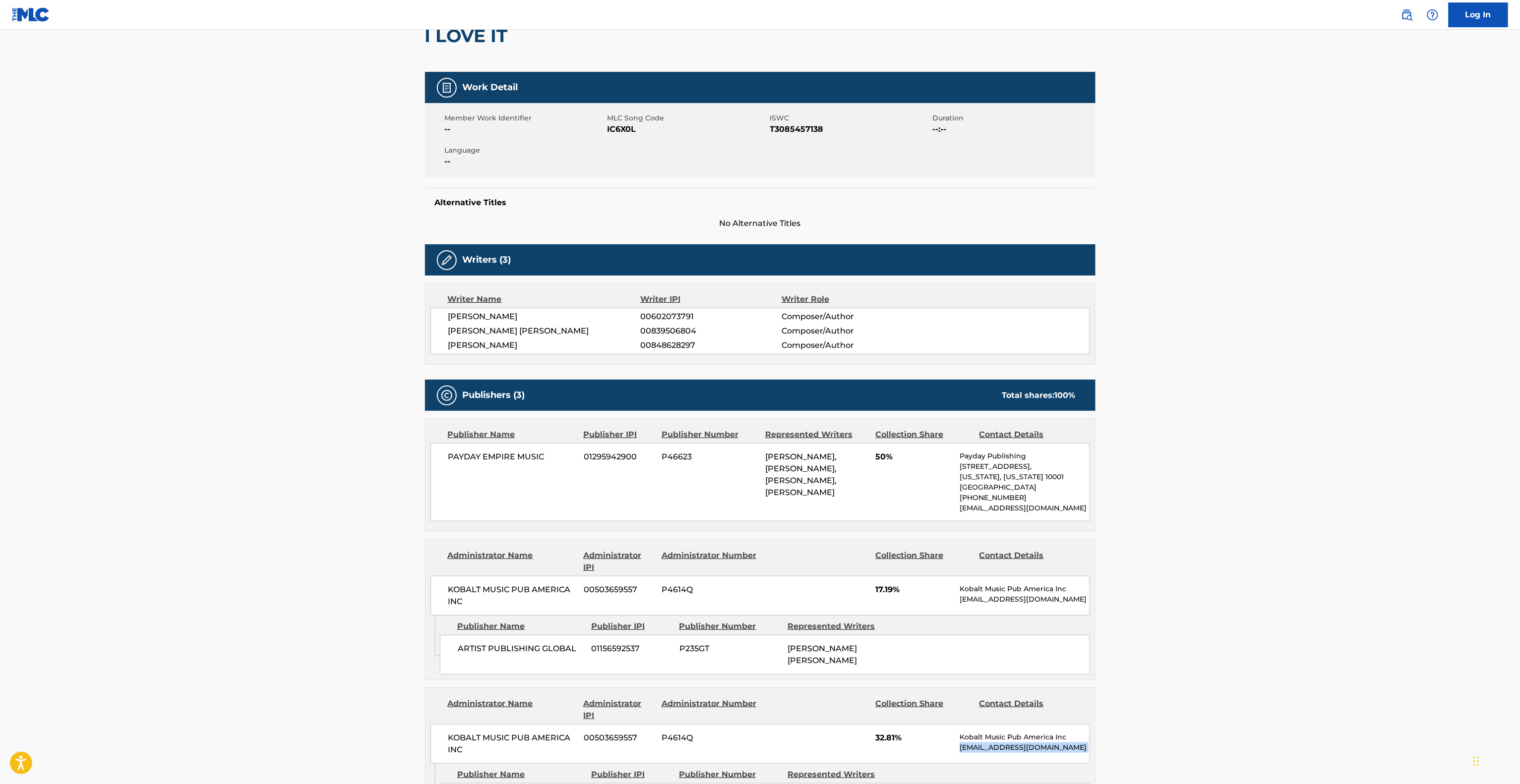
scroll to position [56, 0]
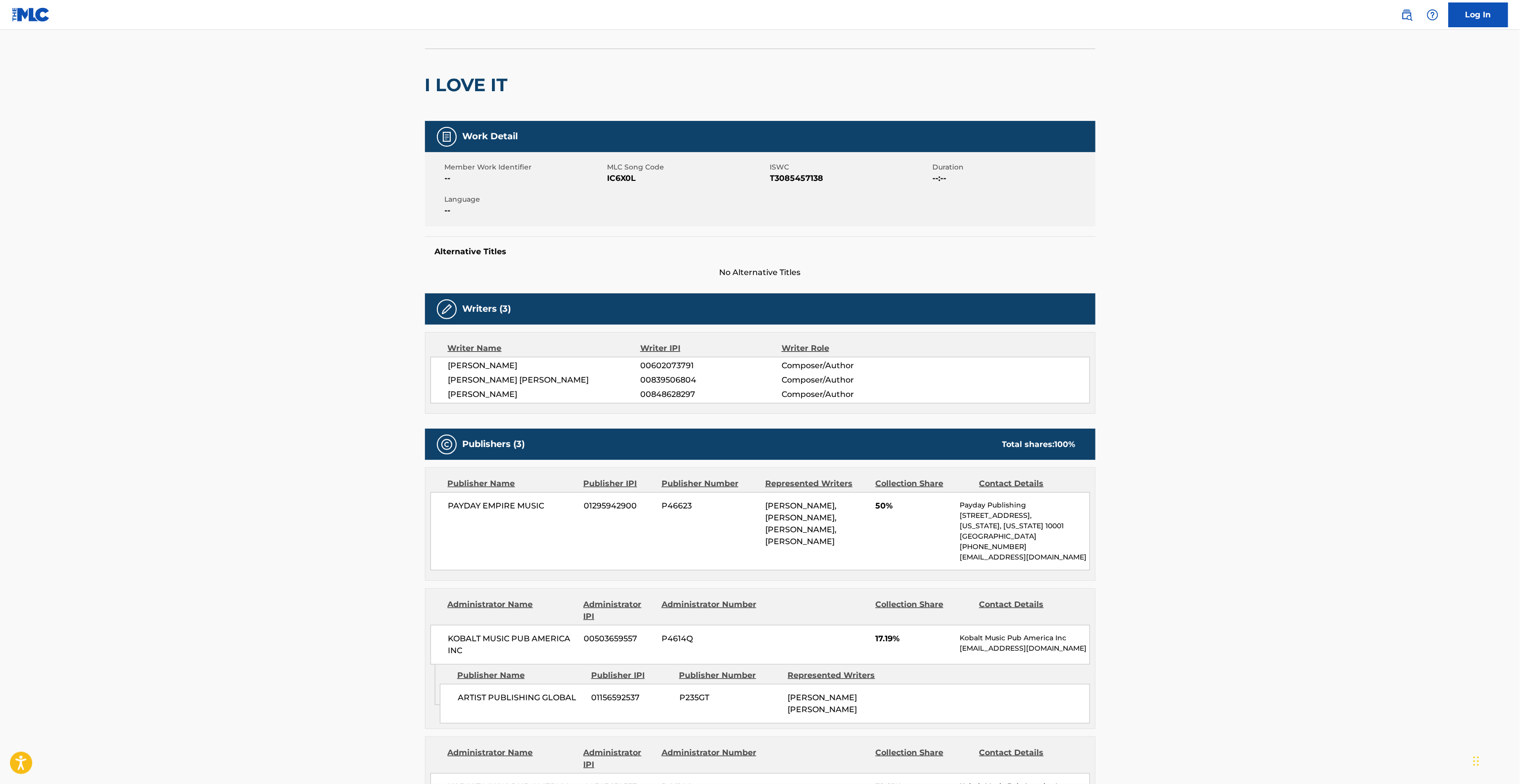
click at [1256, 487] on main "< Back to public search results Copy work link I LOVE IT Work Detail Member Wor…" at bounding box center [760, 550] width 1520 height 1152
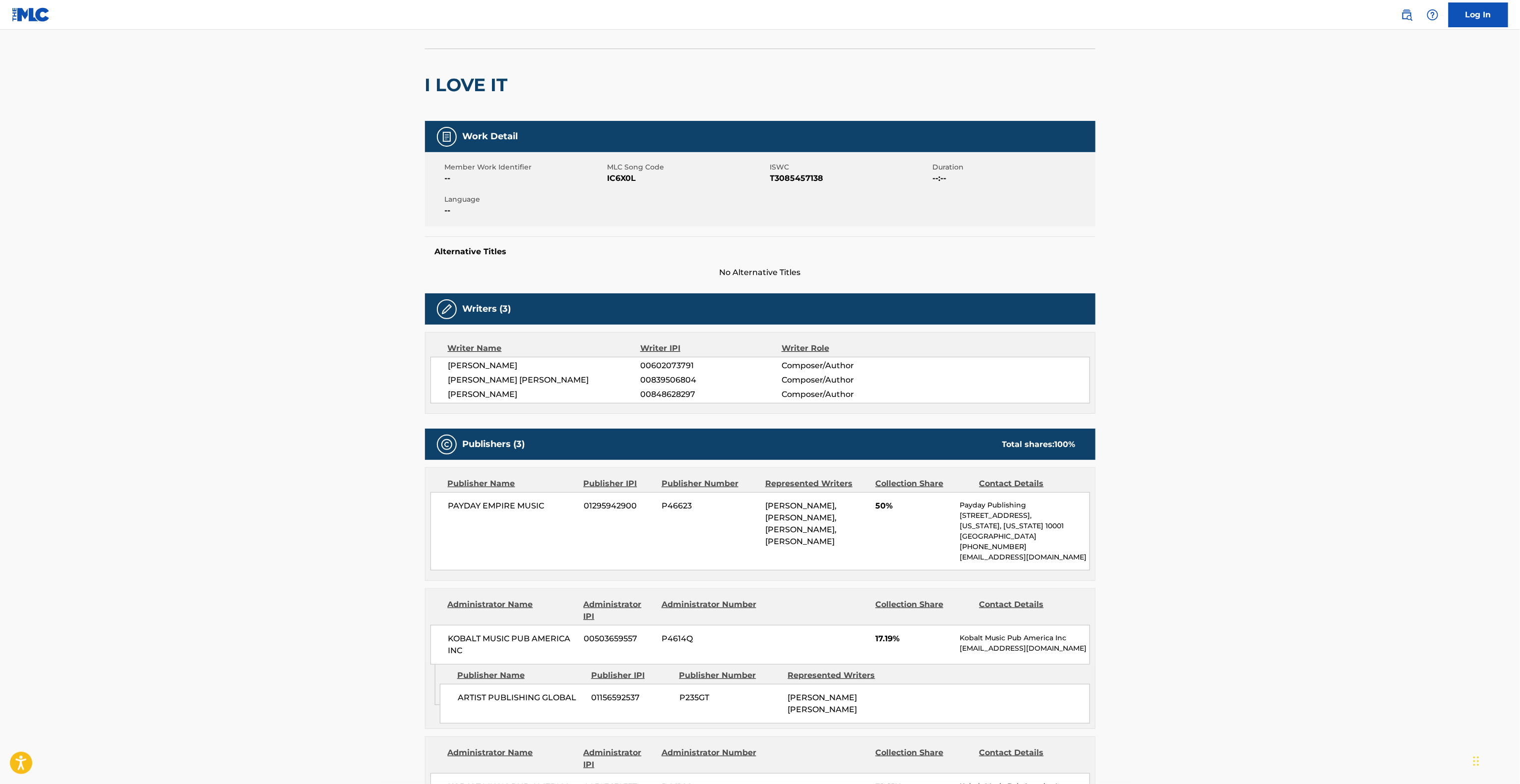
click at [1287, 429] on main "< Back to public search results Copy work link I LOVE IT Work Detail Member Wor…" at bounding box center [760, 550] width 1520 height 1152
click at [1401, 529] on main "< Back to public search results Copy work link I LOVE IT Work Detail Member Wor…" at bounding box center [760, 550] width 1520 height 1152
drag, startPoint x: 448, startPoint y: 390, endPoint x: 446, endPoint y: 386, distance: 4.5
click at [446, 386] on div "[PERSON_NAME] 00602073791 Composer/Author [PERSON_NAME] [PERSON_NAME] 008395068…" at bounding box center [760, 380] width 660 height 47
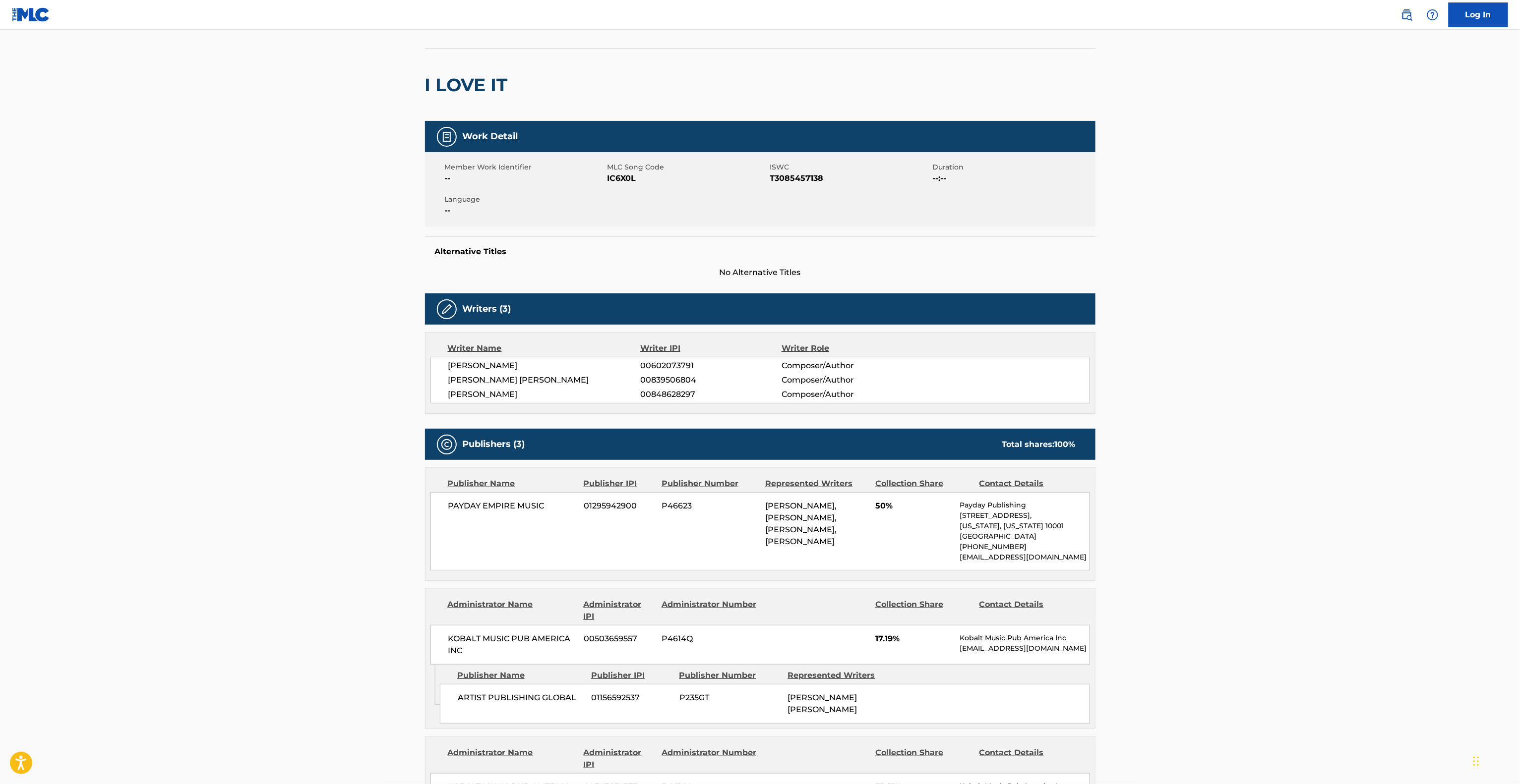
click at [1306, 411] on main "< Back to public search results Copy work link I LOVE IT Work Detail Member Wor…" at bounding box center [760, 550] width 1520 height 1152
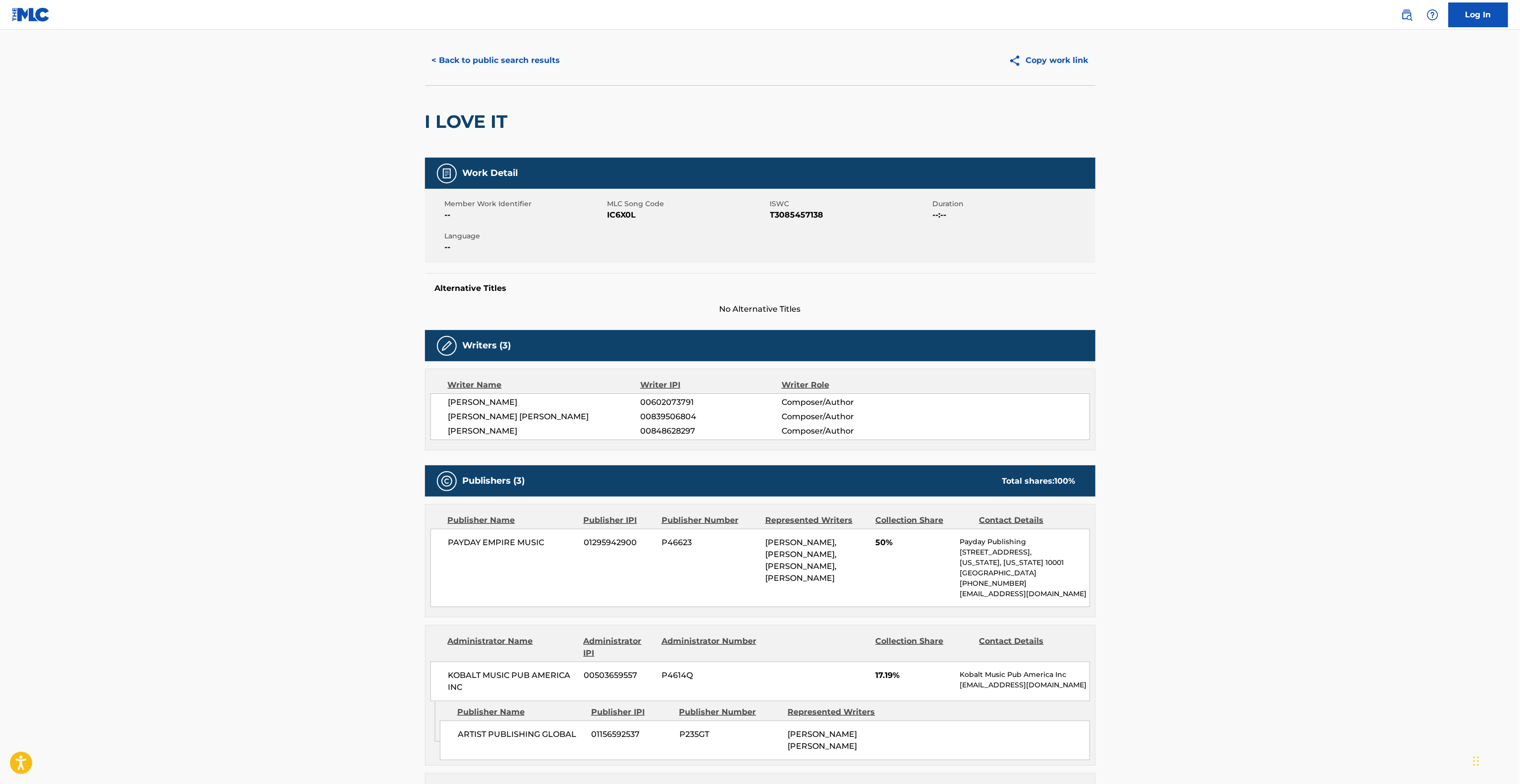
scroll to position [0, 0]
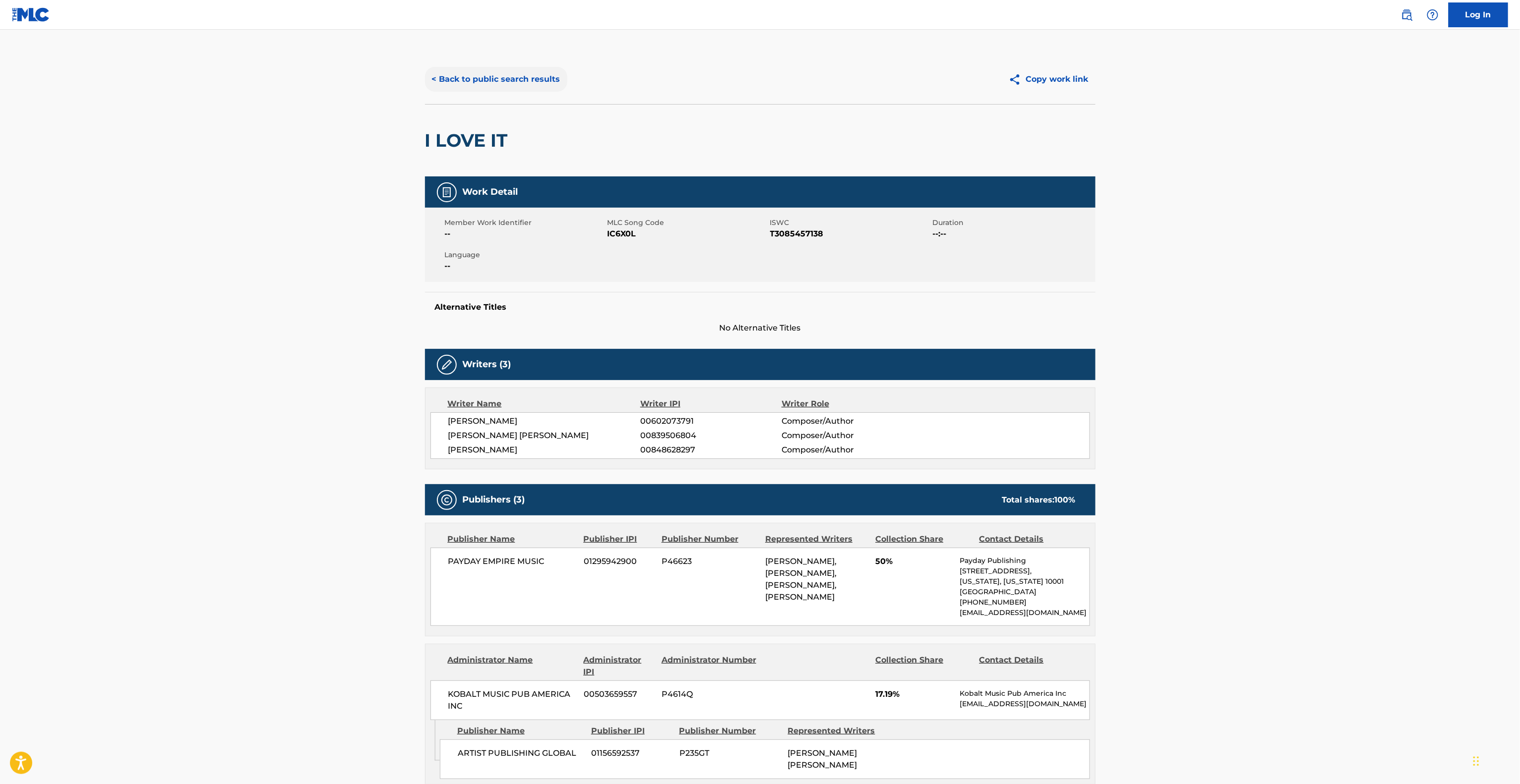
click at [519, 68] on button "< Back to public search results" at bounding box center [496, 79] width 142 height 25
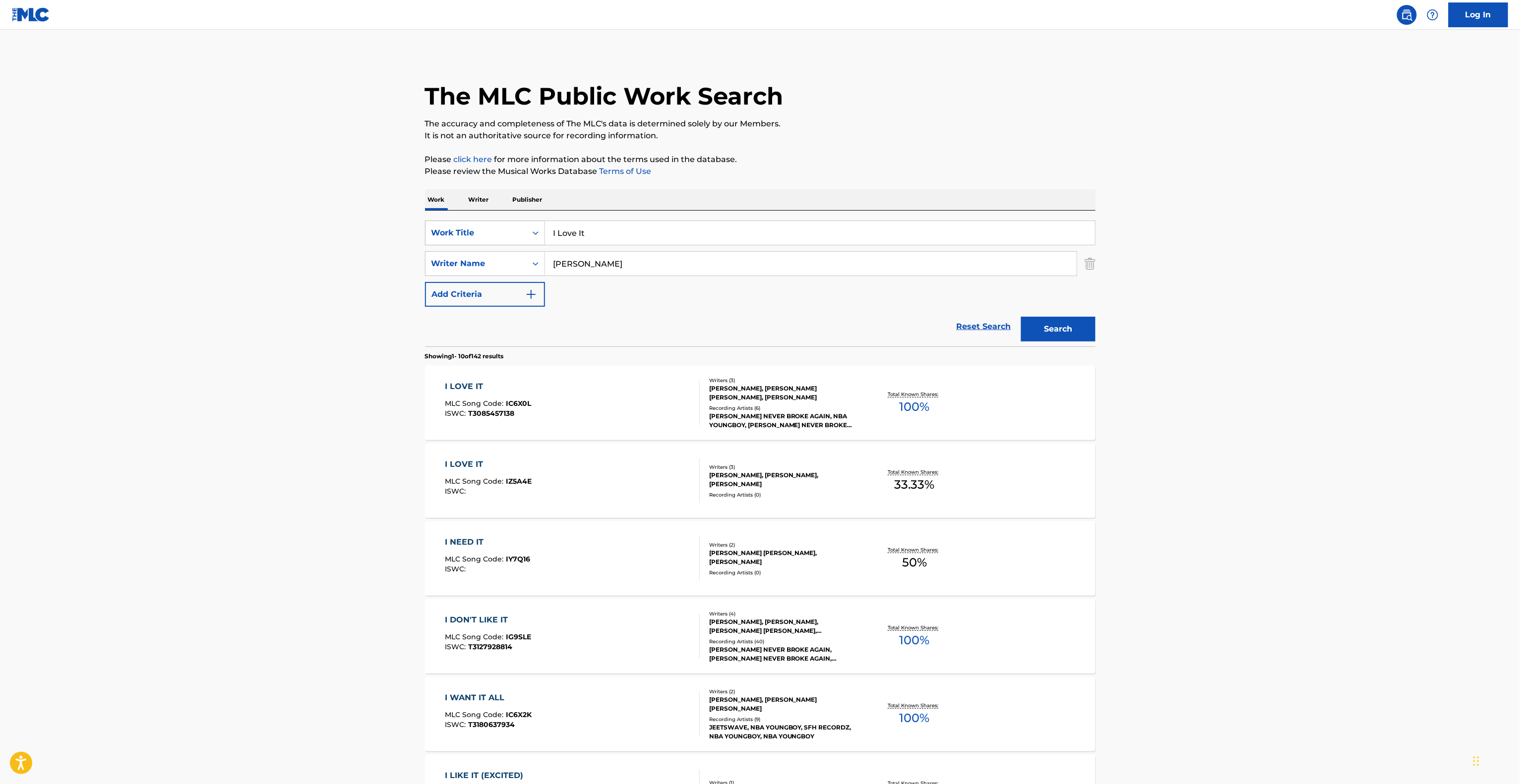
drag, startPoint x: 612, startPoint y: 255, endPoint x: 462, endPoint y: 239, distance: 150.9
click at [462, 239] on div "SearchWithCriteria6c315f61-31d5-45ed-8f26-87ee932d2b62 Work Title I Love It Sea…" at bounding box center [760, 263] width 671 height 86
paste input "McLea"
click at [1064, 321] on button "Search" at bounding box center [1058, 329] width 75 height 25
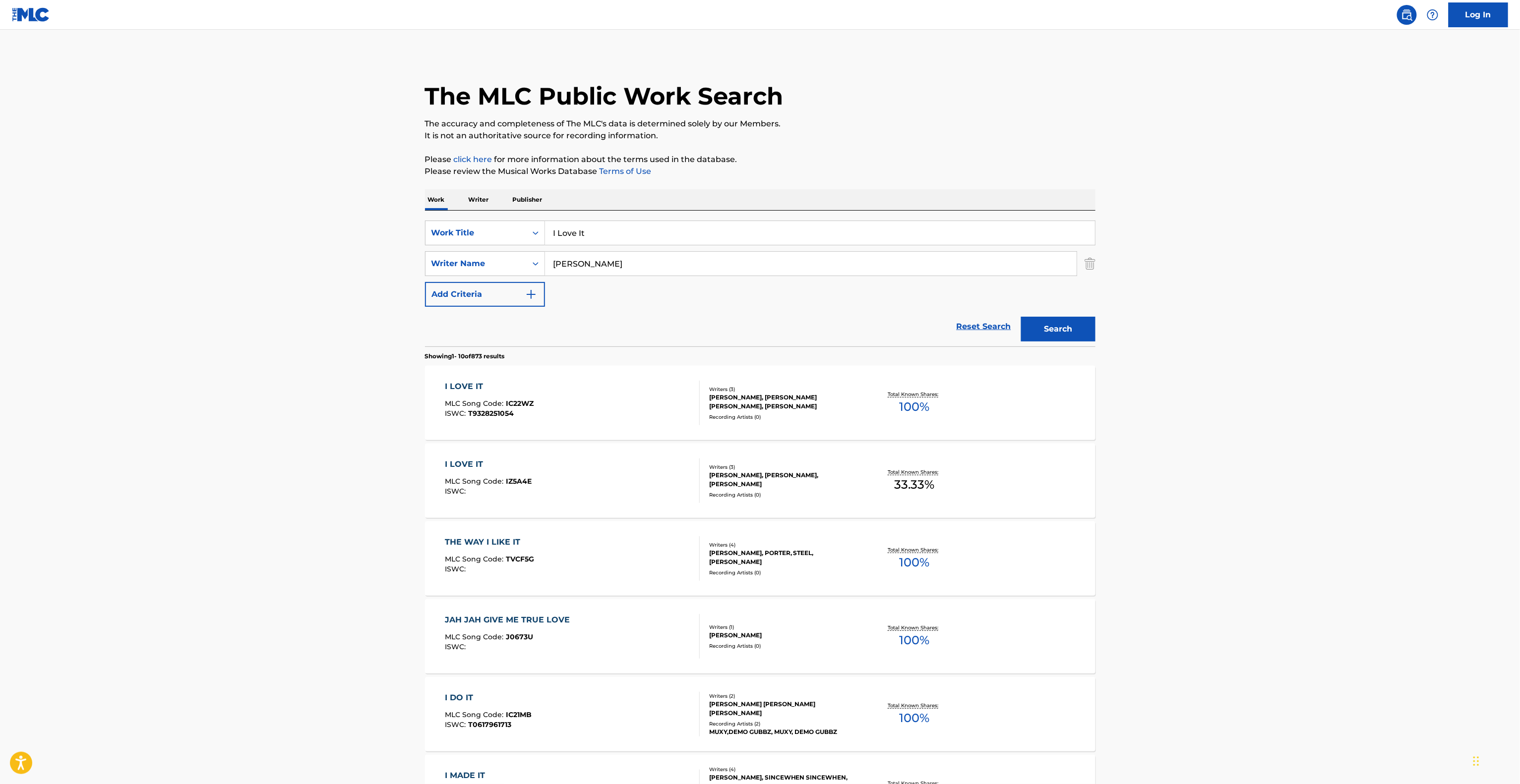
drag, startPoint x: 386, startPoint y: 234, endPoint x: 398, endPoint y: 233, distance: 12.0
click at [379, 233] on main "The MLC Public Work Search The accuracy and completeness of The MLC's data is d…" at bounding box center [760, 613] width 1520 height 1167
paste input "Rockamore"
type input "Rockamore"
click at [1074, 333] on button "Search" at bounding box center [1058, 329] width 75 height 25
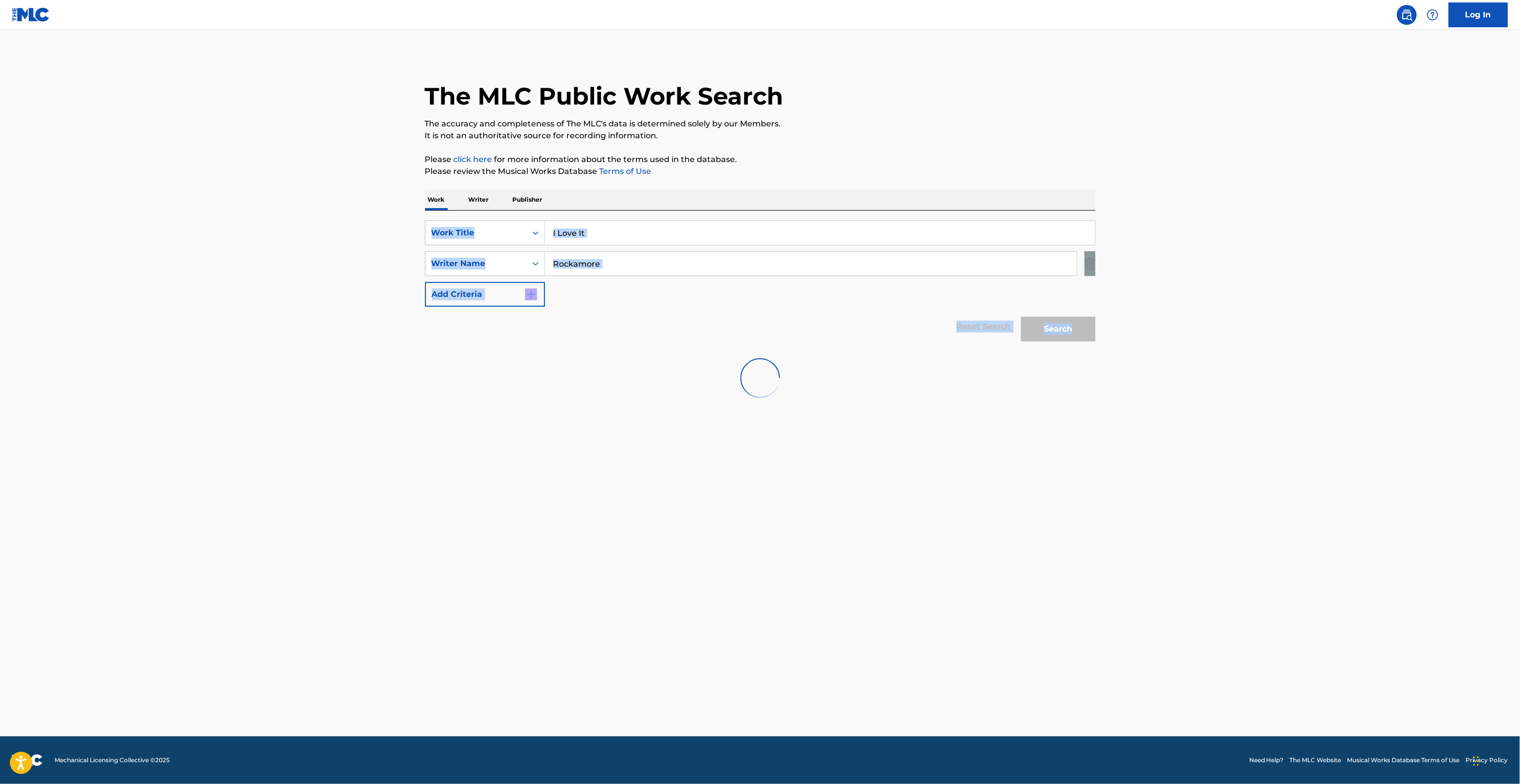
click at [1074, 333] on div "Search" at bounding box center [1056, 327] width 79 height 40
click at [868, 529] on main "The MLC Public Work Search The accuracy and completeness of The MLC's data is d…" at bounding box center [760, 383] width 1520 height 707
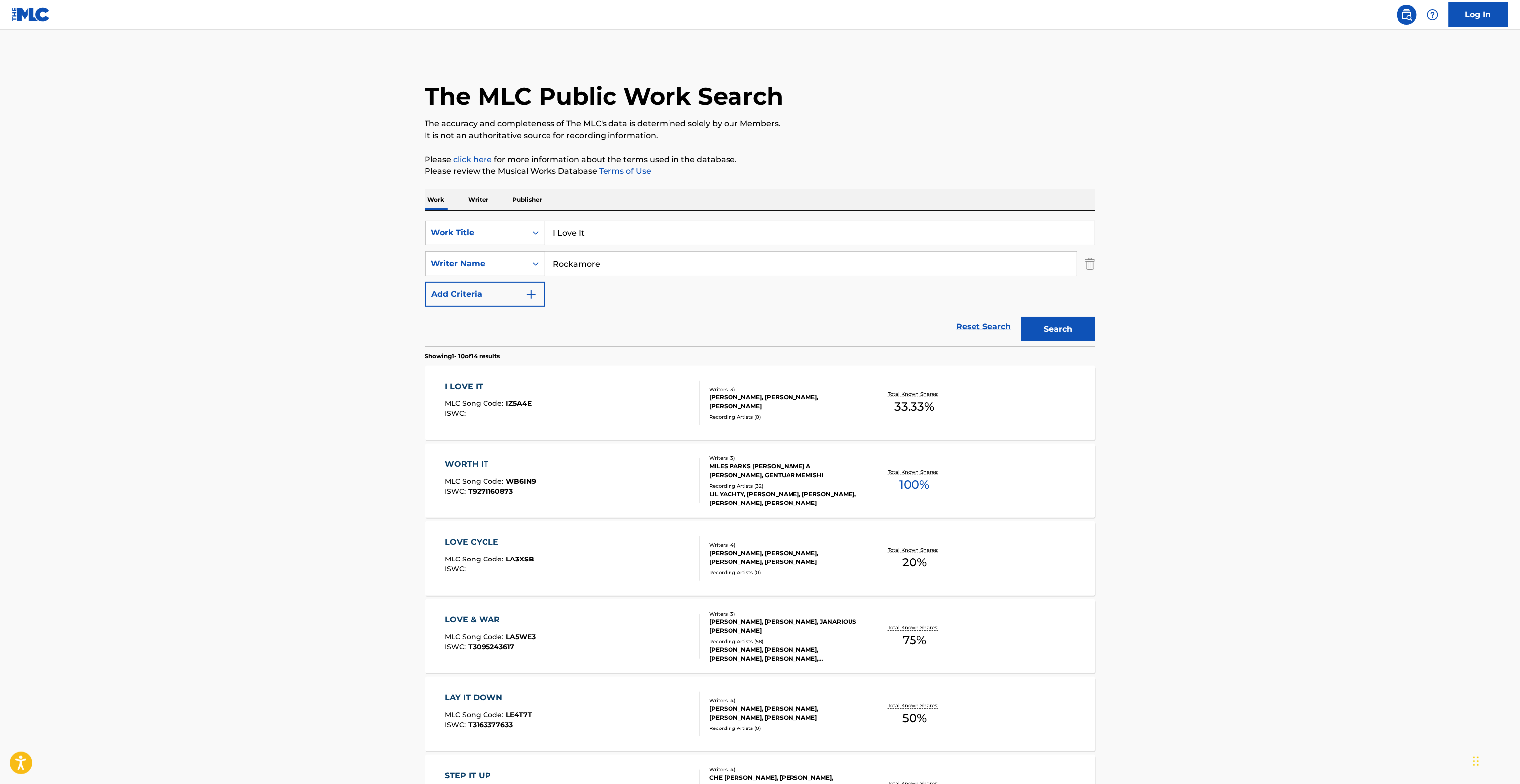
click at [1110, 479] on main "The MLC Public Work Search The accuracy and completeness of The MLC's data is d…" at bounding box center [760, 613] width 1520 height 1167
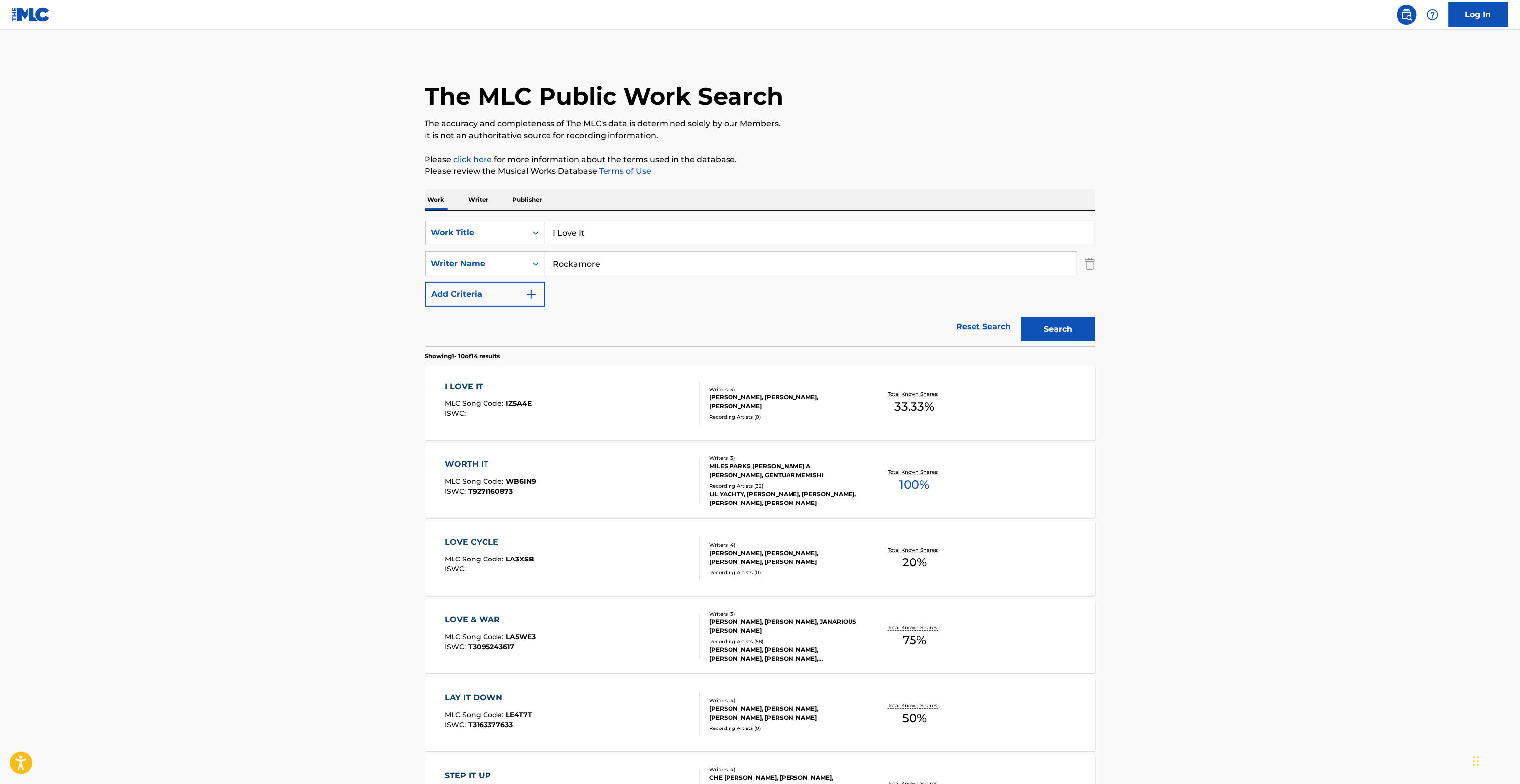
drag, startPoint x: 612, startPoint y: 243, endPoint x: 437, endPoint y: 218, distance: 176.8
click at [444, 219] on div "SearchWithCriteria6c315f61-31d5-45ed-8f26-87ee932d2b62 Work Title I Love It Sea…" at bounding box center [760, 278] width 671 height 136
drag, startPoint x: 610, startPoint y: 263, endPoint x: 506, endPoint y: 257, distance: 104.2
click at [506, 257] on div "SearchWithCriteriad97ca0af-3309-4bd5-9bad-f90e60bcc822 Writer Name Rockamore" at bounding box center [760, 264] width 671 height 25
click at [854, 266] on input "Rockamore" at bounding box center [811, 264] width 532 height 24
